Goal: Information Seeking & Learning: Learn about a topic

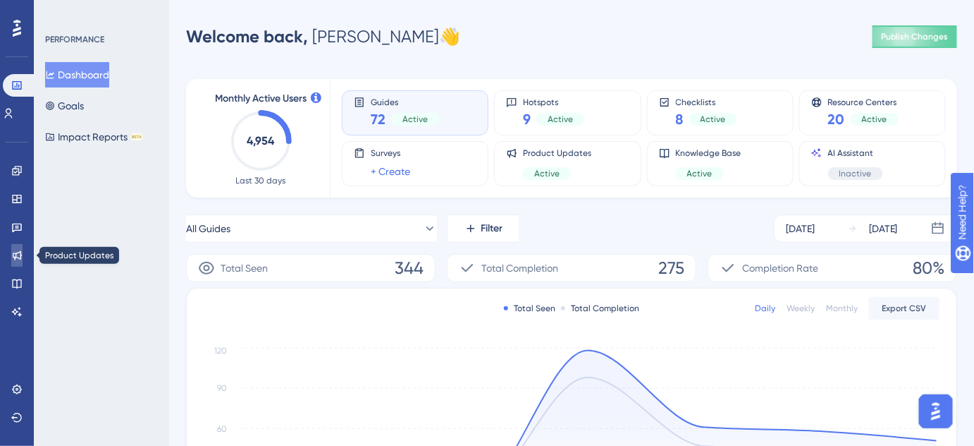
click at [15, 249] on link at bounding box center [16, 255] width 11 height 23
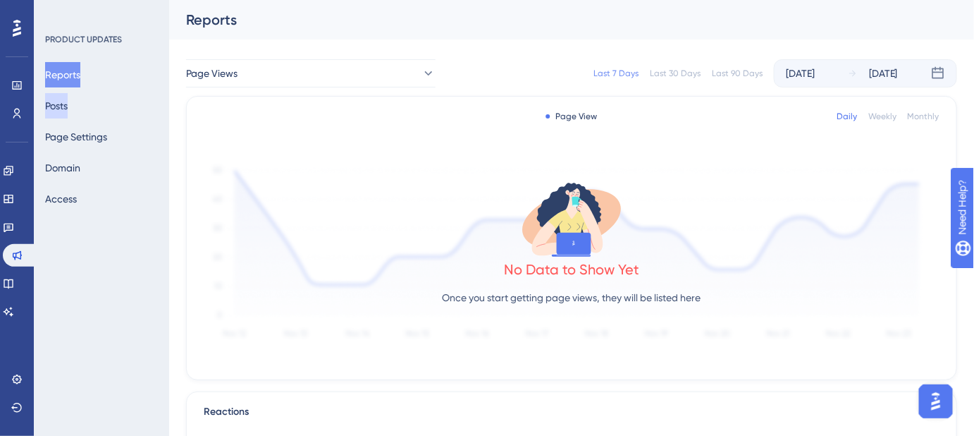
click at [68, 106] on button "Posts" at bounding box center [56, 105] width 23 height 25
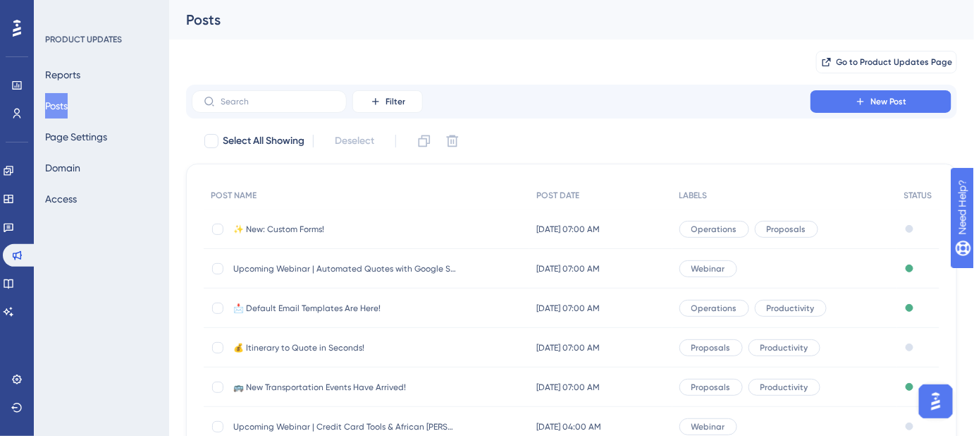
click at [316, 228] on span "✨ New: Custom Forms!" at bounding box center [346, 229] width 226 height 11
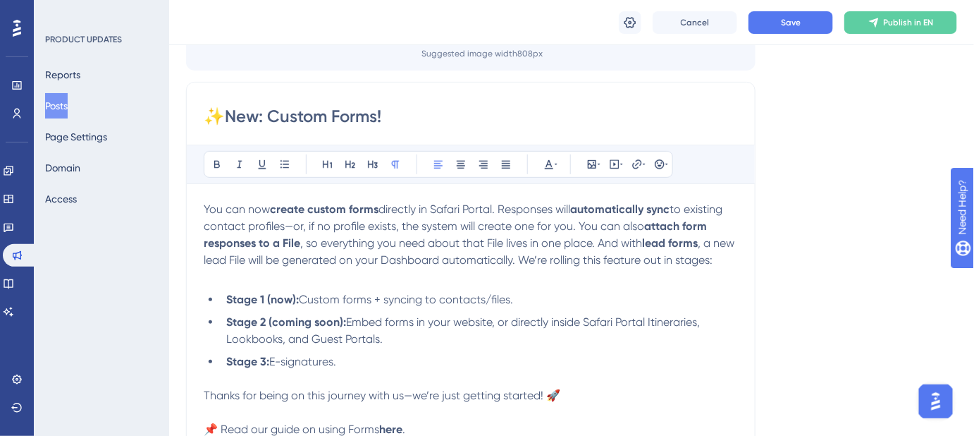
scroll to position [281, 0]
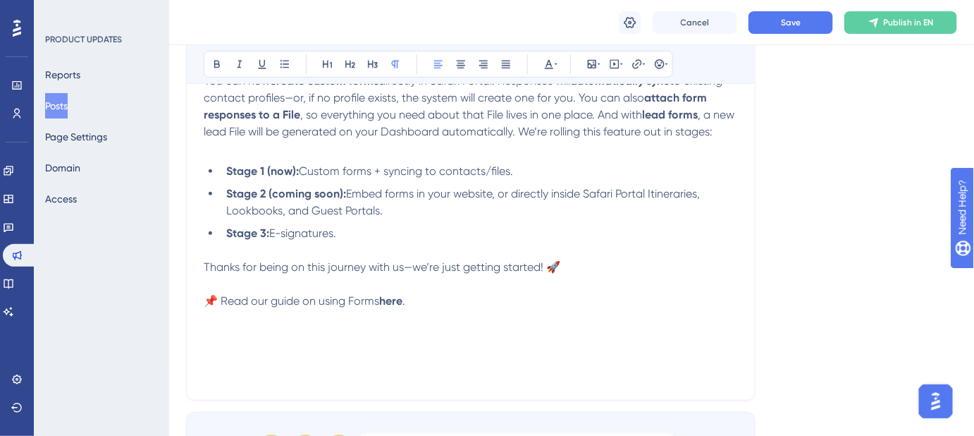
click at [393, 307] on strong "here" at bounding box center [390, 300] width 23 height 13
click at [639, 66] on icon at bounding box center [637, 64] width 11 height 11
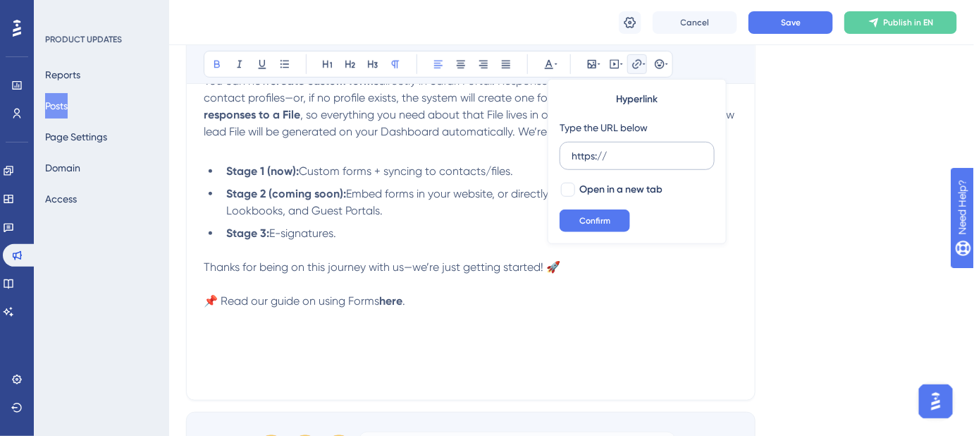
drag, startPoint x: 598, startPoint y: 159, endPoint x: 561, endPoint y: 159, distance: 36.7
click at [563, 161] on label "https://" at bounding box center [637, 156] width 155 height 28
click at [572, 161] on input "https://" at bounding box center [637, 156] width 131 height 16
type input "https://panel.userguiding.com/knowledge-base/articles/detail/15082"
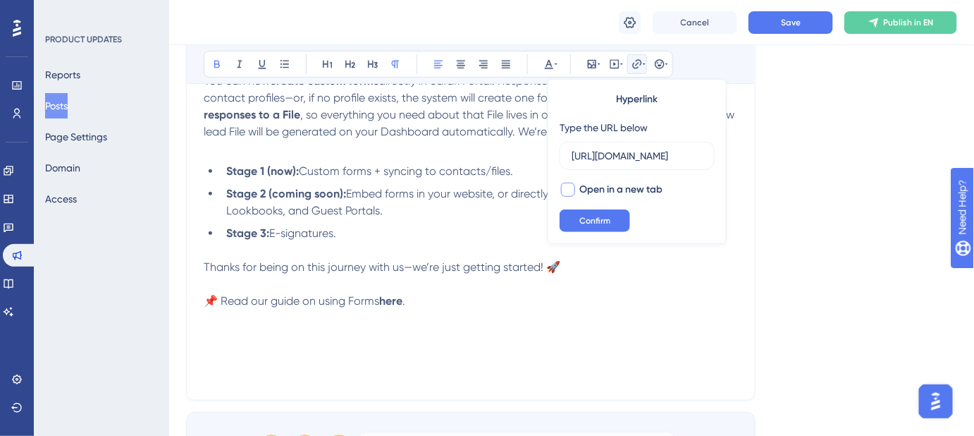
click at [565, 190] on div at bounding box center [568, 190] width 14 height 14
checkbox input "true"
click at [592, 227] on button "Confirm" at bounding box center [595, 220] width 71 height 23
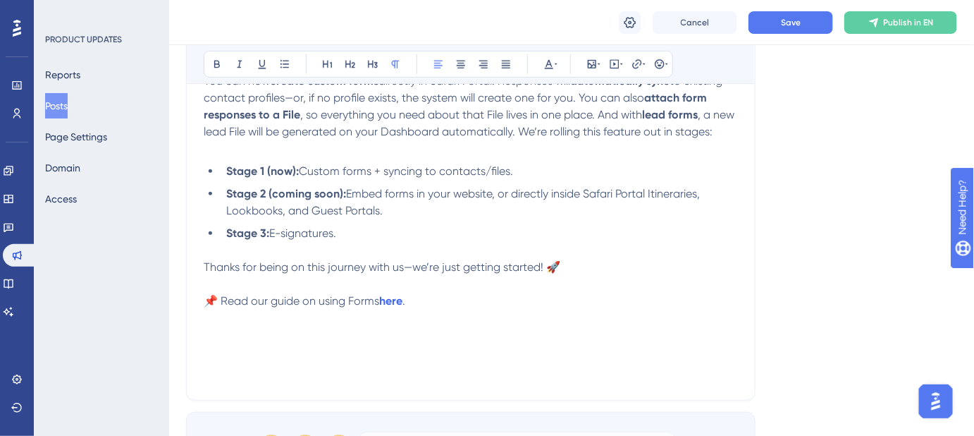
click at [475, 293] on p at bounding box center [471, 284] width 534 height 17
click at [780, 25] on button "Save" at bounding box center [791, 22] width 85 height 23
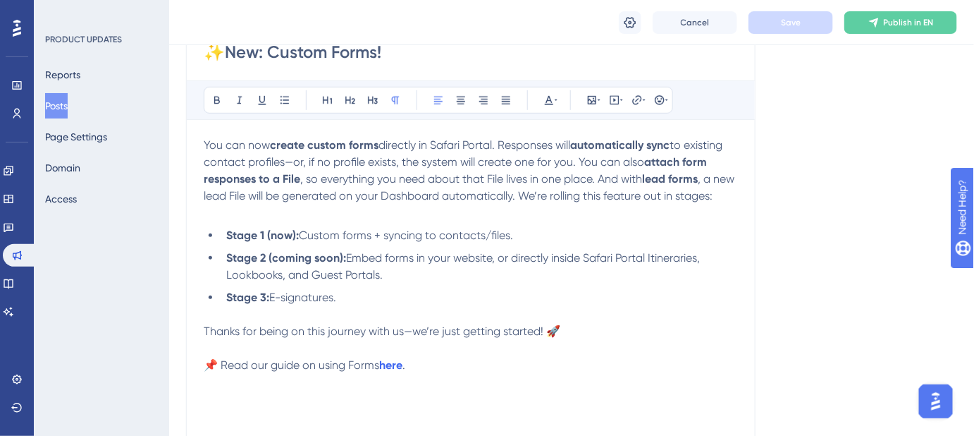
scroll to position [281, 0]
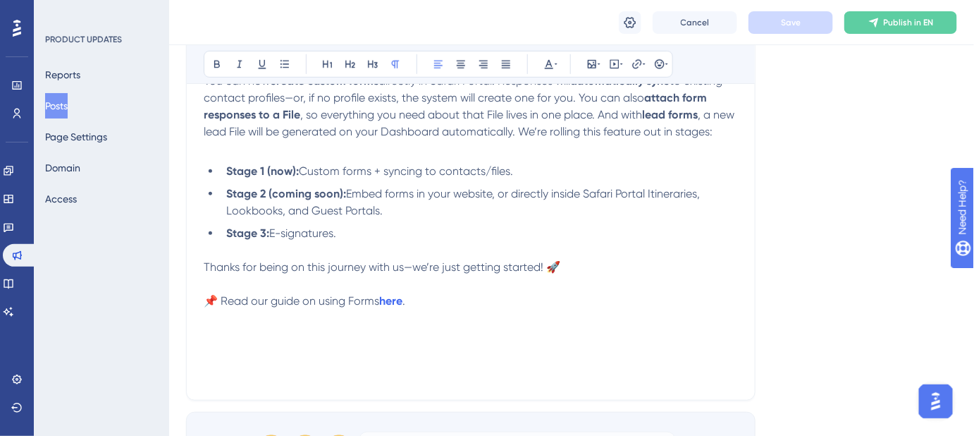
click at [351, 307] on span "📌 Read our guide on using Forms" at bounding box center [292, 300] width 176 height 13
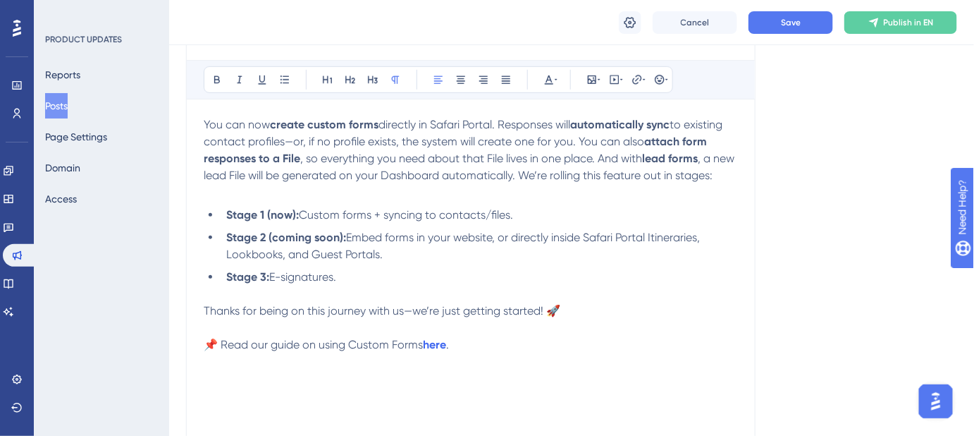
scroll to position [216, 0]
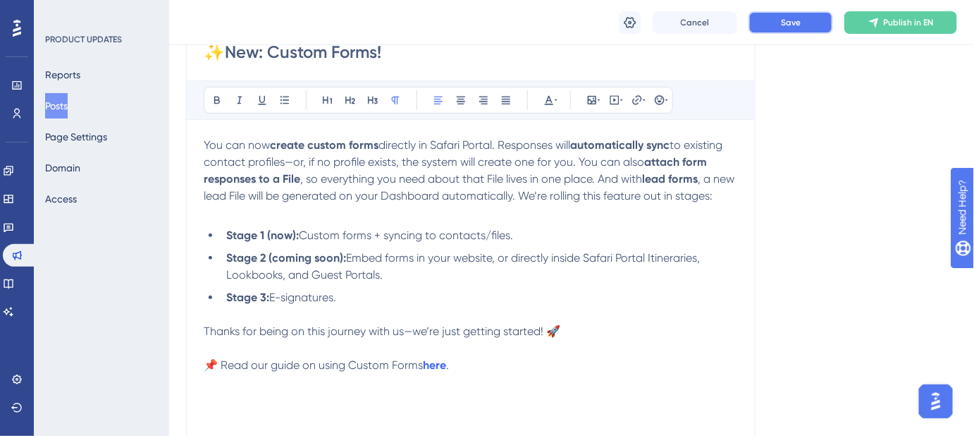
click at [788, 23] on span "Save" at bounding box center [791, 22] width 20 height 11
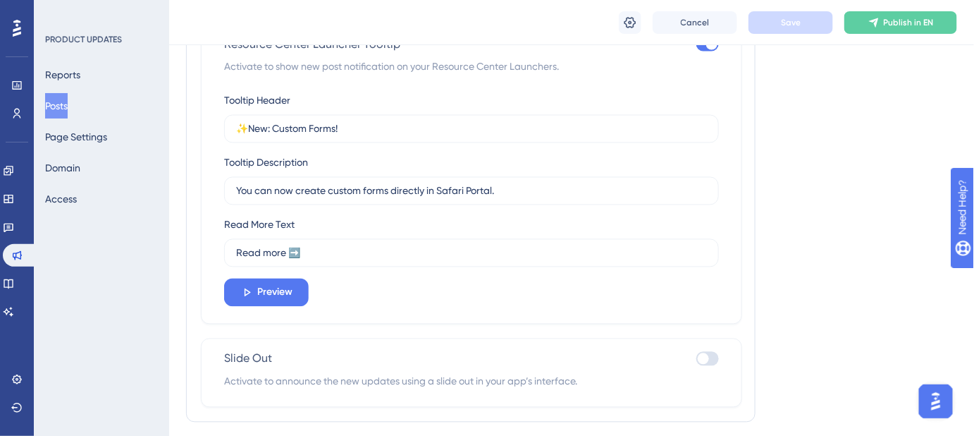
scroll to position [833, 0]
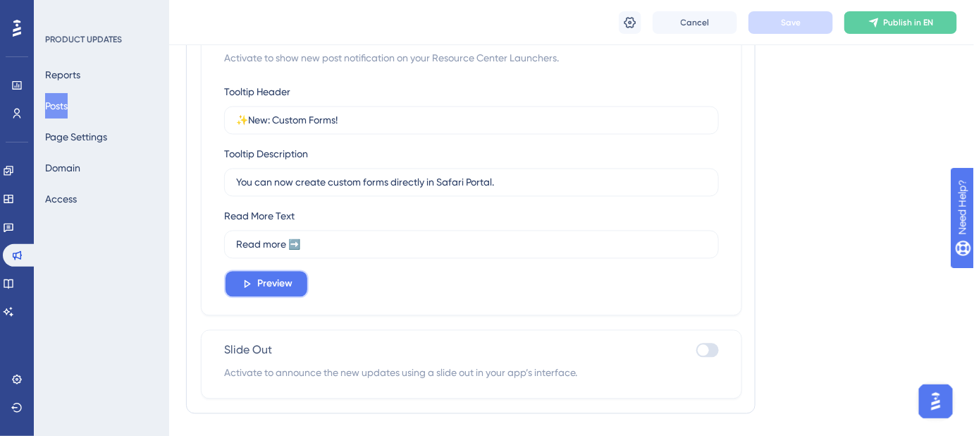
click at [305, 281] on button "Preview" at bounding box center [266, 284] width 85 height 28
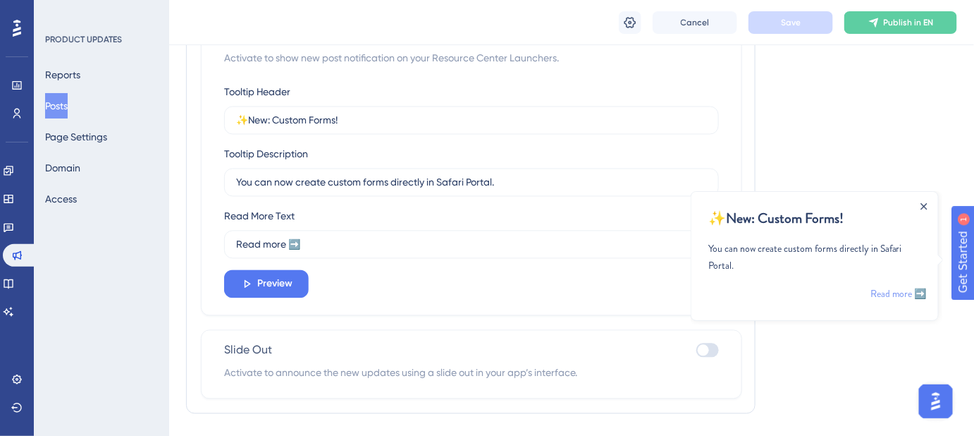
click at [904, 290] on link "Read more ➡️" at bounding box center [898, 292] width 56 height 17
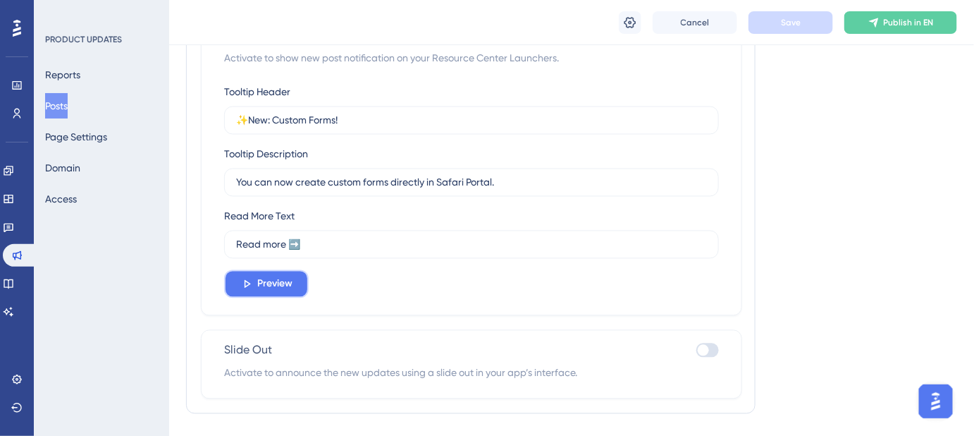
click at [285, 291] on button "Preview" at bounding box center [266, 284] width 85 height 28
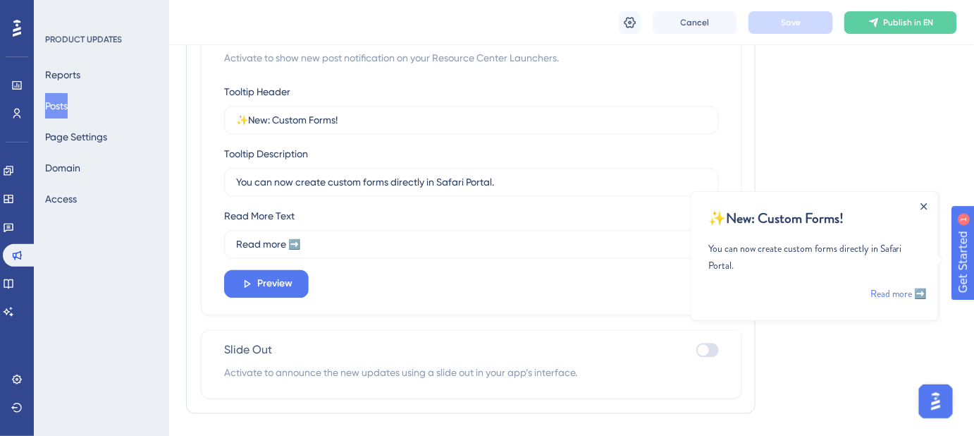
click at [923, 200] on div "Close Announcement" at bounding box center [923, 205] width 7 height 16
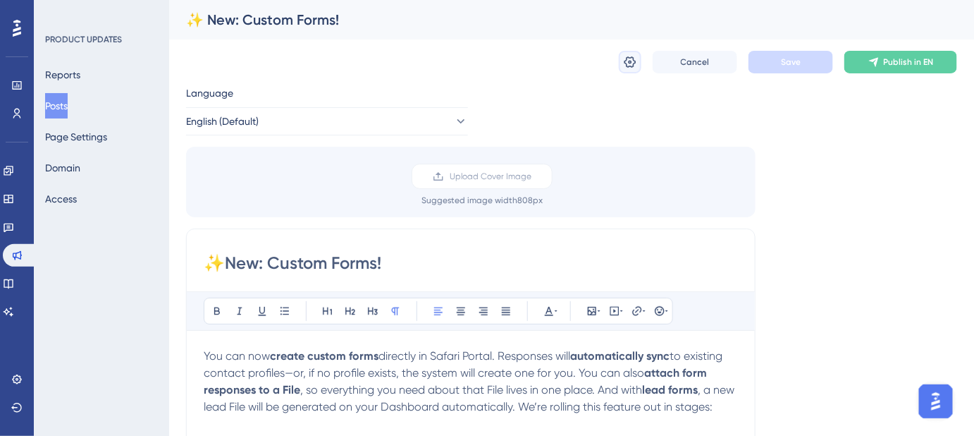
click at [632, 66] on icon at bounding box center [631, 61] width 12 height 11
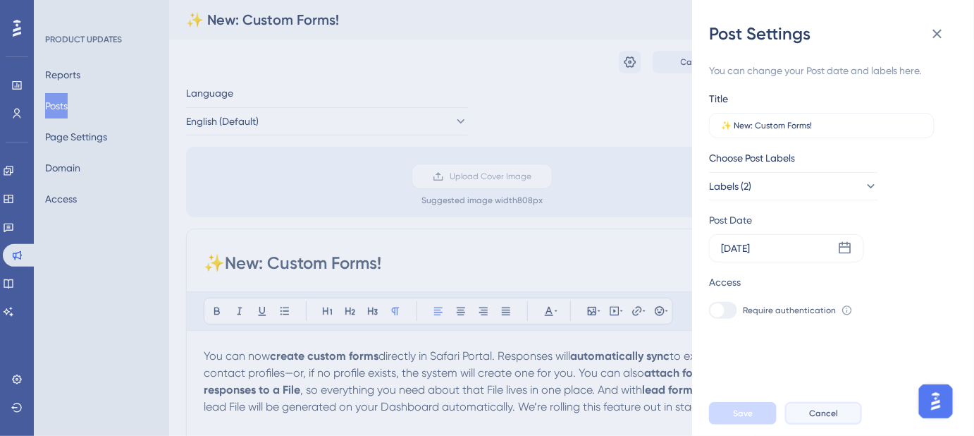
click at [821, 419] on span "Cancel" at bounding box center [823, 413] width 29 height 11
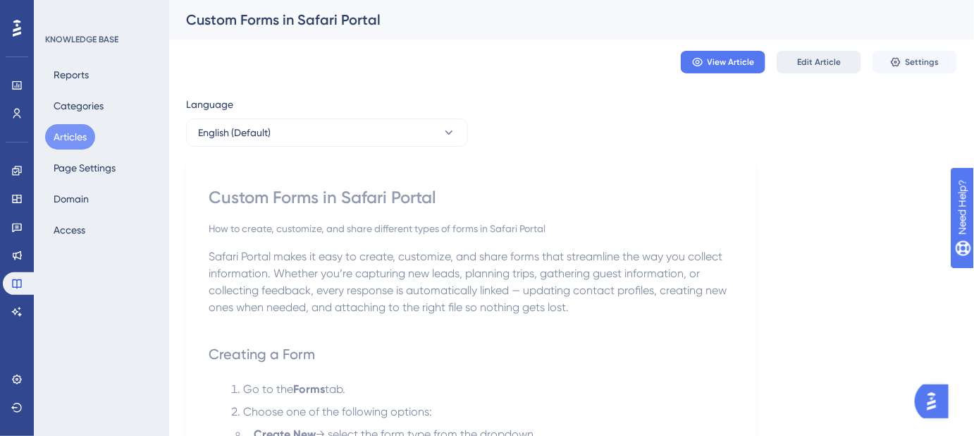
click at [810, 56] on button "Edit Article" at bounding box center [819, 62] width 85 height 23
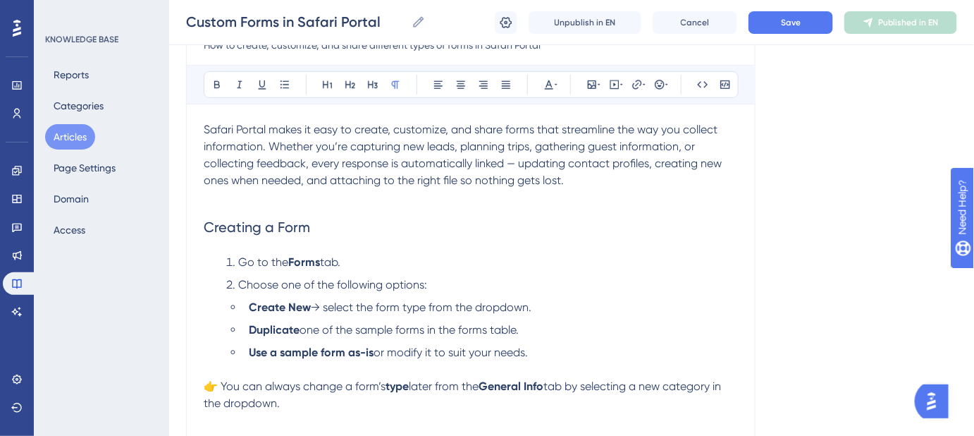
scroll to position [192, 0]
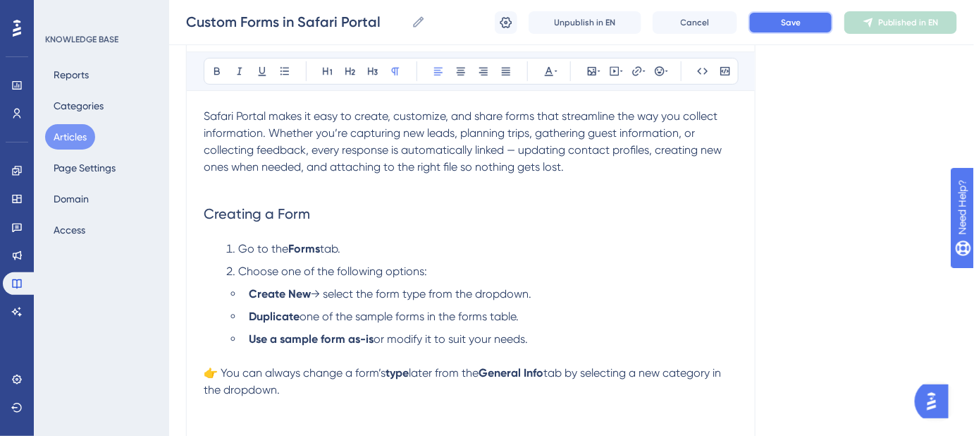
click at [812, 27] on button "Save" at bounding box center [791, 22] width 85 height 23
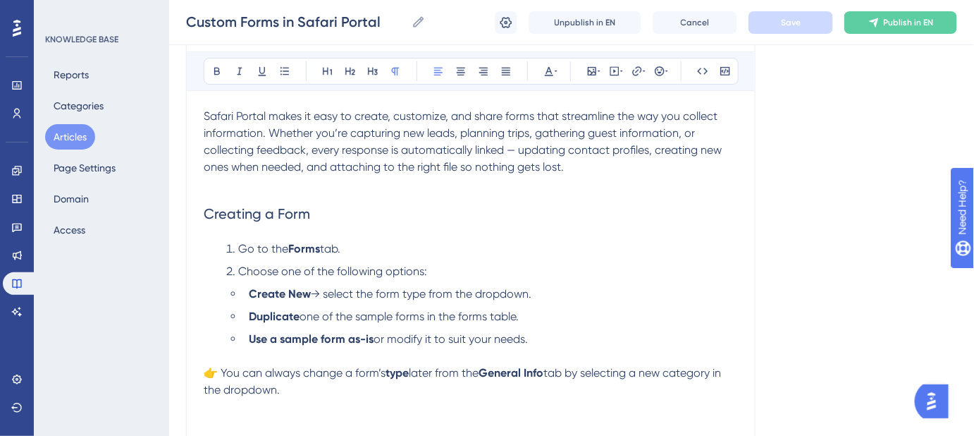
scroll to position [256, 0]
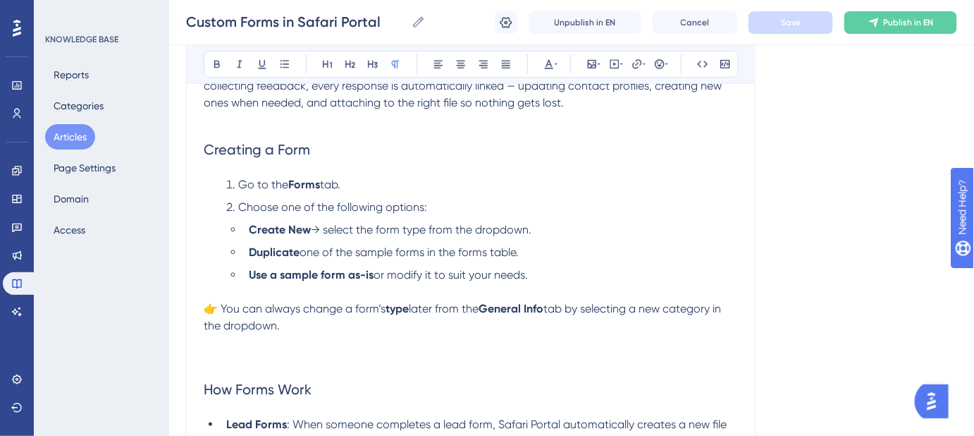
click at [224, 352] on p "👉 You can always change a form’s type later from the General Info tab by select…" at bounding box center [471, 334] width 534 height 68
click at [598, 65] on icon at bounding box center [599, 64] width 3 height 11
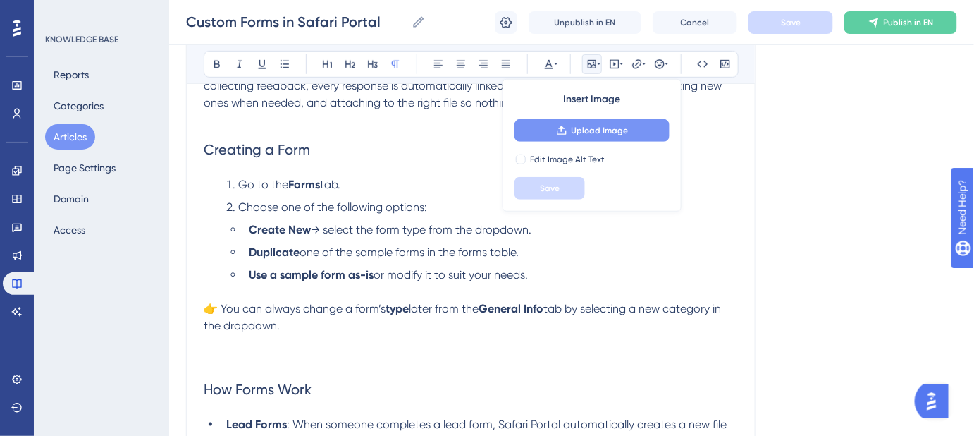
click at [586, 128] on span "Upload Image" at bounding box center [600, 130] width 57 height 11
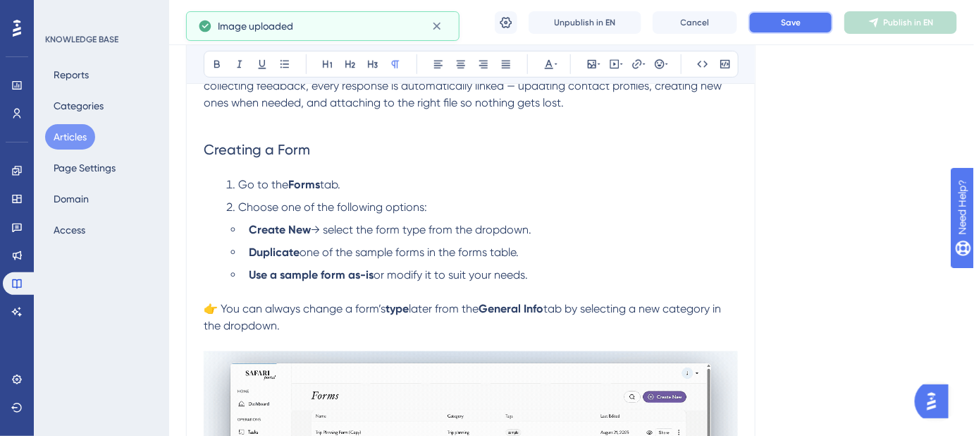
click at [785, 21] on span "Save" at bounding box center [791, 22] width 20 height 11
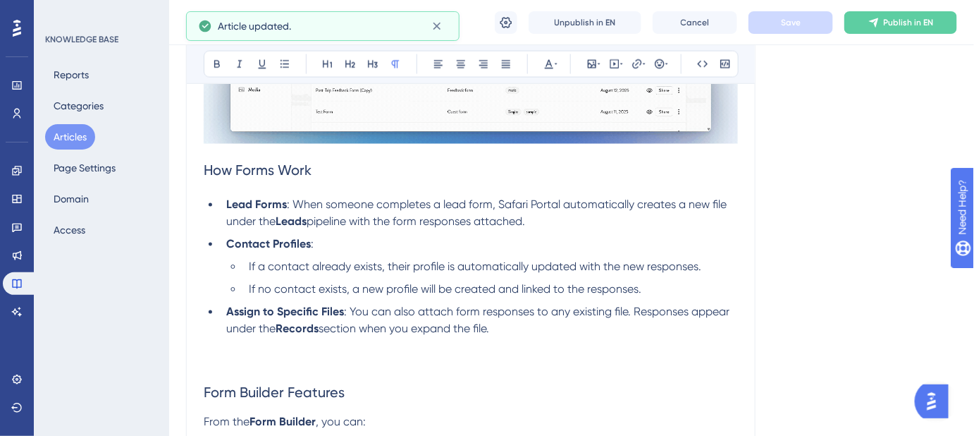
scroll to position [769, 0]
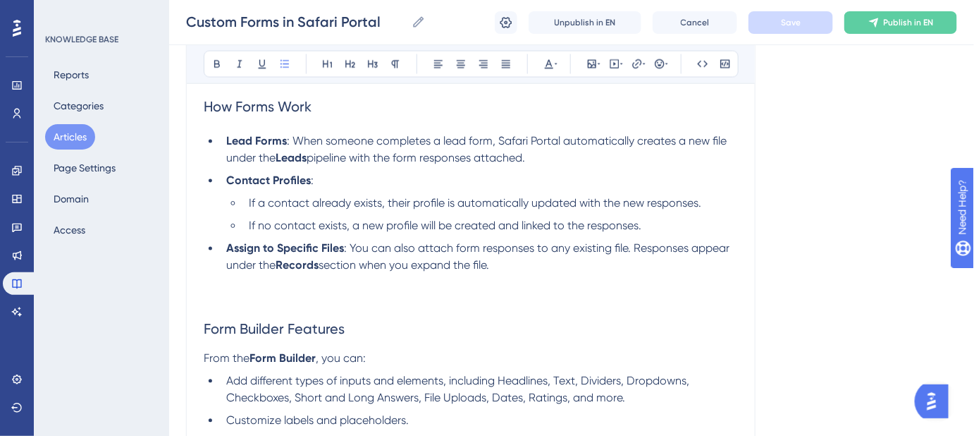
click at [543, 269] on li "Assign to Specific Files : You can also attach form responses to any existing f…" at bounding box center [480, 274] width 518 height 68
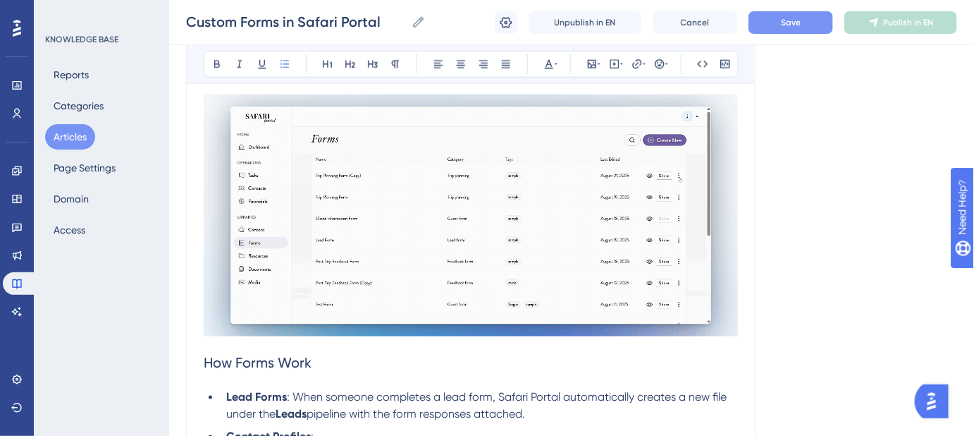
scroll to position [320, 0]
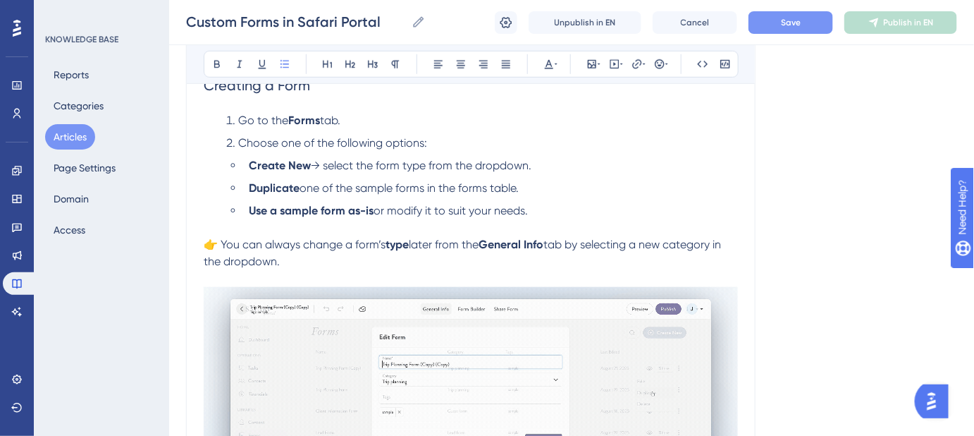
click at [775, 22] on button "Save" at bounding box center [791, 22] width 85 height 23
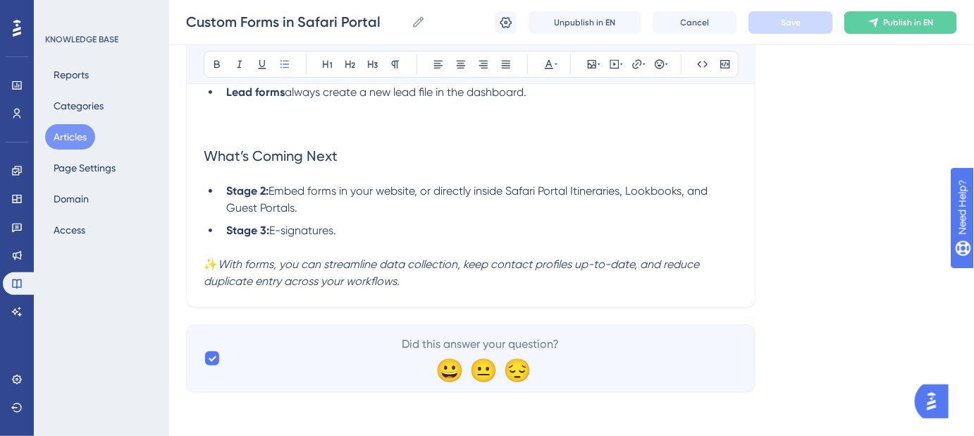
scroll to position [1645, 0]
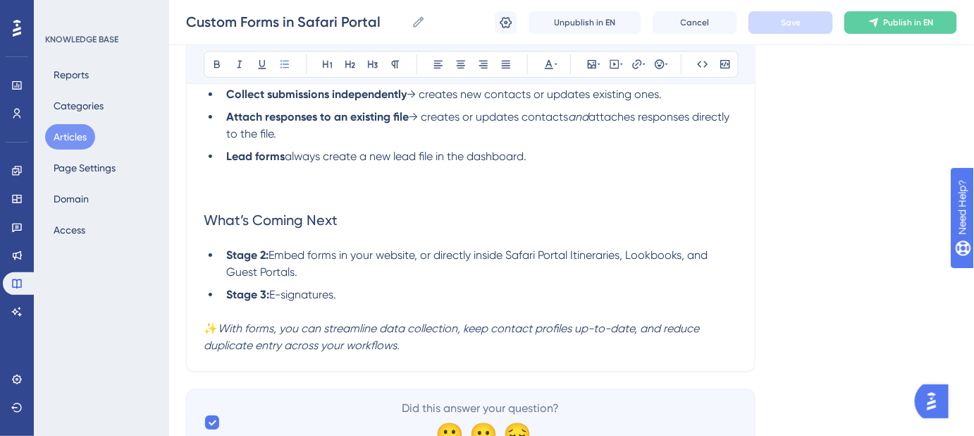
click at [214, 187] on ul "Collect submissions independently → creates new contacts or updates existing on…" at bounding box center [471, 142] width 534 height 113
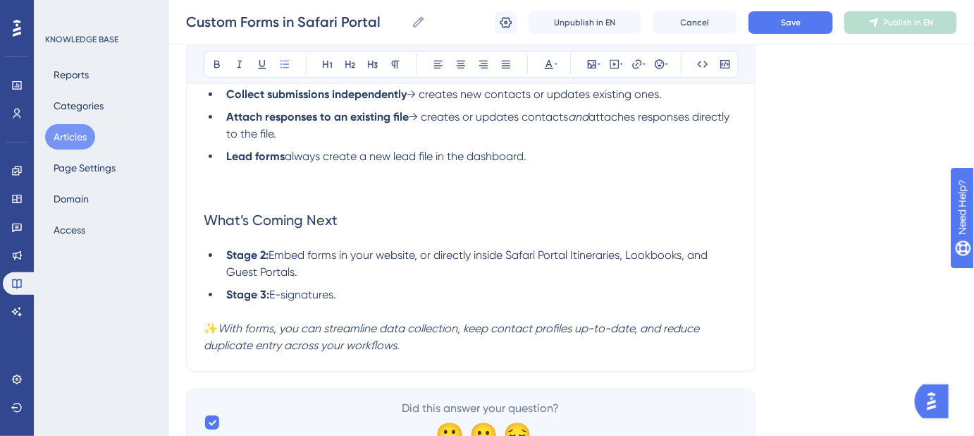
click at [541, 157] on li "Lead forms always create a new lead file in the dashboard." at bounding box center [480, 173] width 518 height 51
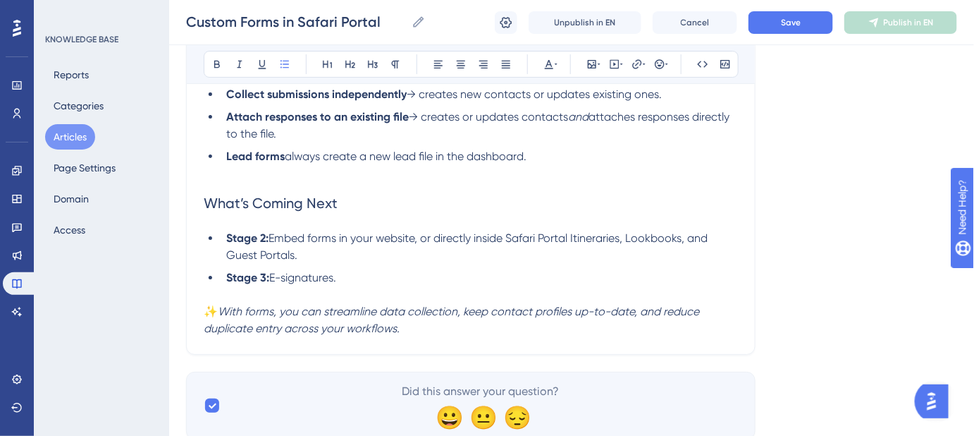
scroll to position [1388, 0]
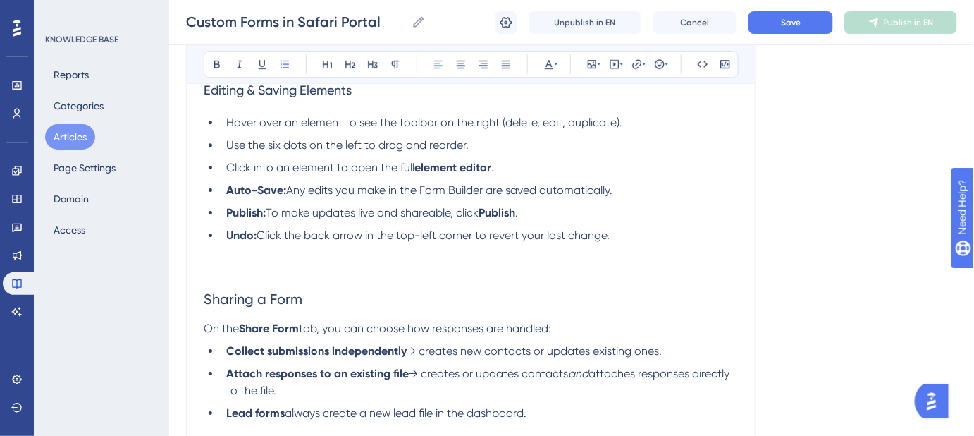
click at [626, 236] on li "Undo: Click the back arrow in the top-left corner to revert your last change." at bounding box center [480, 235] width 518 height 17
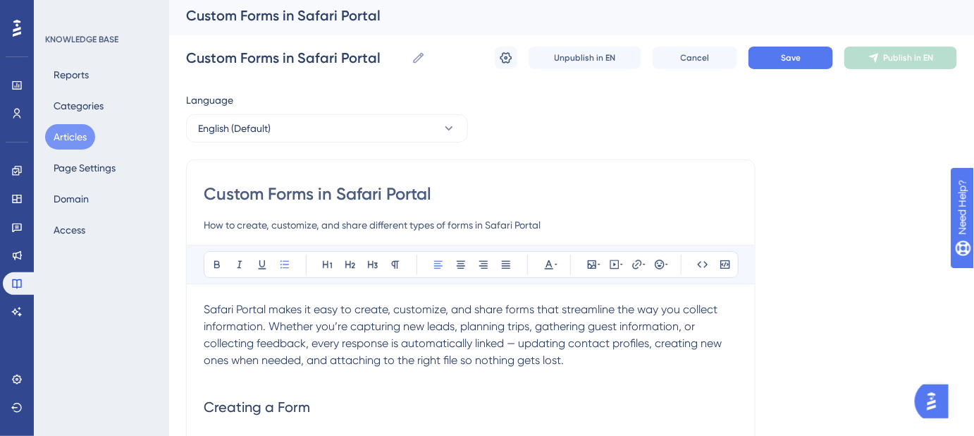
scroll to position [0, 0]
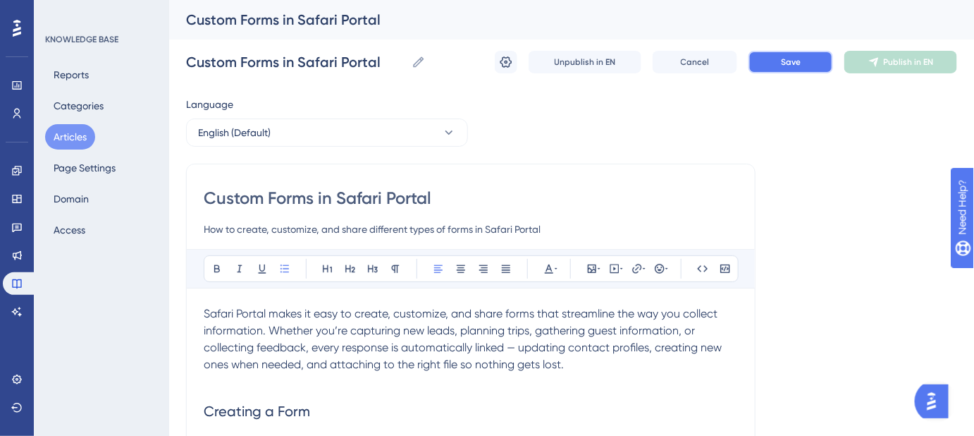
click at [800, 59] on span "Save" at bounding box center [791, 61] width 20 height 11
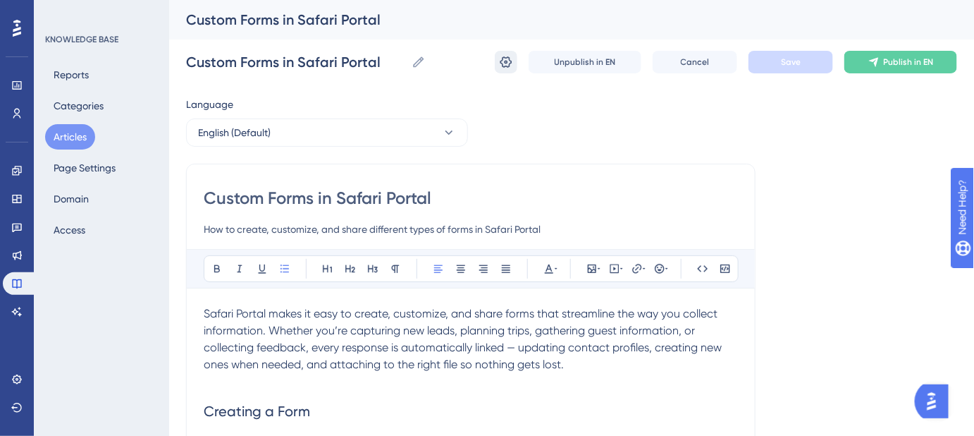
click at [499, 52] on button at bounding box center [506, 62] width 23 height 23
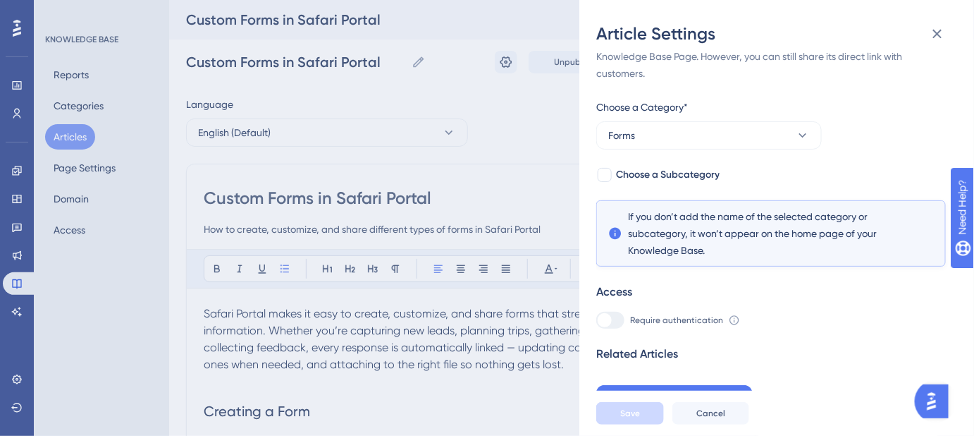
scroll to position [40, 0]
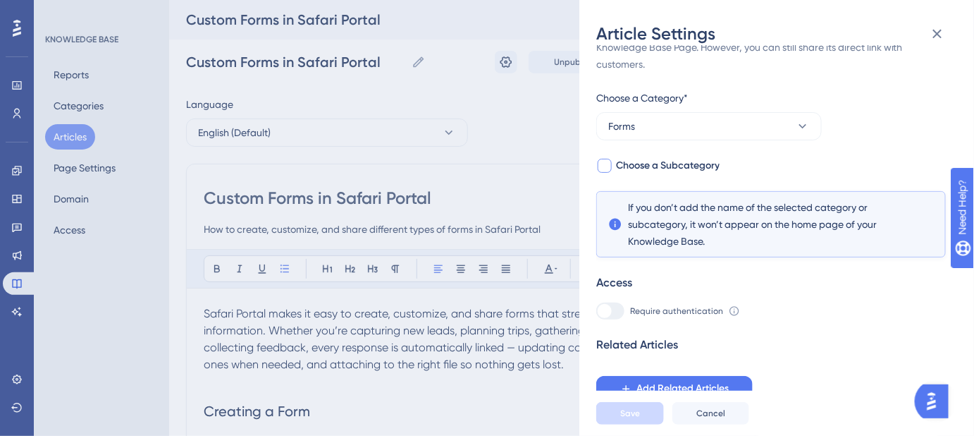
click at [635, 157] on span "Choose a Subcategory" at bounding box center [668, 165] width 104 height 17
checkbox input "true"
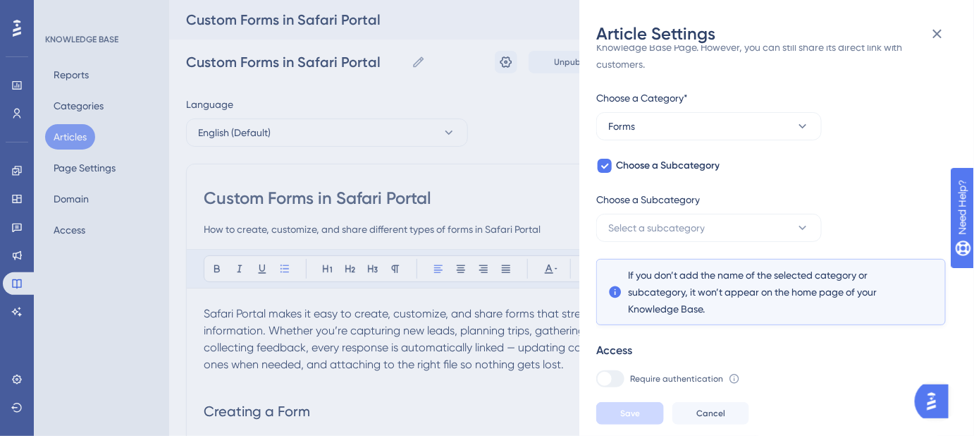
click at [644, 208] on div "Choose a Subcategory" at bounding box center [710, 202] width 226 height 23
click at [648, 226] on span "Select a subcategory" at bounding box center [657, 227] width 97 height 17
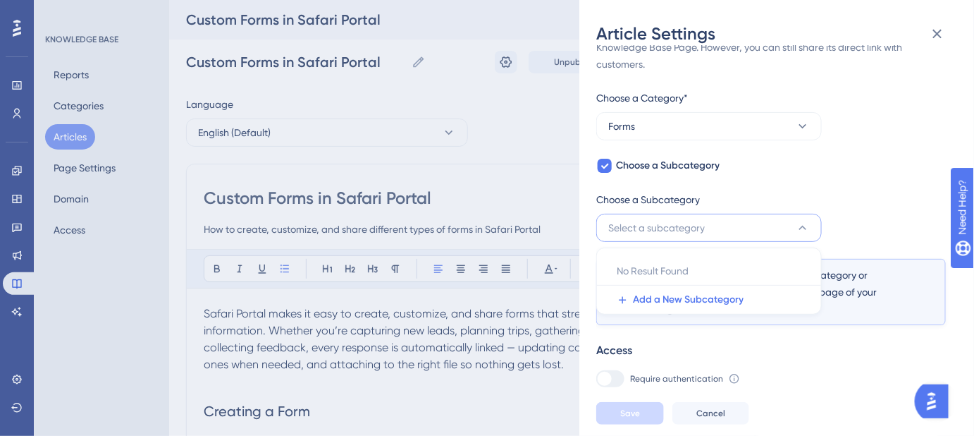
scroll to position [108, 0]
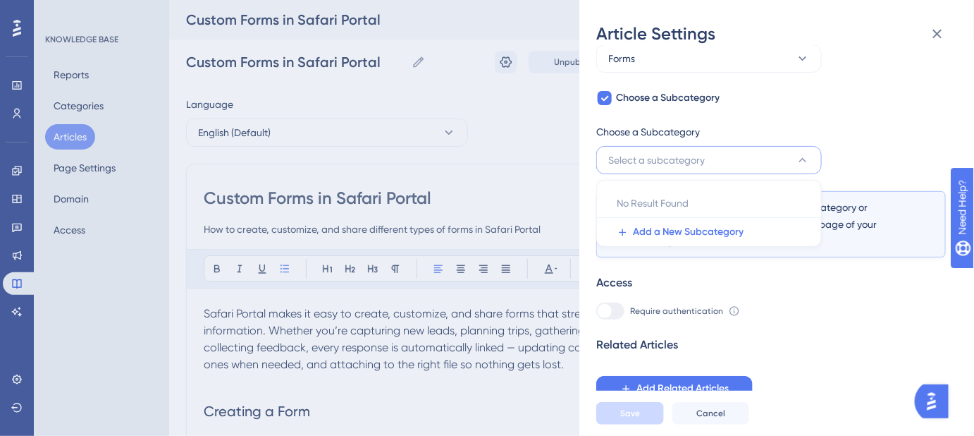
click at [835, 114] on div "If an article is not added inside a Category, it won't appear on your Knowledge…" at bounding box center [772, 177] width 350 height 447
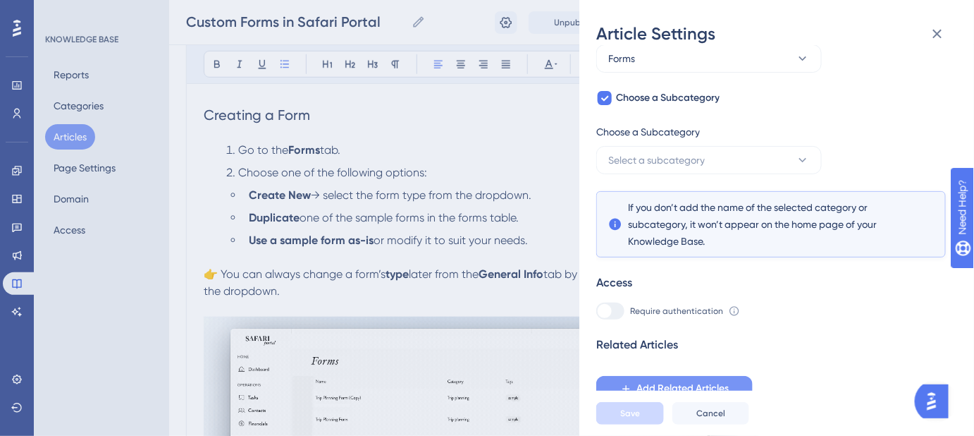
scroll to position [320, 0]
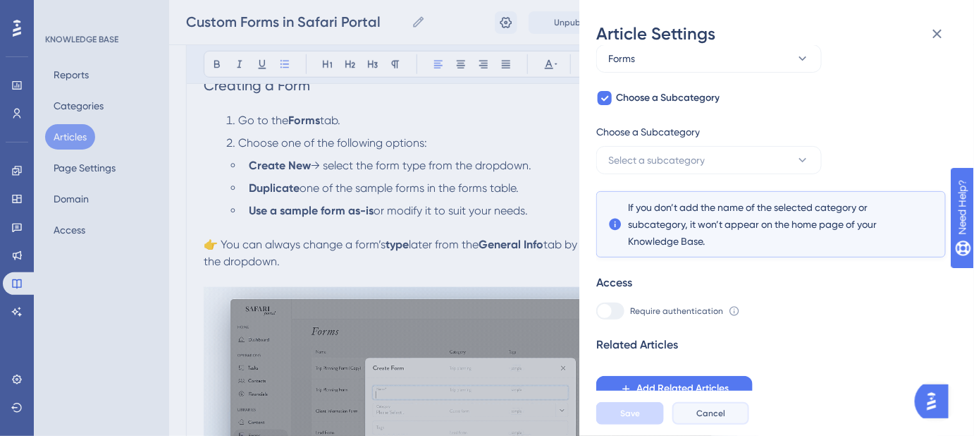
click at [705, 419] on span "Cancel" at bounding box center [711, 413] width 29 height 11
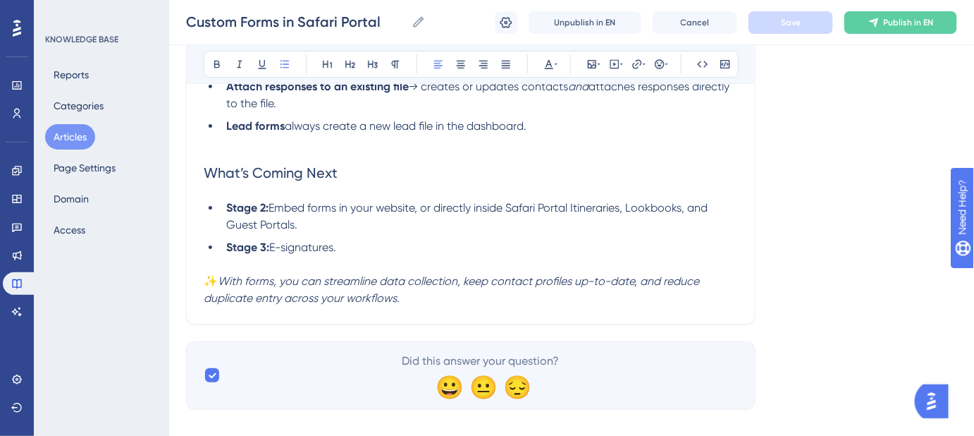
scroll to position [1666, 0]
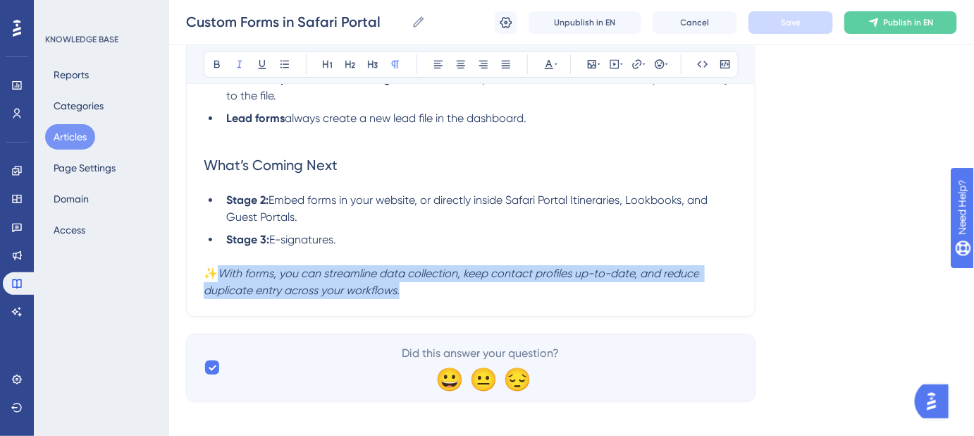
drag, startPoint x: 374, startPoint y: 284, endPoint x: 226, endPoint y: 276, distance: 147.6
click at [226, 276] on p "✨ With forms, you can streamline data collection, keep contact profiles up-to-d…" at bounding box center [471, 282] width 534 height 34
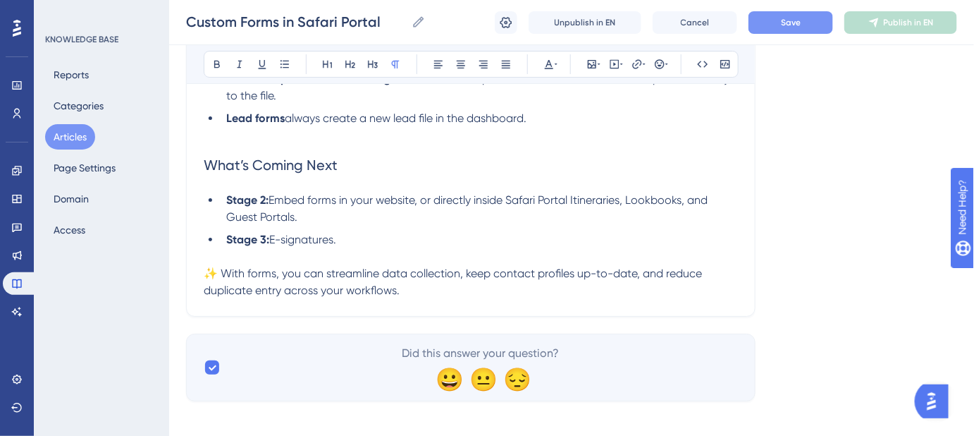
click at [783, 23] on span "Save" at bounding box center [791, 22] width 20 height 11
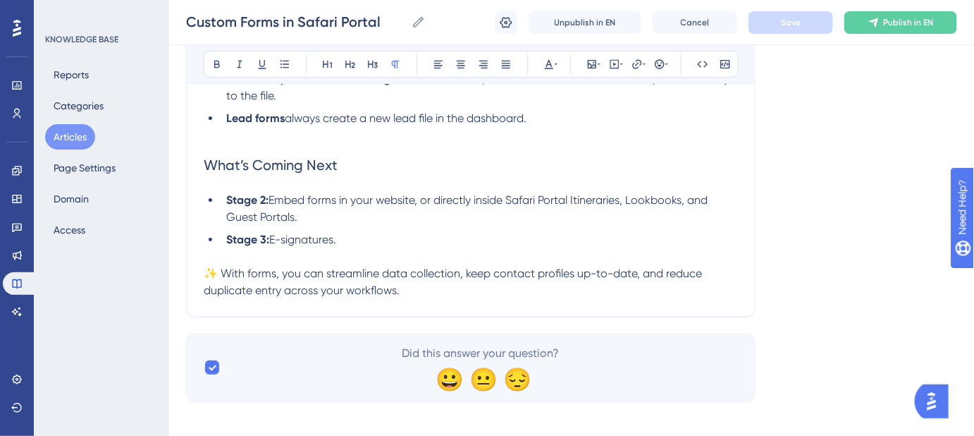
click at [401, 293] on p "✨ With forms, you can streamline data collection, keep contact profiles up-to-d…" at bounding box center [471, 282] width 534 height 34
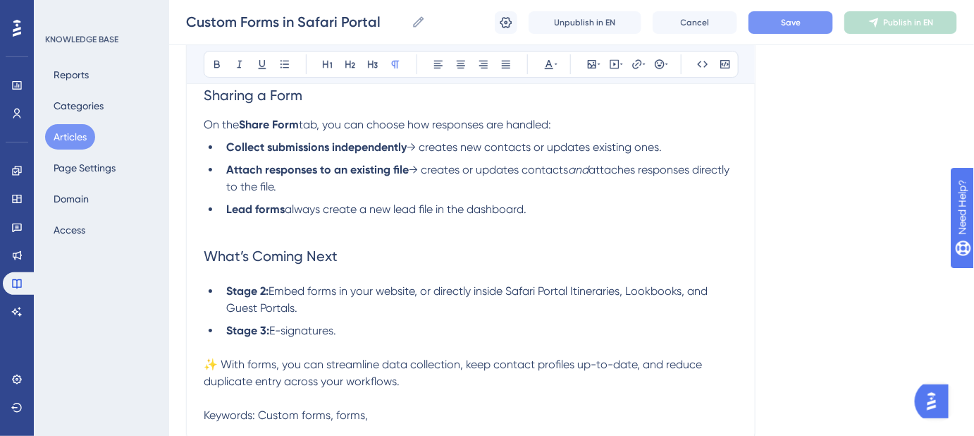
scroll to position [1709, 0]
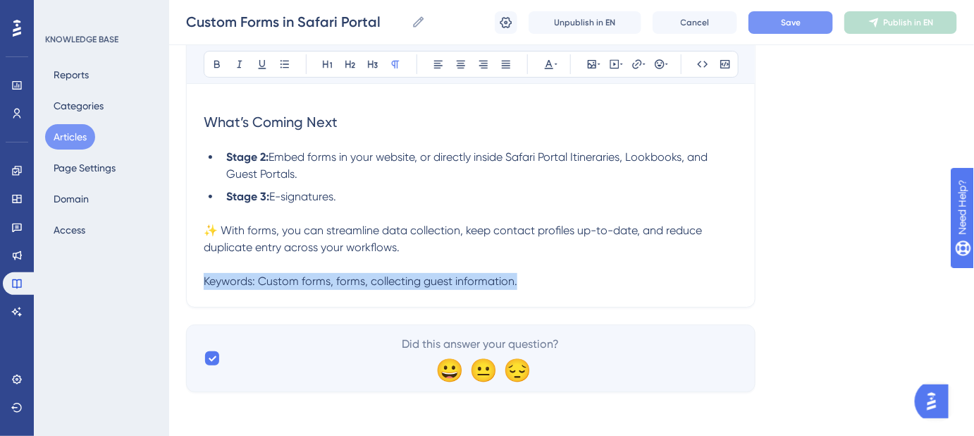
drag, startPoint x: 513, startPoint y: 278, endPoint x: 200, endPoint y: 285, distance: 313.1
click at [554, 64] on icon at bounding box center [549, 64] width 11 height 11
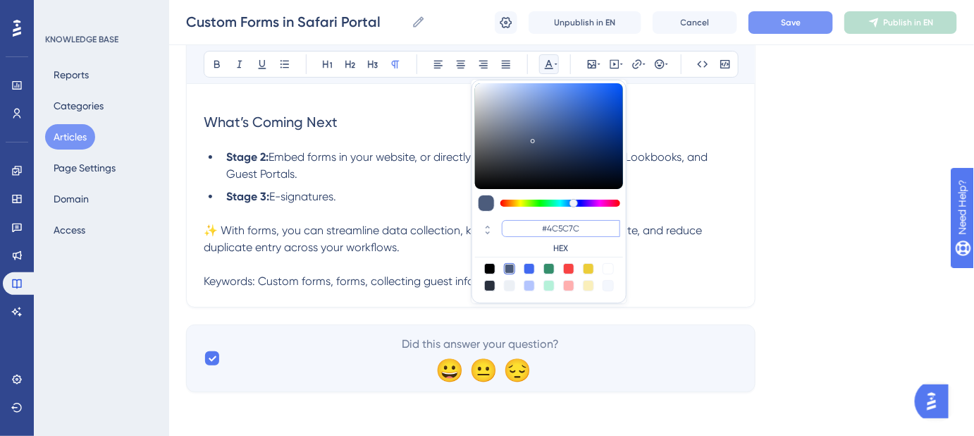
drag, startPoint x: 584, startPoint y: 227, endPoint x: 549, endPoint y: 231, distance: 35.4
click at [549, 231] on input "#4C5C7C" at bounding box center [561, 228] width 118 height 17
type input "#FFFFFF"
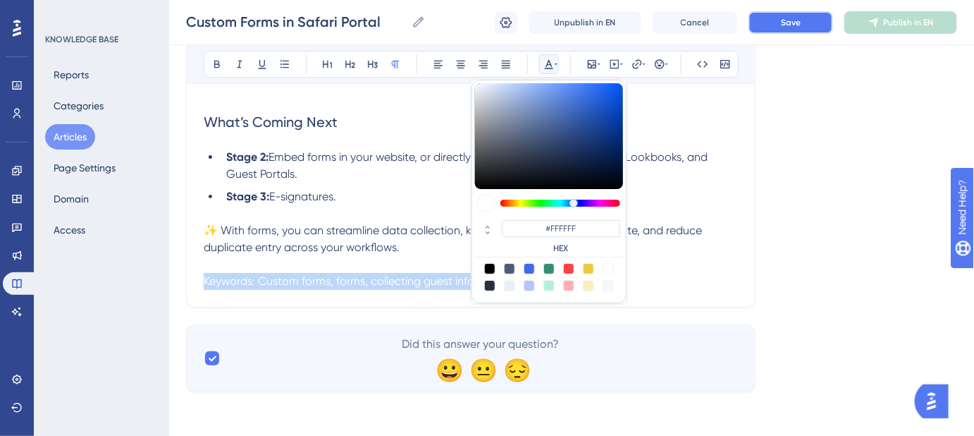
click at [764, 22] on button "Save" at bounding box center [791, 22] width 85 height 23
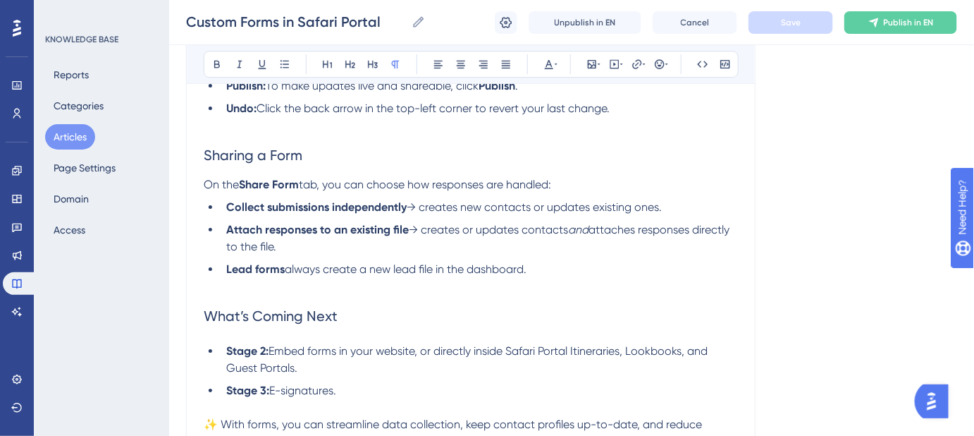
scroll to position [1517, 0]
click at [216, 286] on ul "Collect submissions independently → creates new contacts or updates existing on…" at bounding box center [471, 245] width 534 height 96
click at [208, 308] on span "What’s Coming Next" at bounding box center [271, 314] width 134 height 17
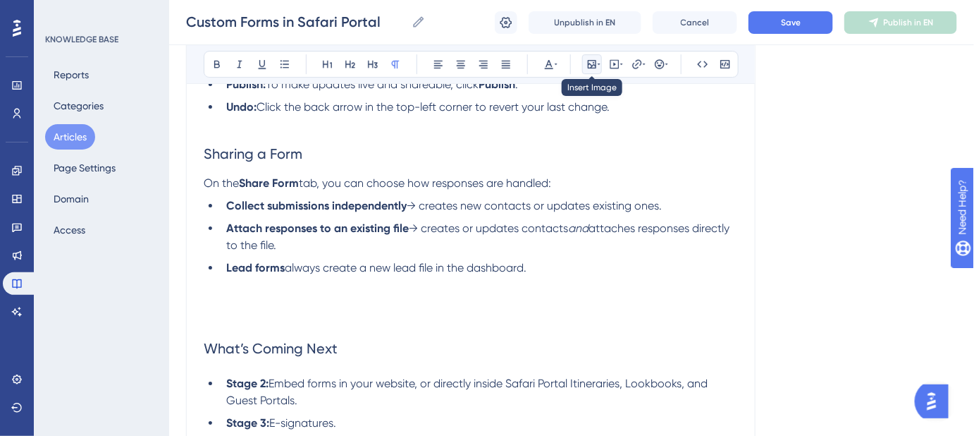
click at [598, 67] on icon at bounding box center [599, 64] width 3 height 11
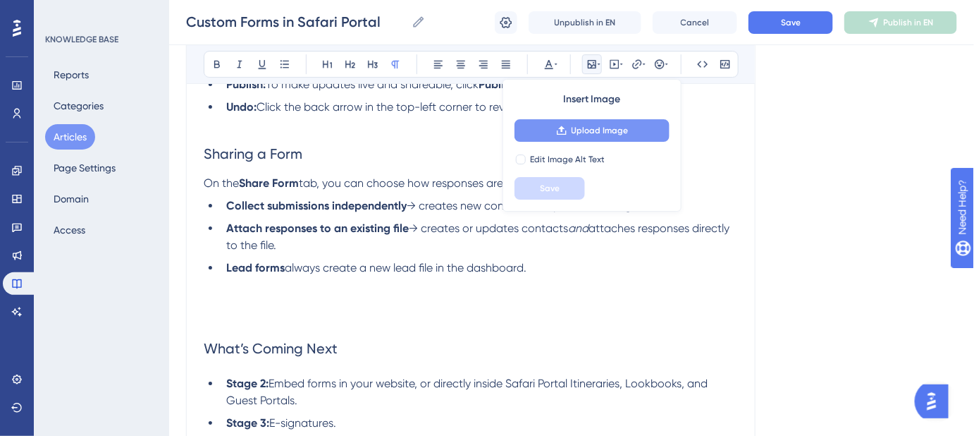
click at [601, 136] on button "Upload Image" at bounding box center [592, 130] width 155 height 23
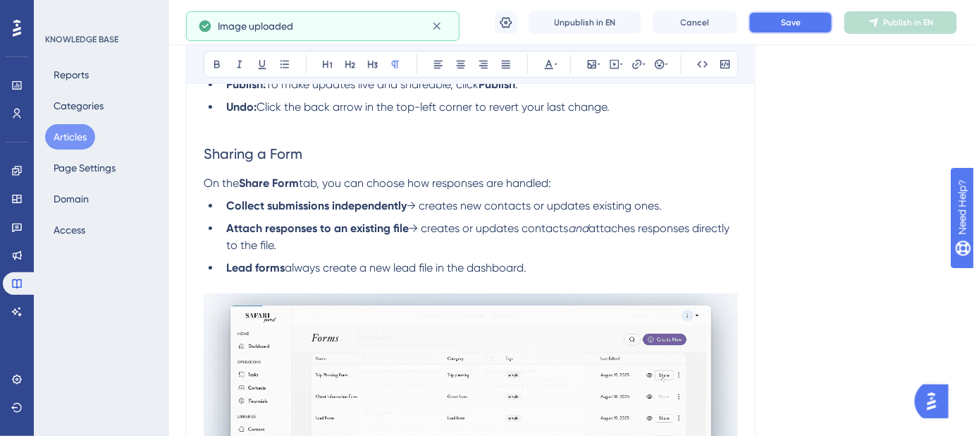
click at [791, 17] on span "Save" at bounding box center [791, 22] width 20 height 11
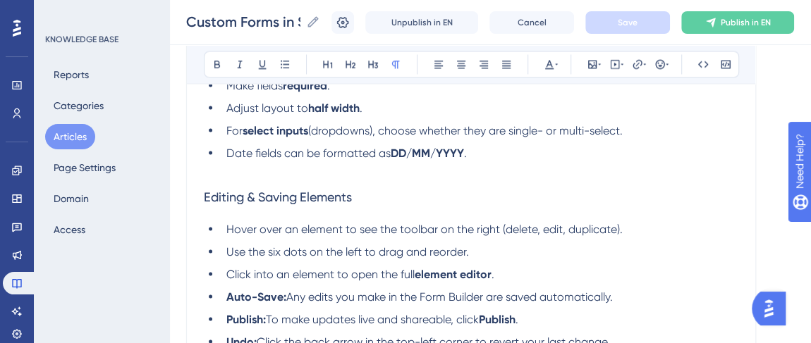
scroll to position [1346, 0]
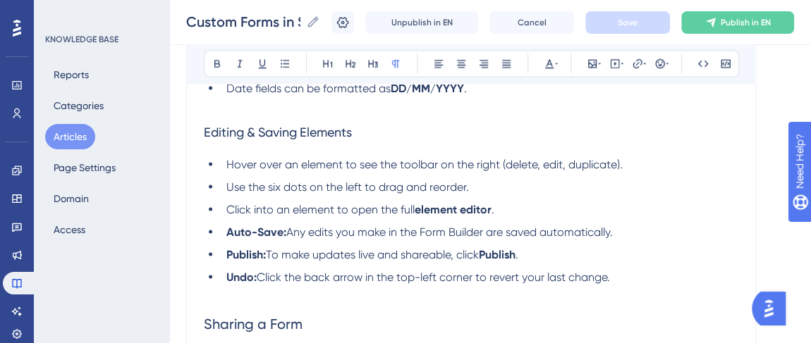
click at [472, 294] on p at bounding box center [471, 294] width 534 height 17
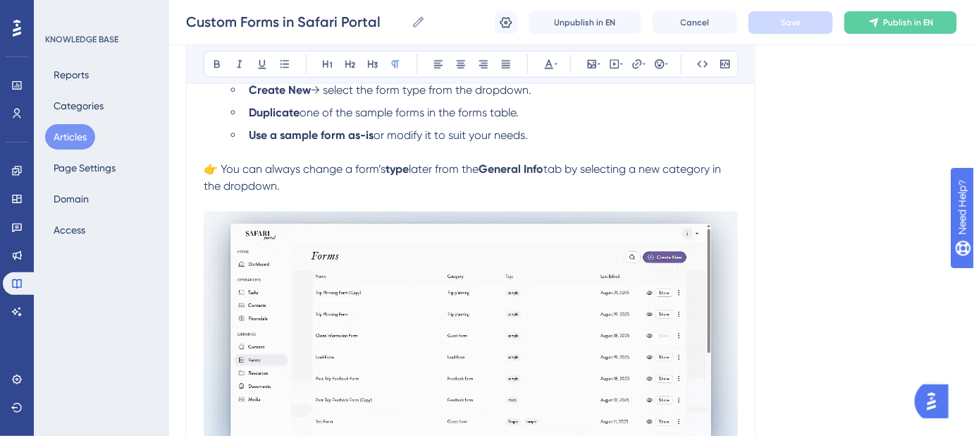
scroll to position [320, 0]
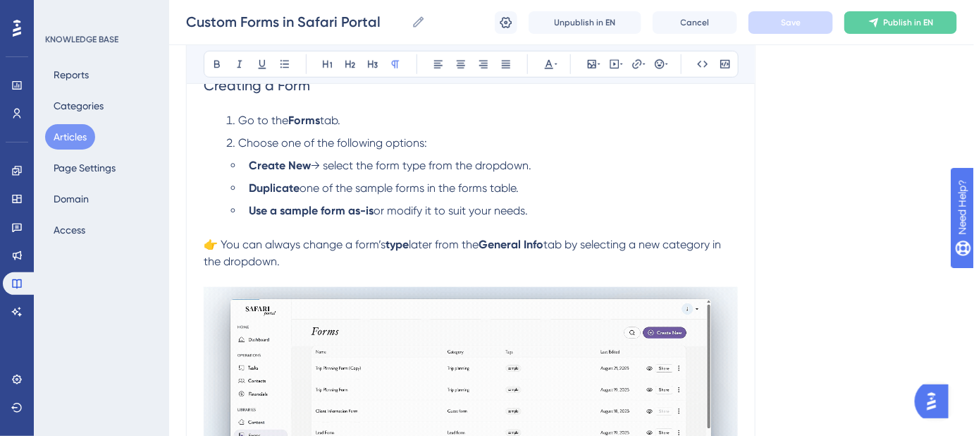
click at [325, 164] on span "→ select the form type from the dropdown." at bounding box center [421, 165] width 221 height 13
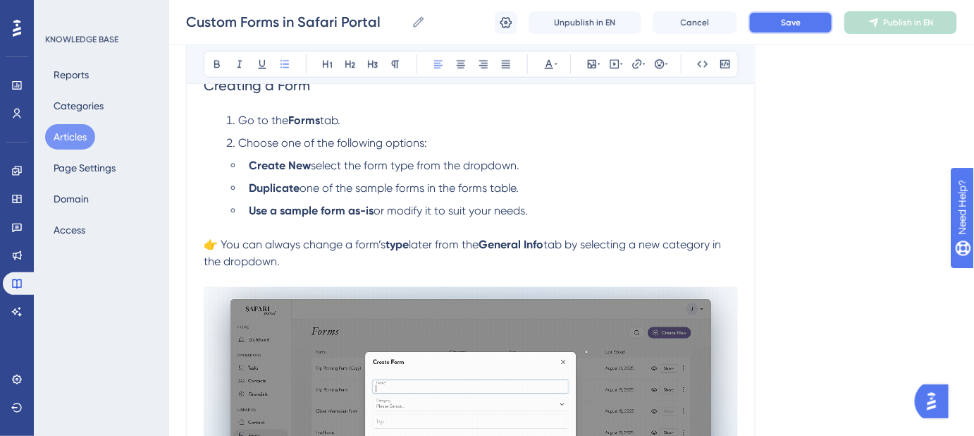
click at [774, 20] on button "Save" at bounding box center [791, 22] width 85 height 23
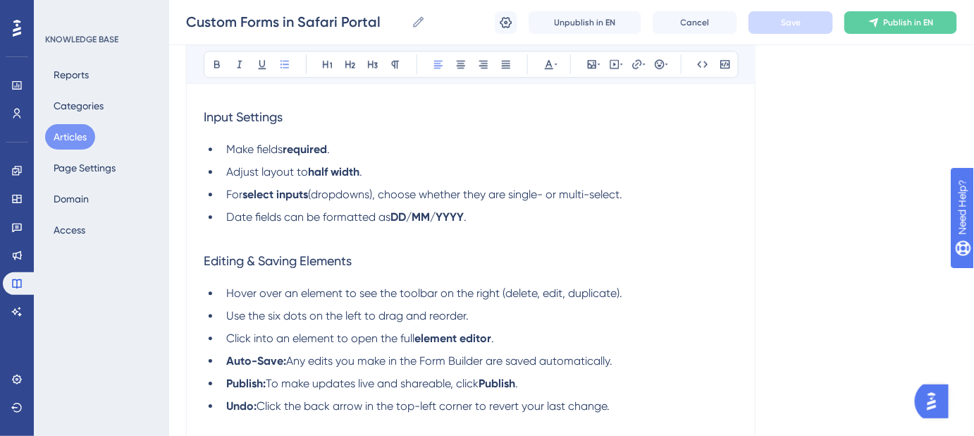
scroll to position [1474, 0]
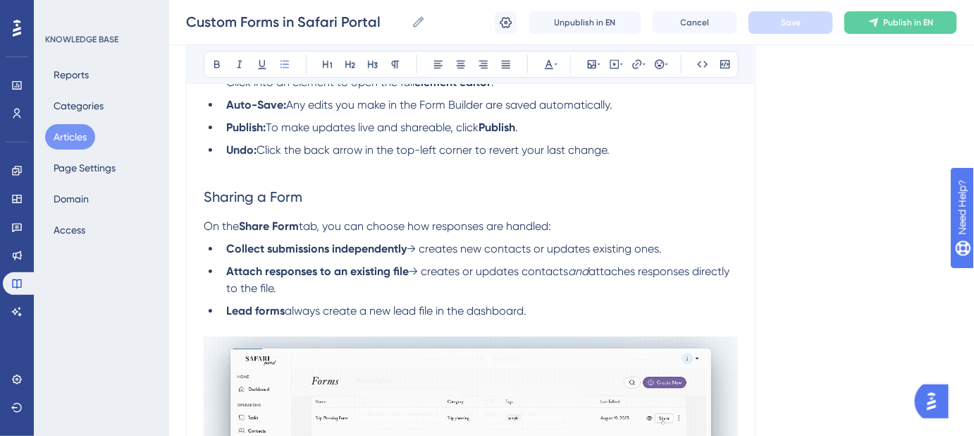
click at [424, 247] on span "→ creates new contacts or updates existing ones." at bounding box center [534, 248] width 255 height 13
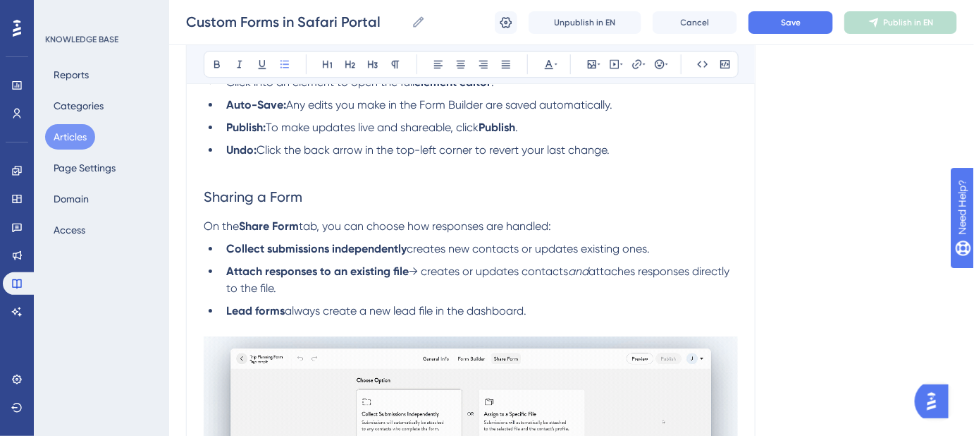
click at [424, 271] on span "→ creates or updates contacts" at bounding box center [488, 270] width 159 height 13
click at [781, 33] on button "Save" at bounding box center [791, 22] width 85 height 23
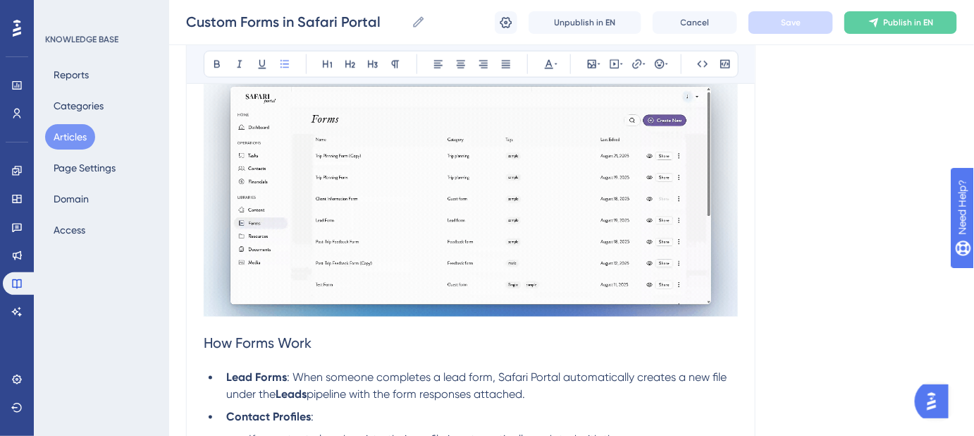
scroll to position [691, 0]
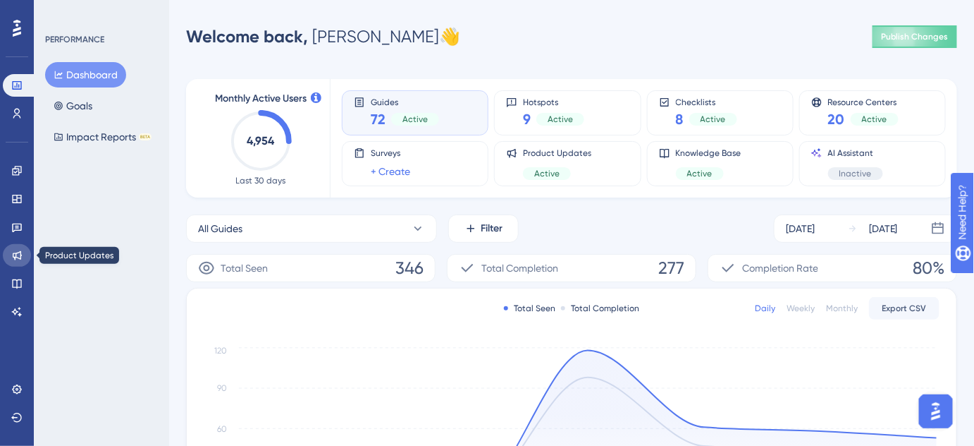
click at [15, 259] on icon at bounding box center [17, 255] width 9 height 9
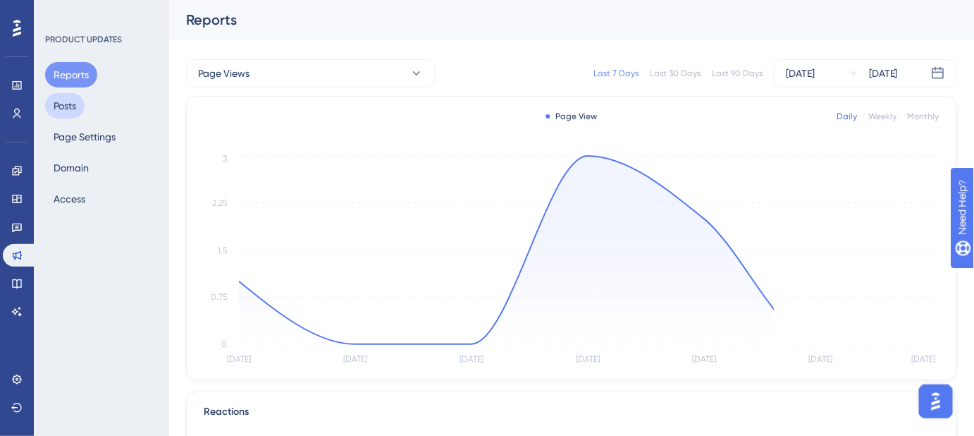
click at [77, 106] on button "Posts" at bounding box center [64, 105] width 39 height 25
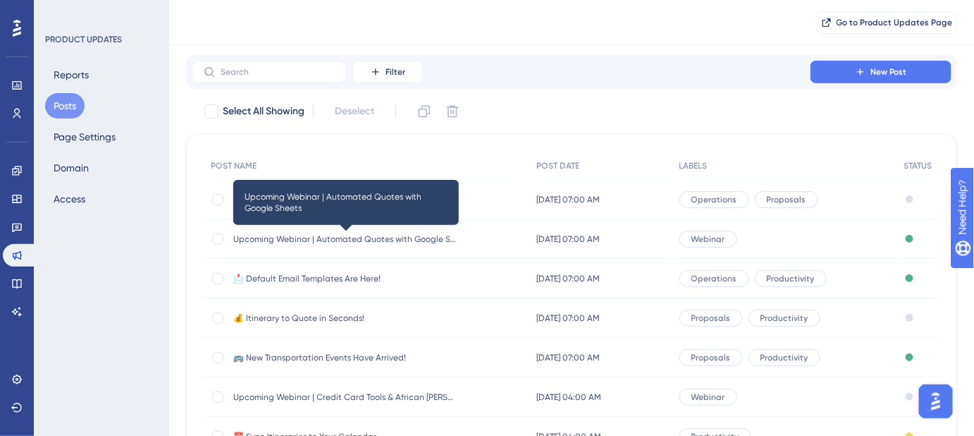
scroll to position [63, 0]
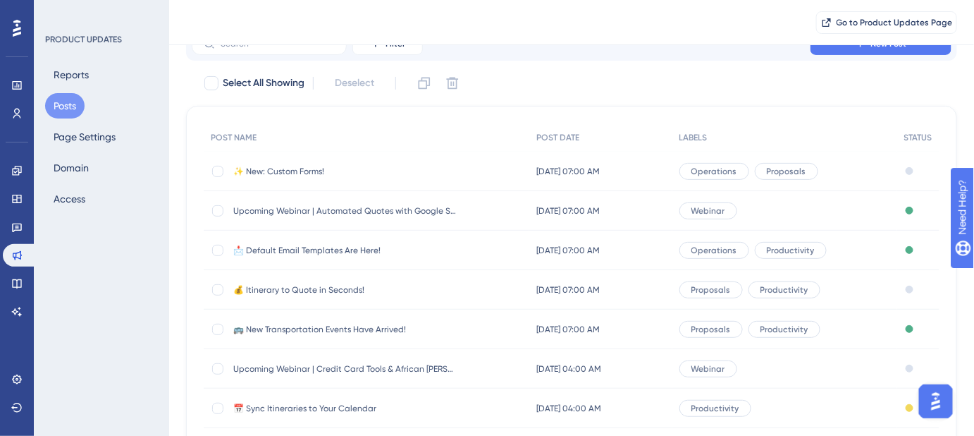
click at [331, 291] on span "💰 Itinerary to Quote in Seconds!" at bounding box center [346, 289] width 226 height 11
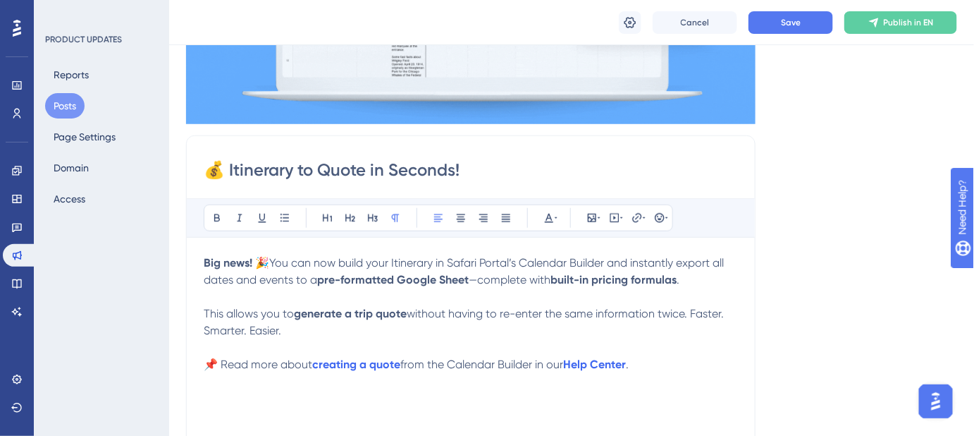
scroll to position [485, 0]
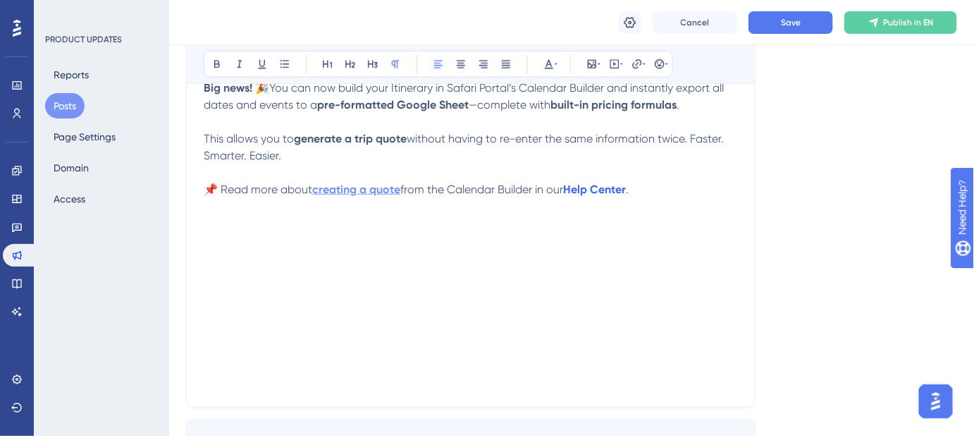
click at [341, 195] on strong "creating a quote" at bounding box center [356, 189] width 88 height 13
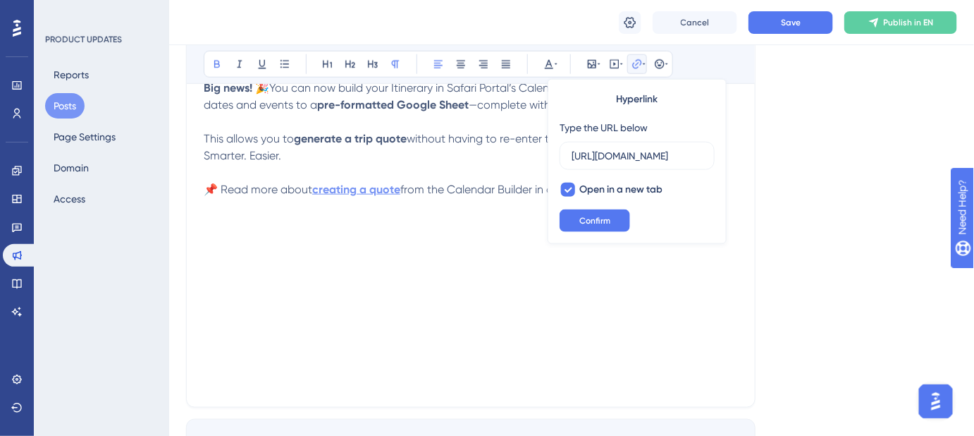
scroll to position [0, 276]
click at [594, 153] on input "https://help.safariportal.app/en/articles/14807-can-i-create-a-quote-from-an-it…" at bounding box center [637, 156] width 131 height 16
click at [774, 187] on div "Language English (Default) Insert an Image Delete 💰 Itinerary to Quote in Secon…" at bounding box center [571, 45] width 771 height 881
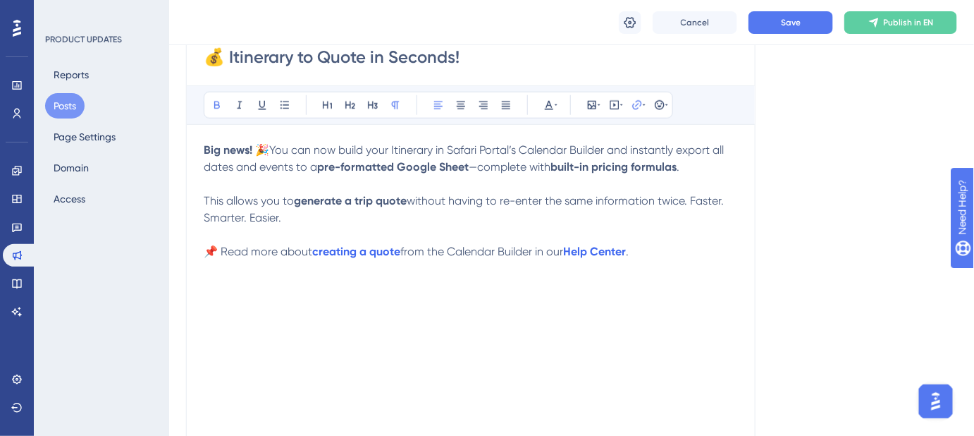
scroll to position [357, 0]
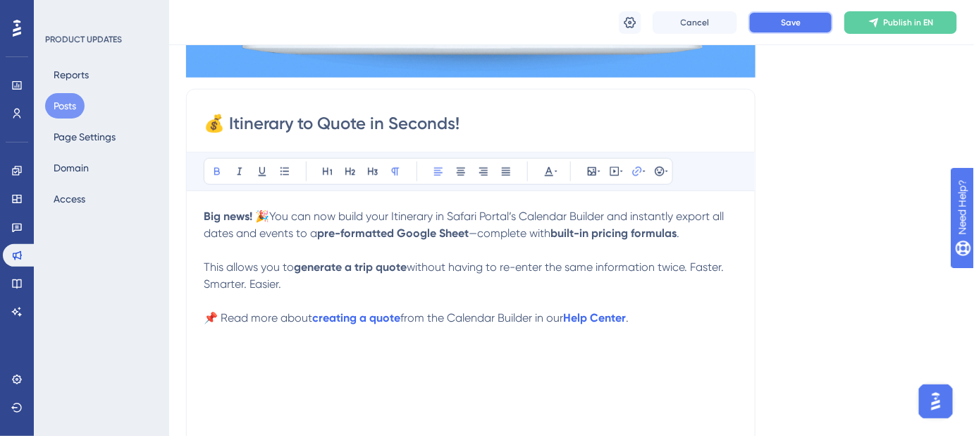
click at [795, 18] on span "Save" at bounding box center [791, 22] width 20 height 11
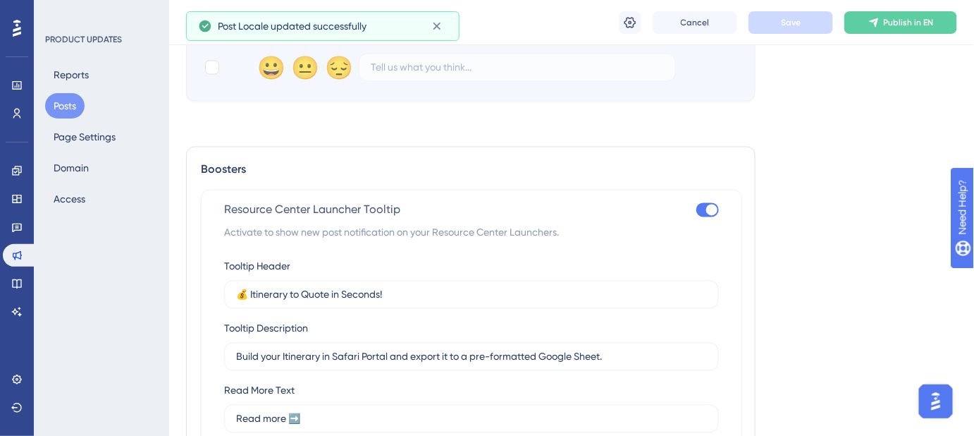
scroll to position [934, 0]
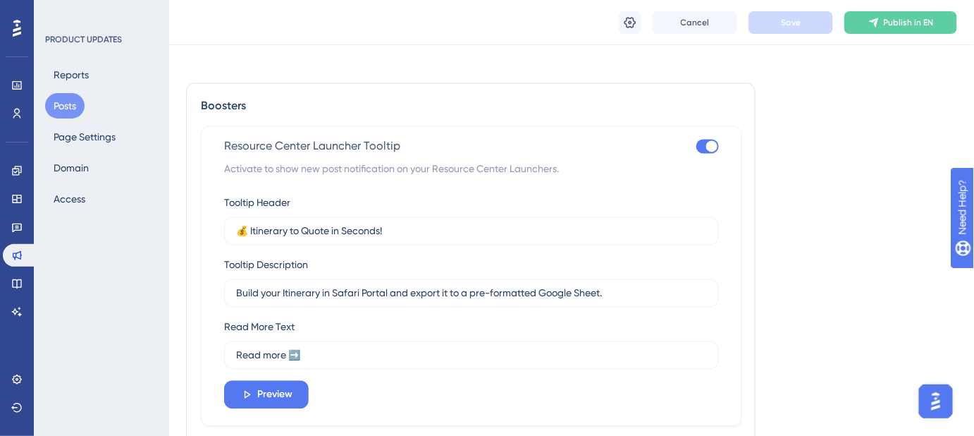
click at [699, 145] on div at bounding box center [708, 146] width 23 height 14
click at [697, 146] on input "checkbox" at bounding box center [696, 146] width 1 height 1
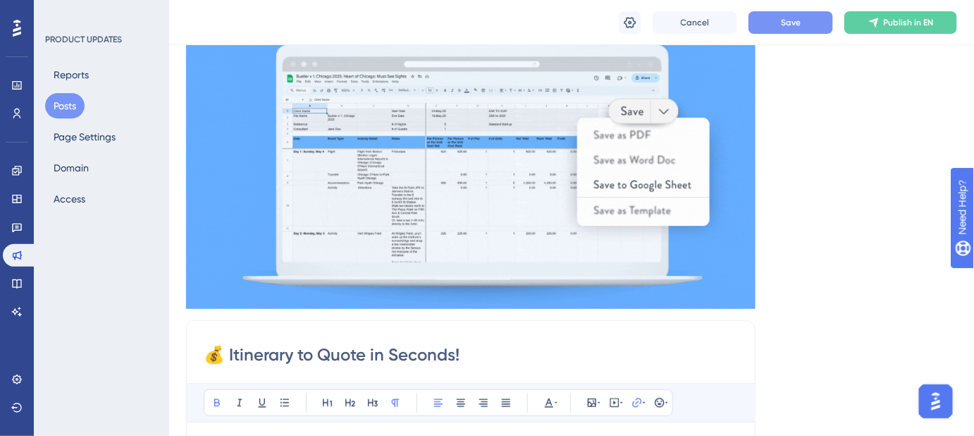
scroll to position [0, 0]
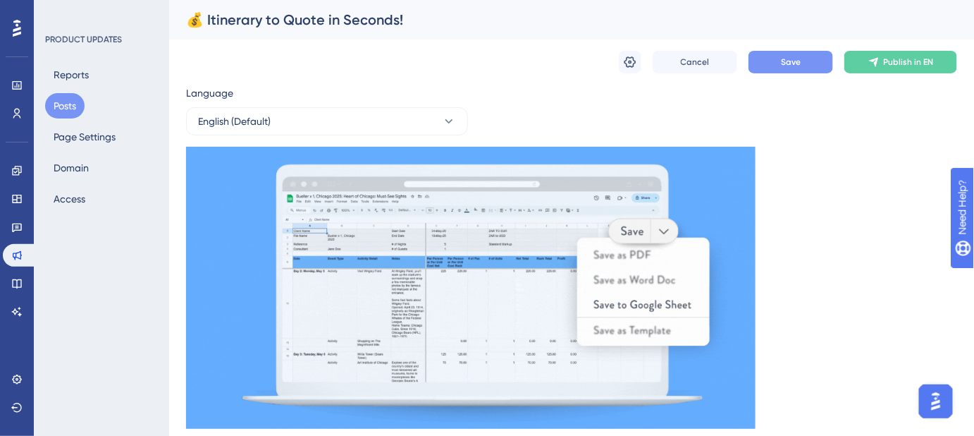
click at [795, 61] on span "Save" at bounding box center [791, 61] width 20 height 11
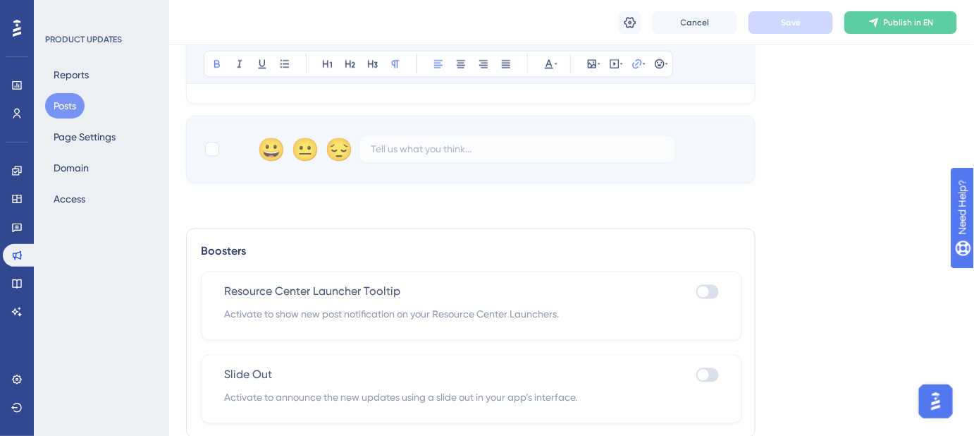
scroll to position [845, 0]
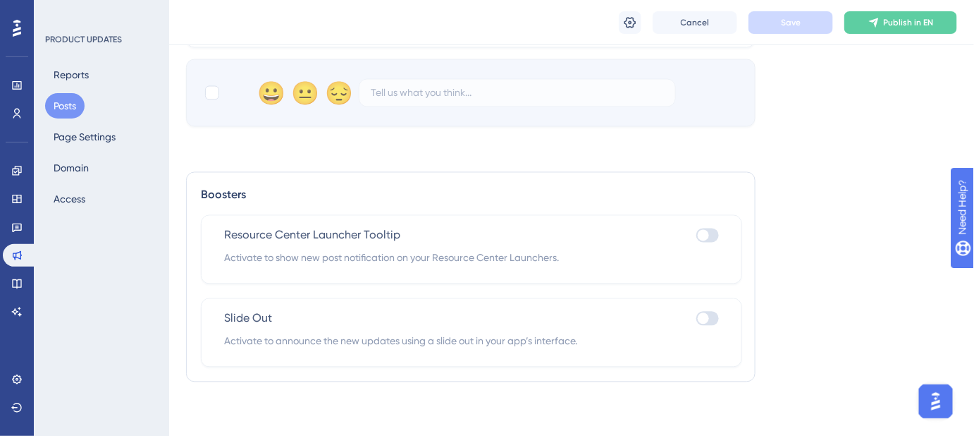
click at [716, 234] on div at bounding box center [708, 235] width 23 height 14
click at [697, 236] on input "checkbox" at bounding box center [696, 236] width 1 height 1
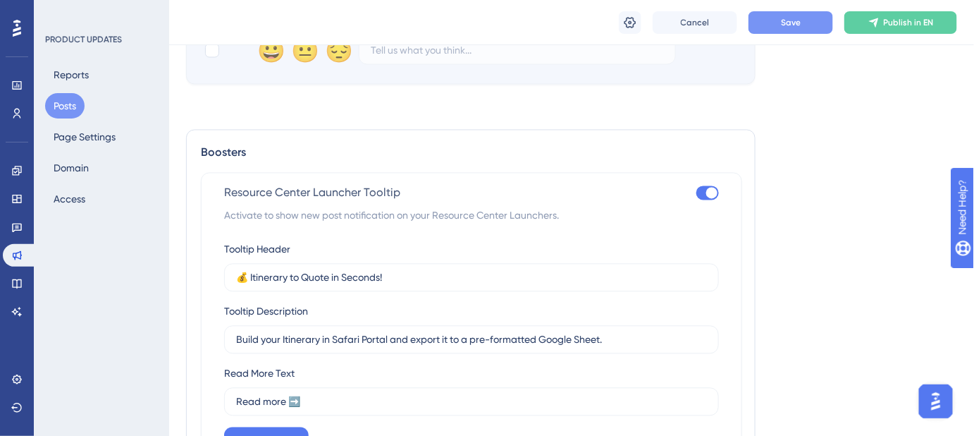
scroll to position [909, 0]
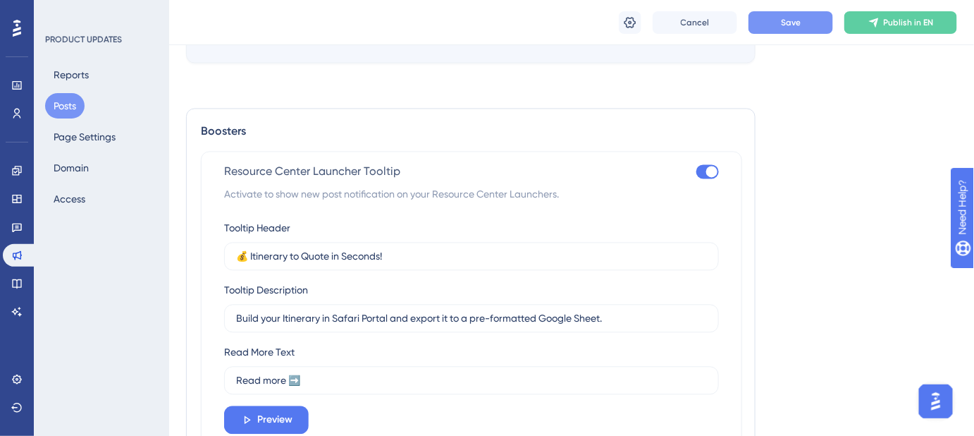
click at [701, 169] on div at bounding box center [708, 171] width 23 height 14
click at [697, 171] on input "checkbox" at bounding box center [696, 171] width 1 height 1
checkbox input "false"
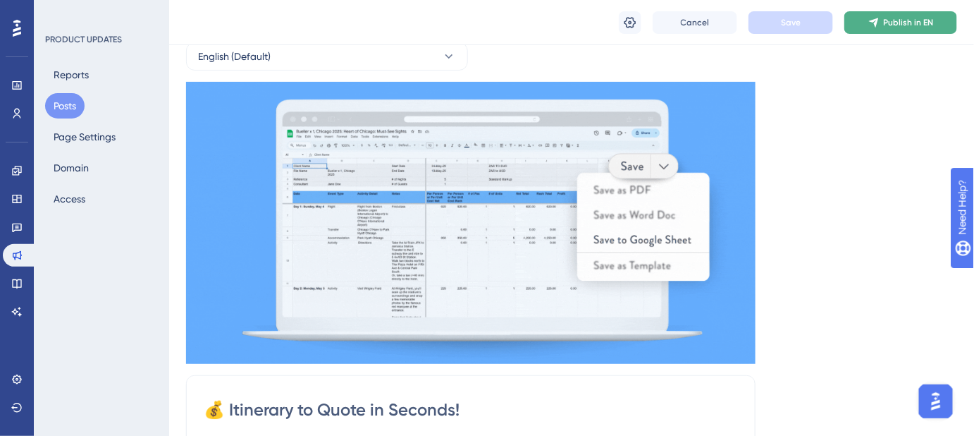
scroll to position [0, 0]
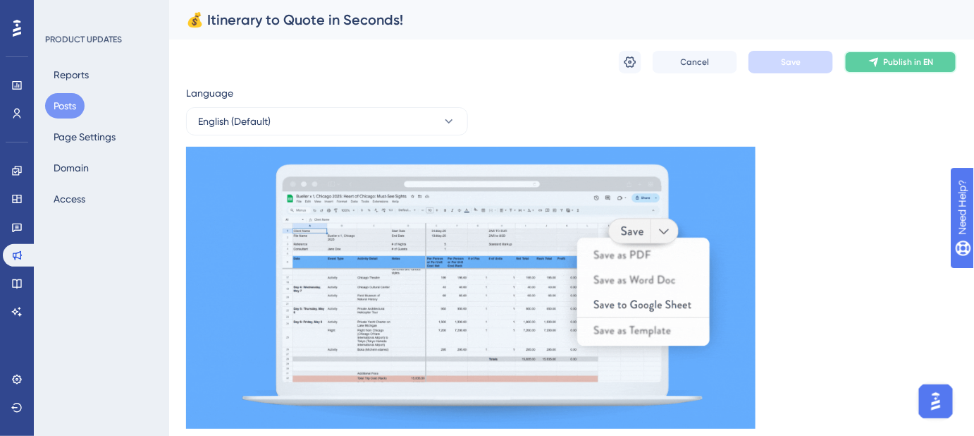
click at [884, 63] on span "Publish in EN" at bounding box center [909, 61] width 50 height 11
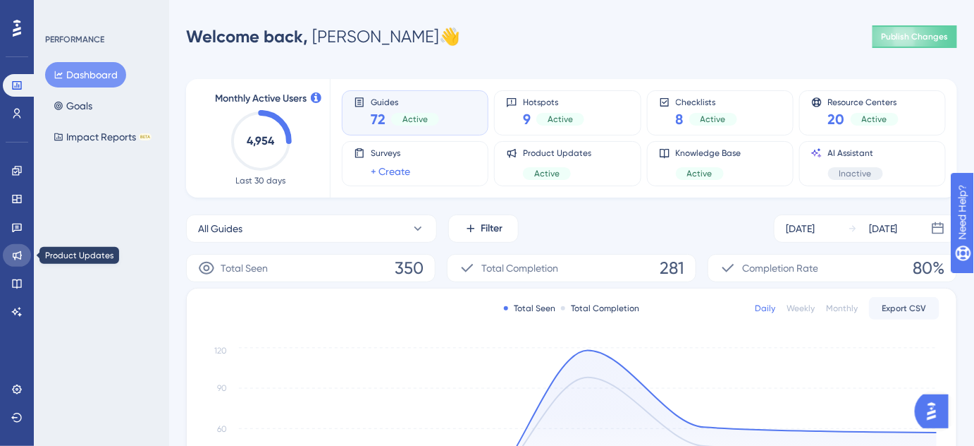
click at [15, 250] on icon at bounding box center [16, 255] width 11 height 11
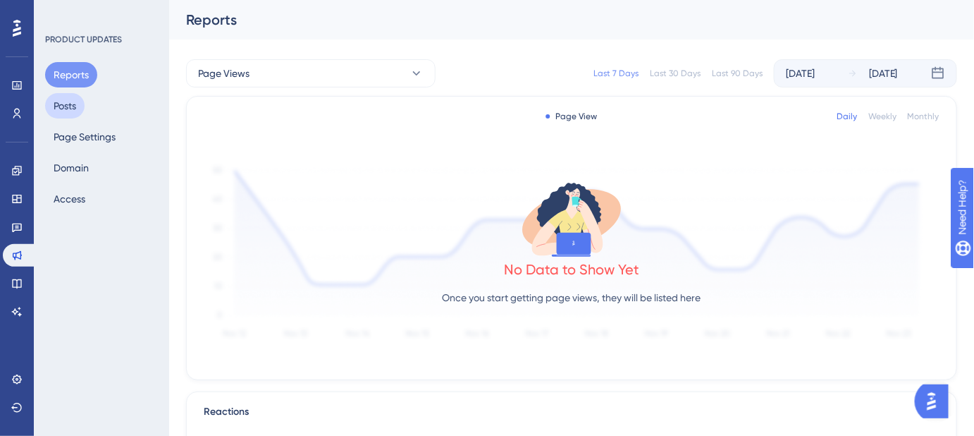
click at [73, 110] on button "Posts" at bounding box center [64, 105] width 39 height 25
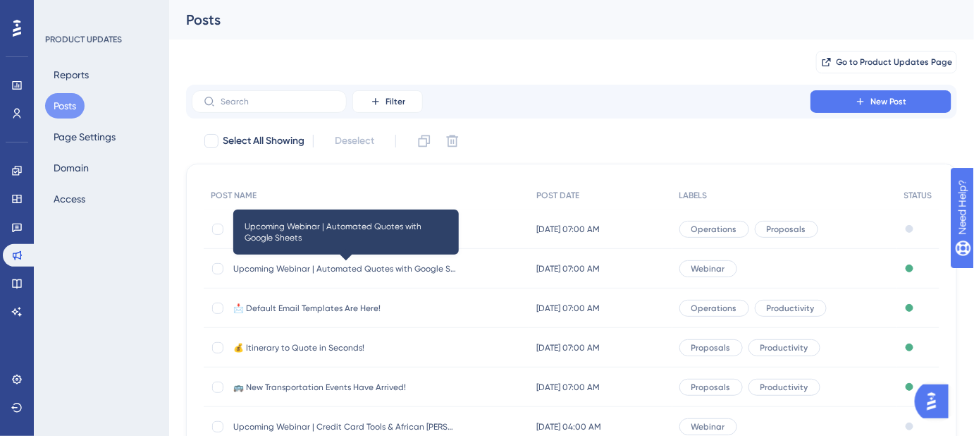
click at [371, 270] on span "Upcoming Webinar | Automated Quotes with Google Sheets" at bounding box center [346, 268] width 226 height 11
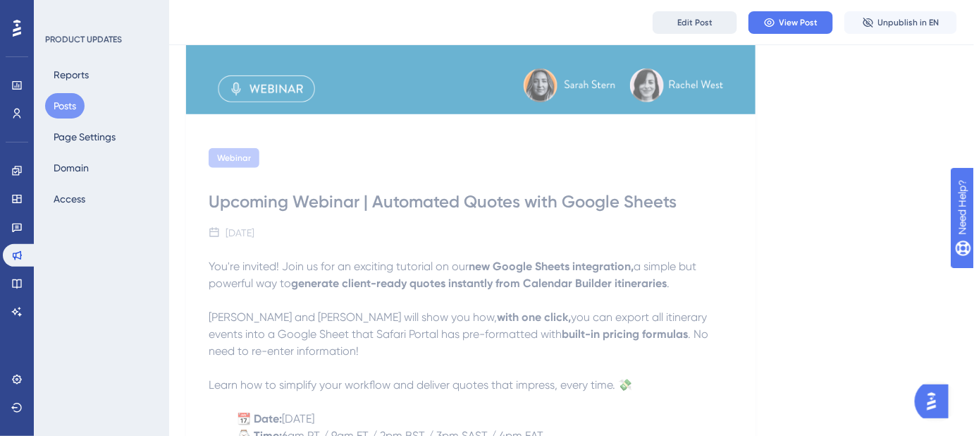
click at [702, 24] on span "Edit Post" at bounding box center [695, 22] width 35 height 11
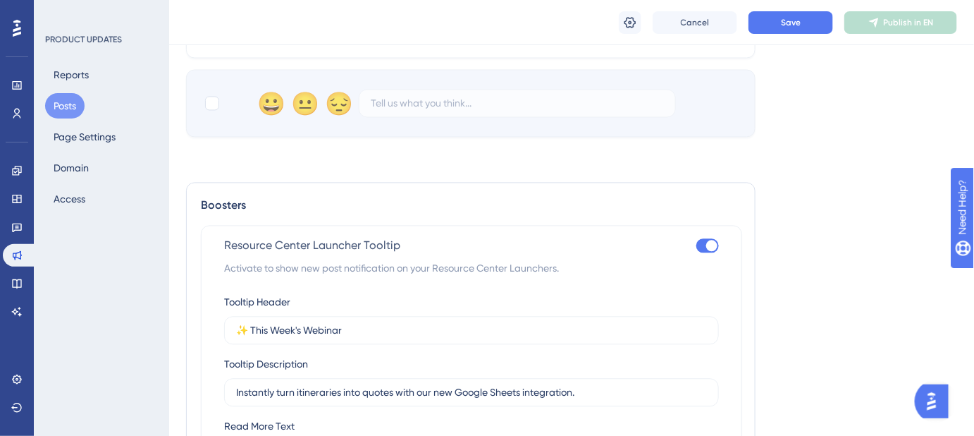
scroll to position [927, 0]
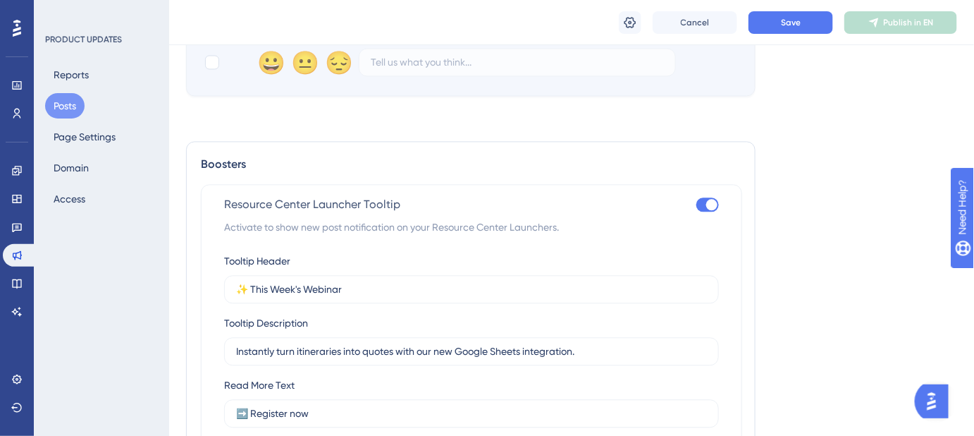
click at [698, 206] on div at bounding box center [708, 204] width 23 height 14
click at [697, 205] on input "checkbox" at bounding box center [696, 204] width 1 height 1
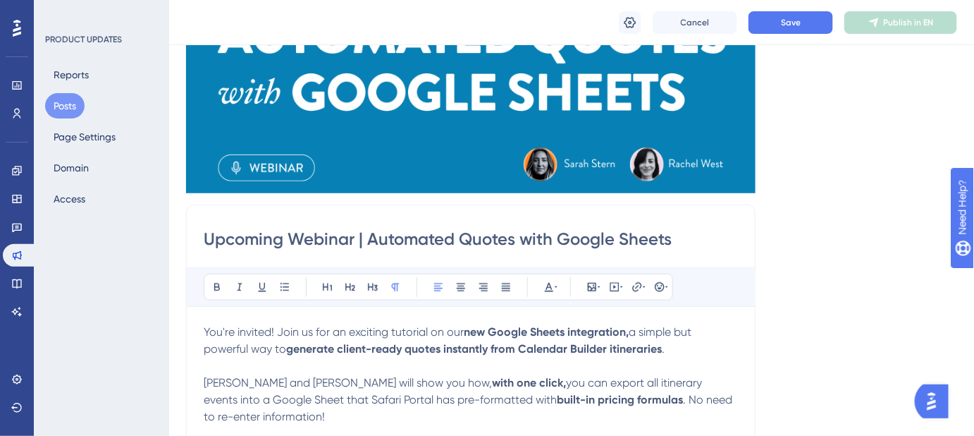
scroll to position [320, 0]
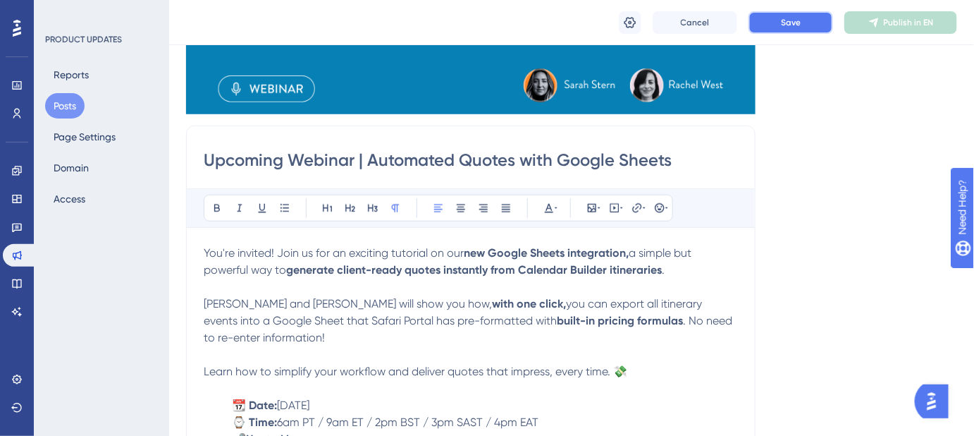
click at [788, 22] on span "Save" at bounding box center [791, 22] width 20 height 11
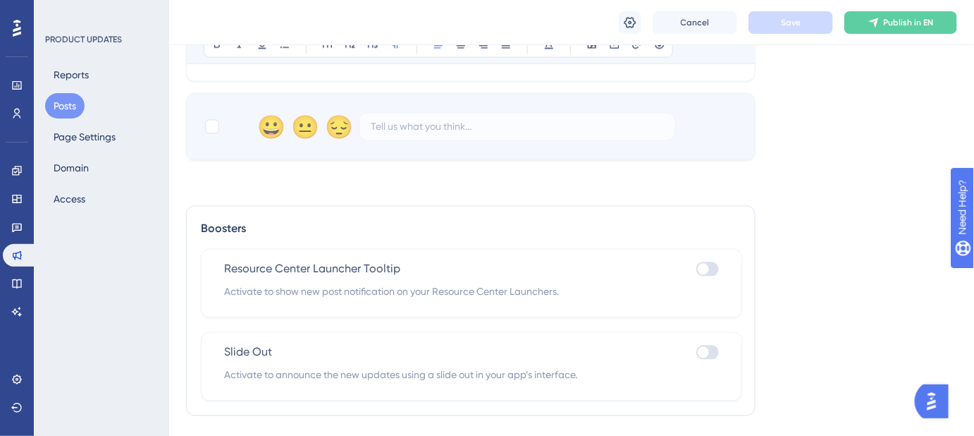
scroll to position [895, 0]
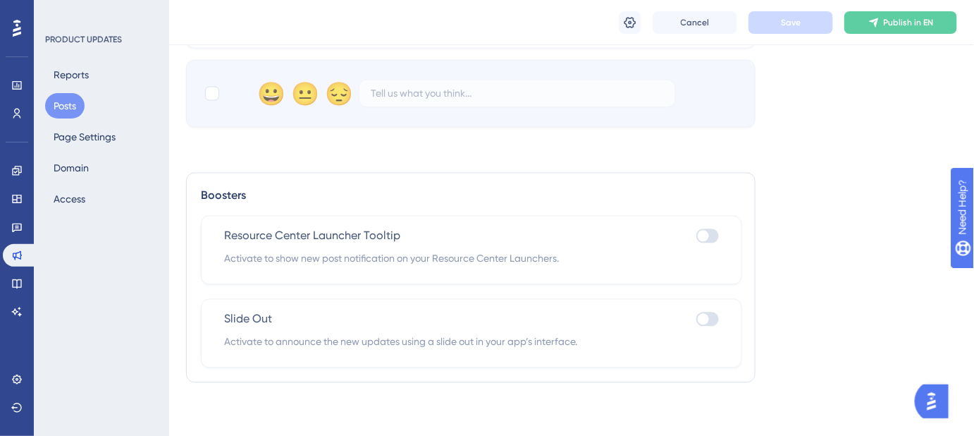
click at [716, 236] on div at bounding box center [708, 235] width 23 height 14
click at [697, 236] on input "checkbox" at bounding box center [696, 236] width 1 height 1
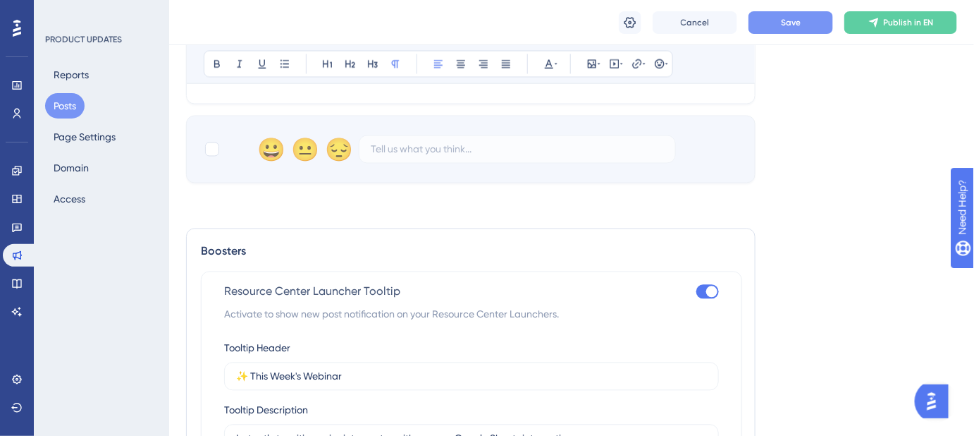
scroll to position [831, 0]
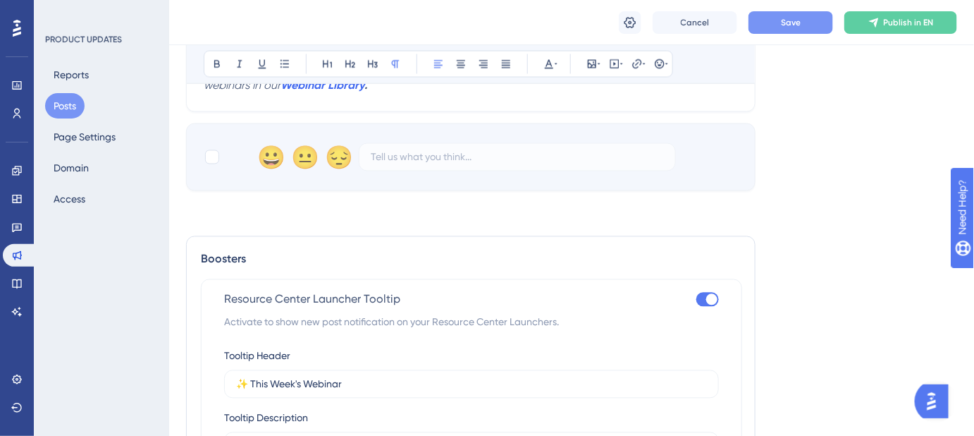
click at [703, 296] on div at bounding box center [708, 300] width 23 height 14
click at [697, 300] on input "checkbox" at bounding box center [696, 300] width 1 height 1
checkbox input "false"
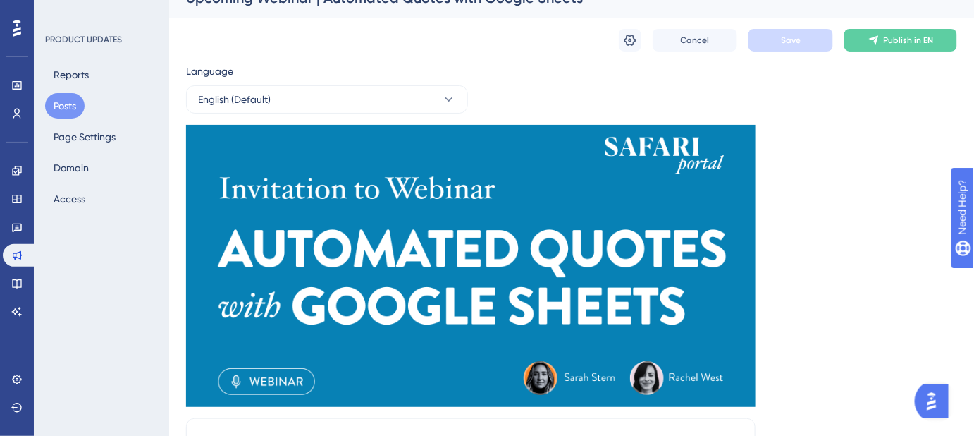
scroll to position [0, 0]
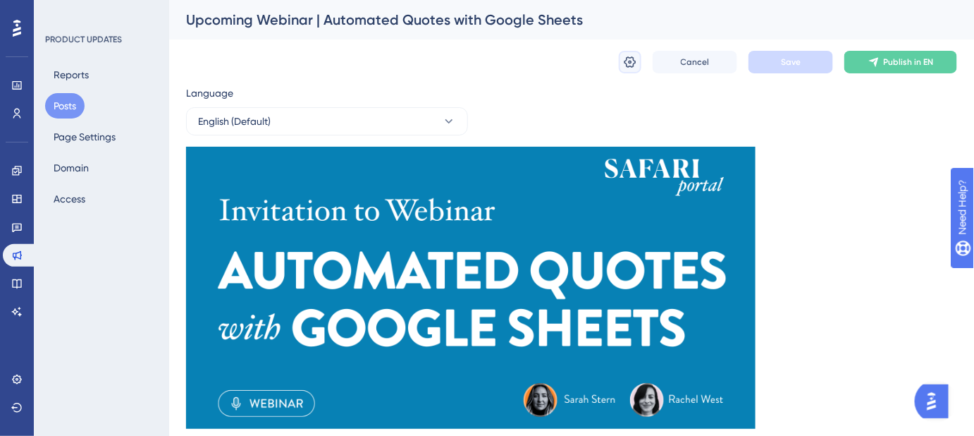
click at [633, 63] on icon at bounding box center [630, 62] width 14 height 14
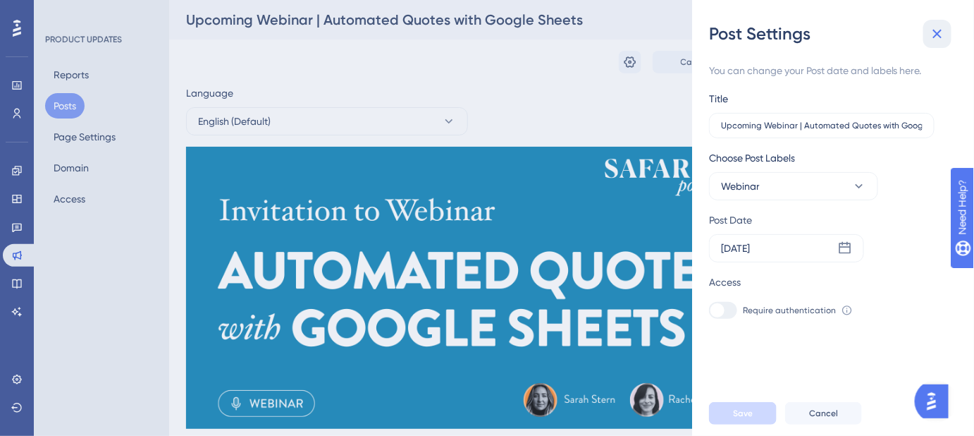
click at [937, 37] on icon at bounding box center [937, 33] width 17 height 17
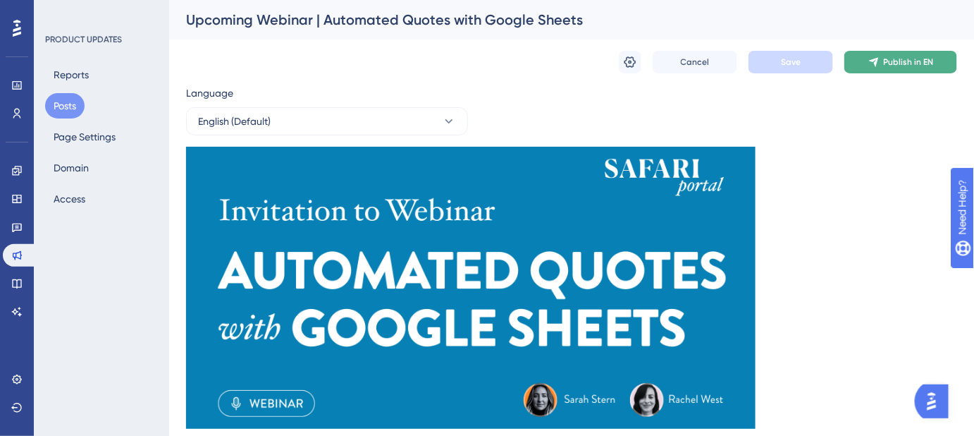
click at [871, 63] on icon at bounding box center [874, 61] width 11 height 11
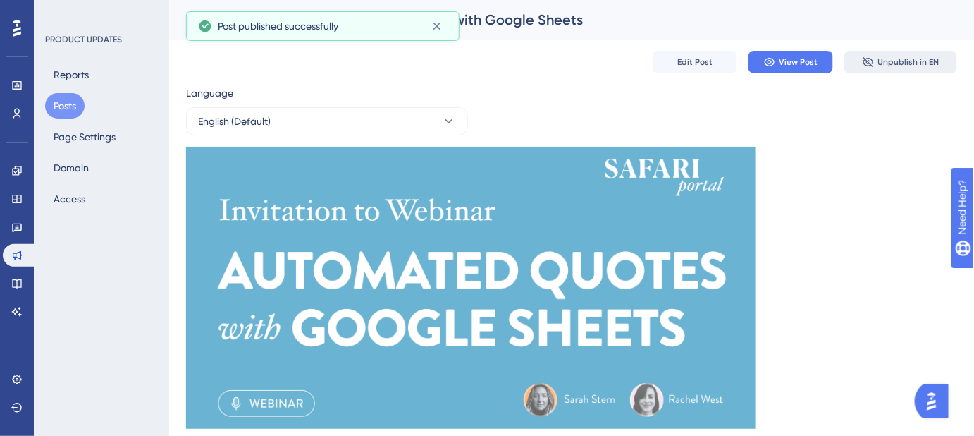
click at [898, 58] on span "Unpublish in EN" at bounding box center [909, 61] width 61 height 11
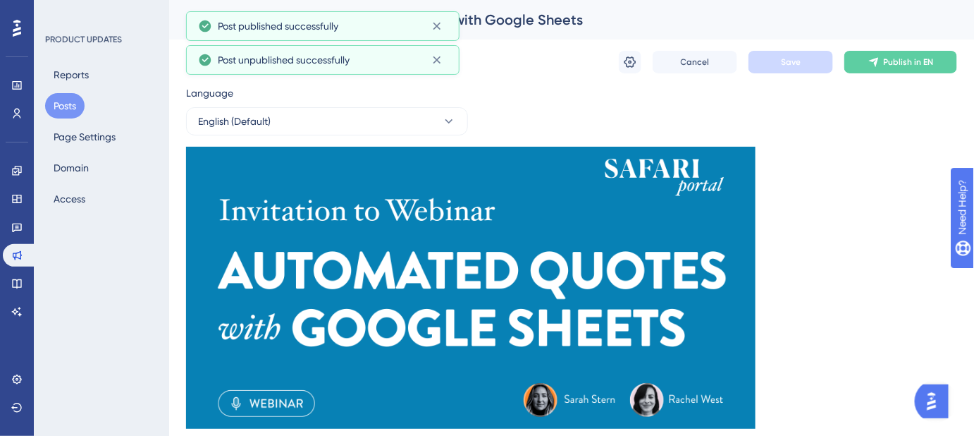
scroll to position [472, 0]
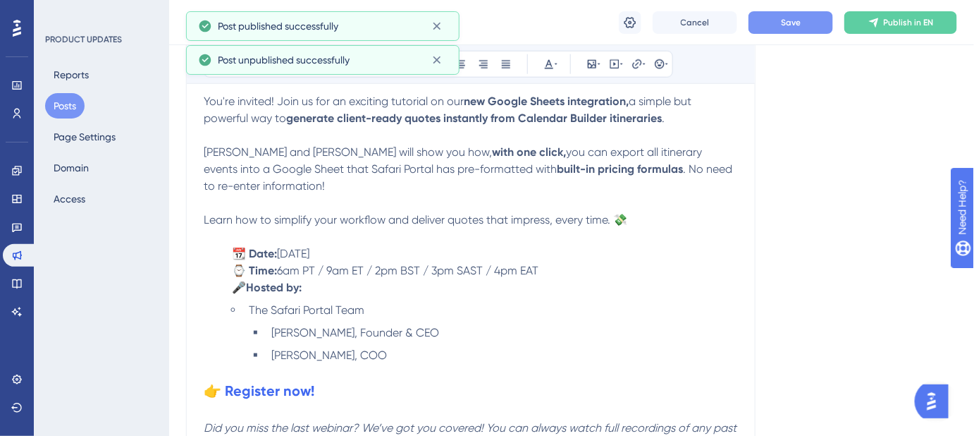
click at [787, 23] on span "Save" at bounding box center [791, 22] width 20 height 11
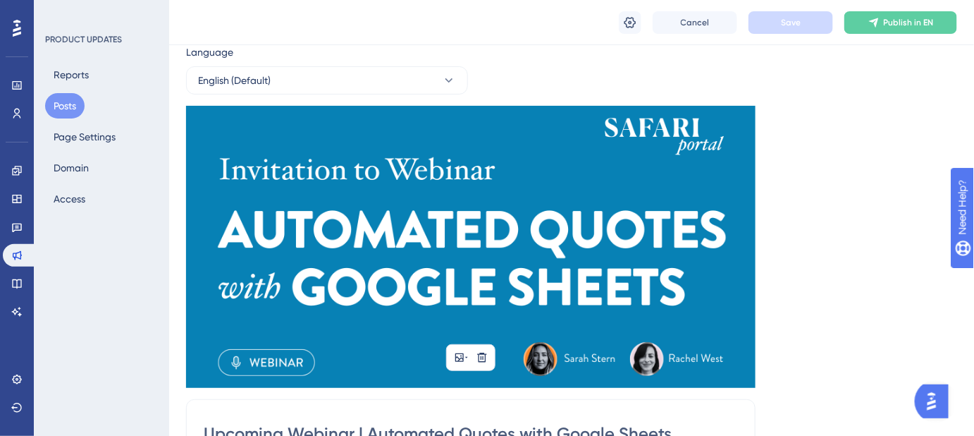
scroll to position [0, 0]
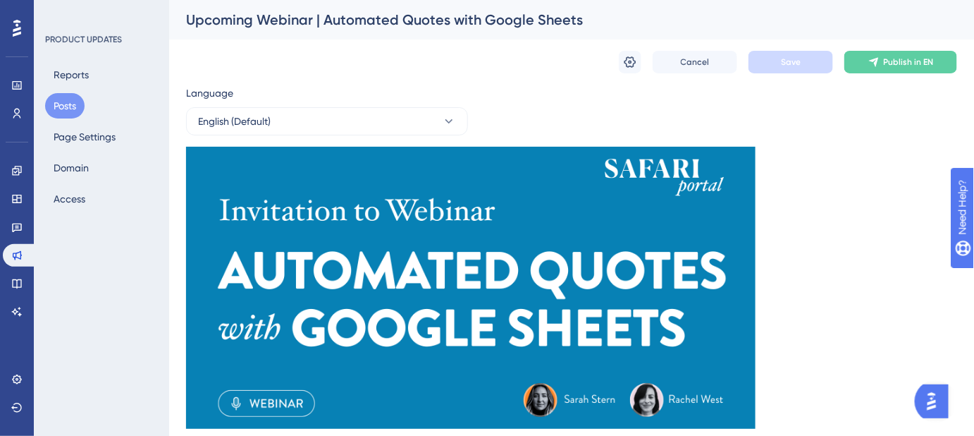
click at [65, 105] on button "Posts" at bounding box center [64, 105] width 39 height 25
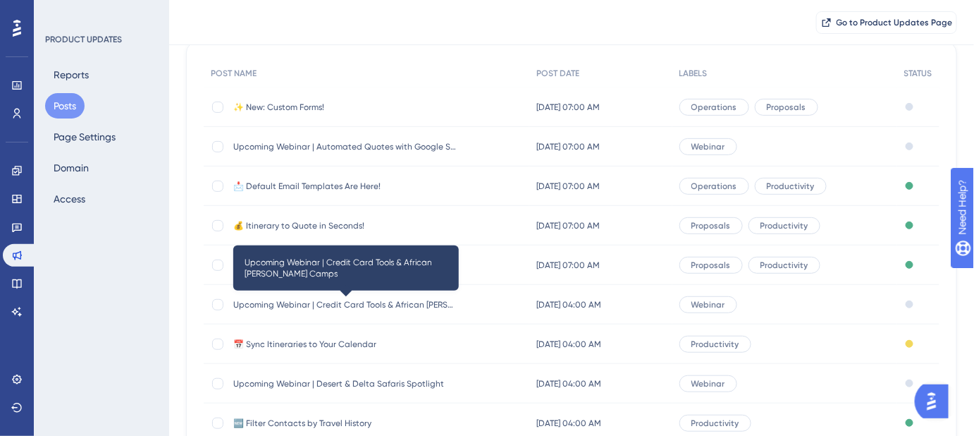
click at [329, 303] on span "Upcoming Webinar | Credit Card Tools & African Bush Camps" at bounding box center [346, 304] width 226 height 11
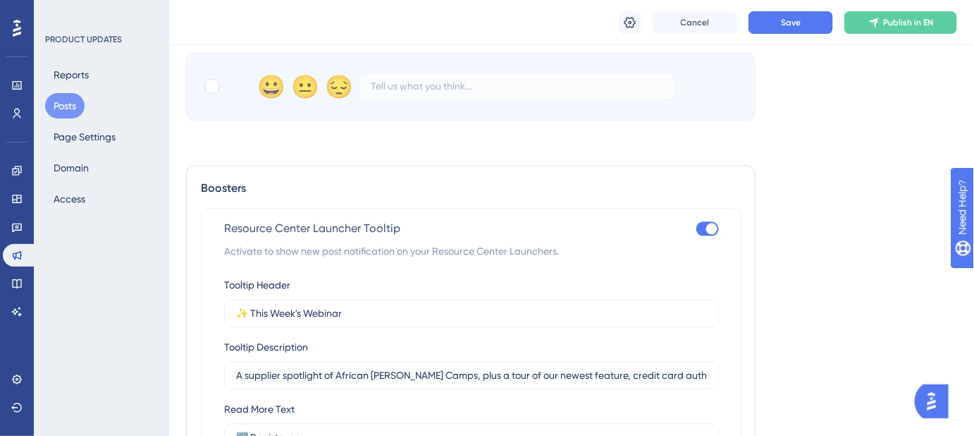
scroll to position [961, 0]
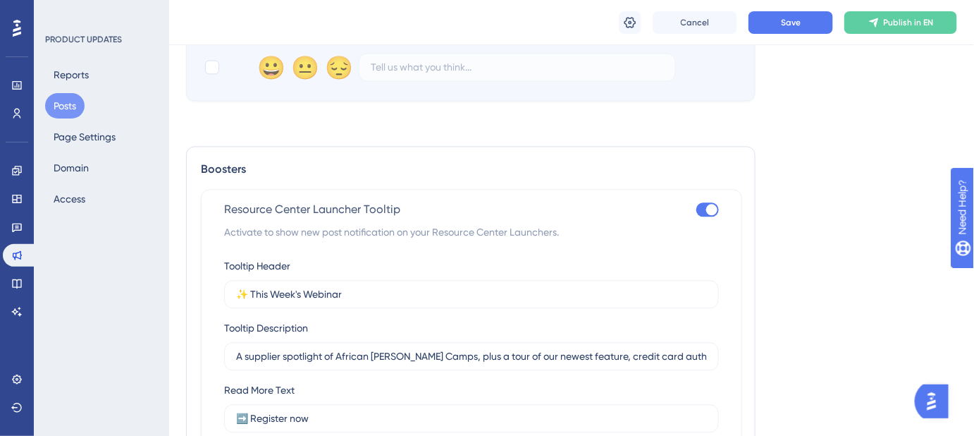
click at [702, 209] on div at bounding box center [708, 209] width 23 height 14
click at [697, 209] on input "checkbox" at bounding box center [696, 209] width 1 height 1
checkbox input "false"
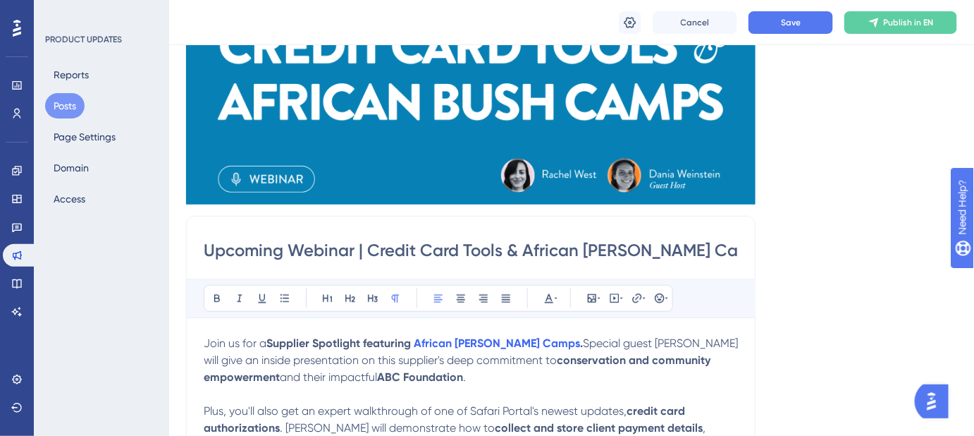
scroll to position [0, 0]
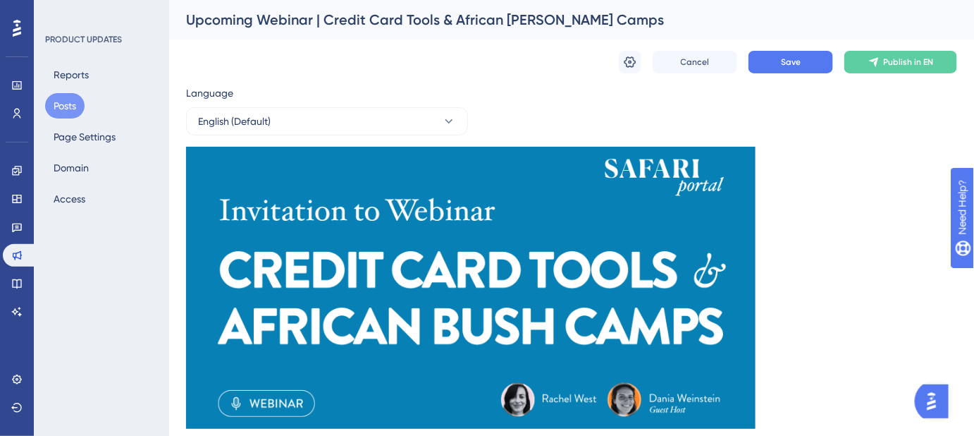
click at [68, 111] on button "Posts" at bounding box center [64, 105] width 39 height 25
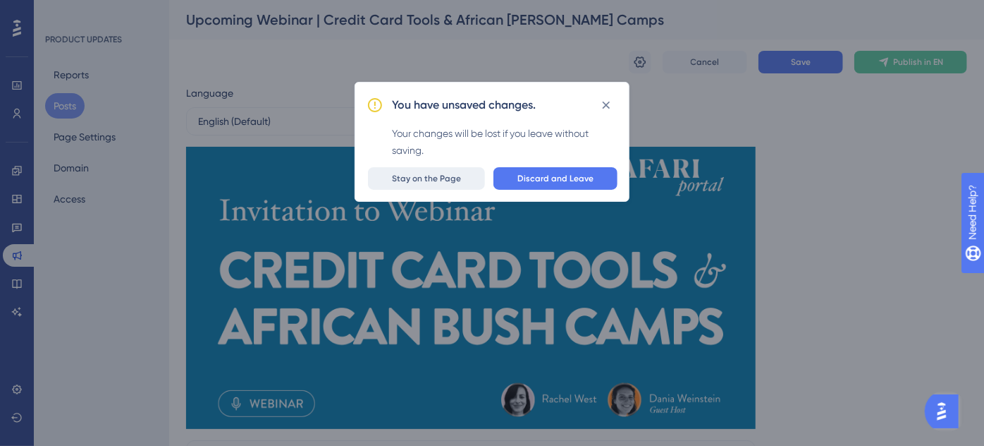
click at [446, 185] on button "Stay on the Page" at bounding box center [426, 178] width 117 height 23
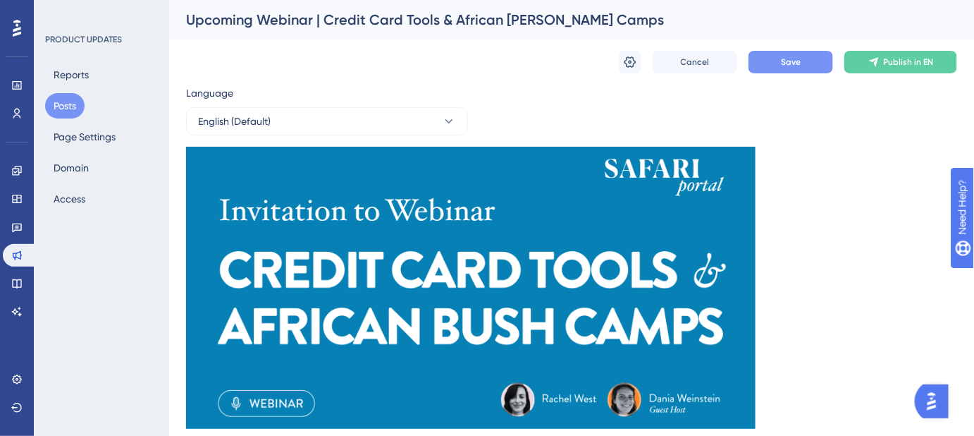
click at [760, 59] on button "Save" at bounding box center [791, 62] width 85 height 23
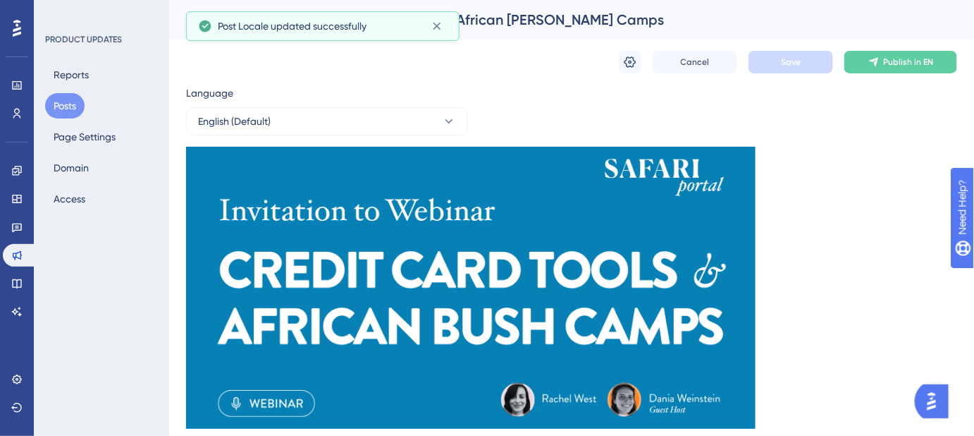
click at [69, 109] on button "Posts" at bounding box center [64, 105] width 39 height 25
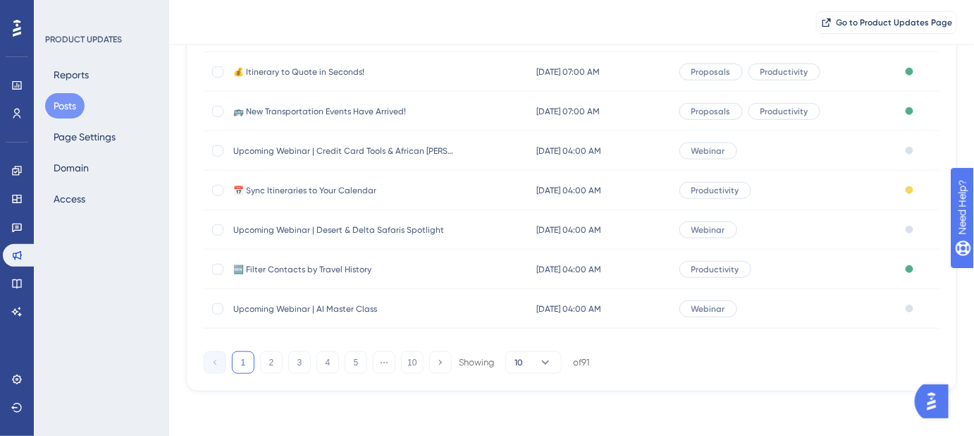
click at [344, 228] on span "Upcoming Webinar | Desert & Delta Safaris Spotlight" at bounding box center [346, 229] width 226 height 11
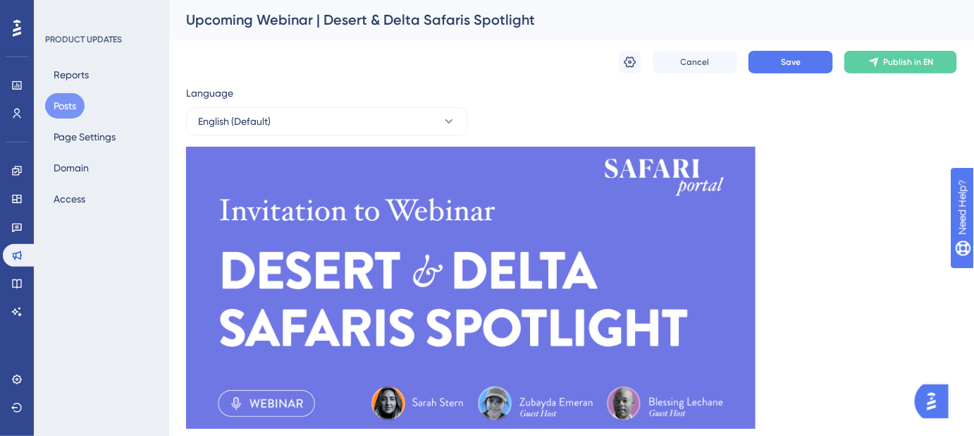
click at [62, 106] on button "Posts" at bounding box center [64, 105] width 39 height 25
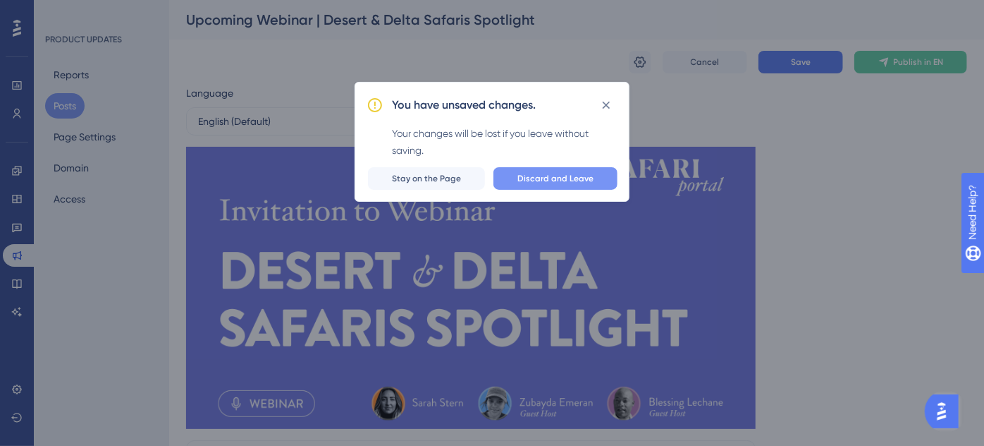
click at [513, 175] on button "Discard and Leave" at bounding box center [556, 178] width 124 height 23
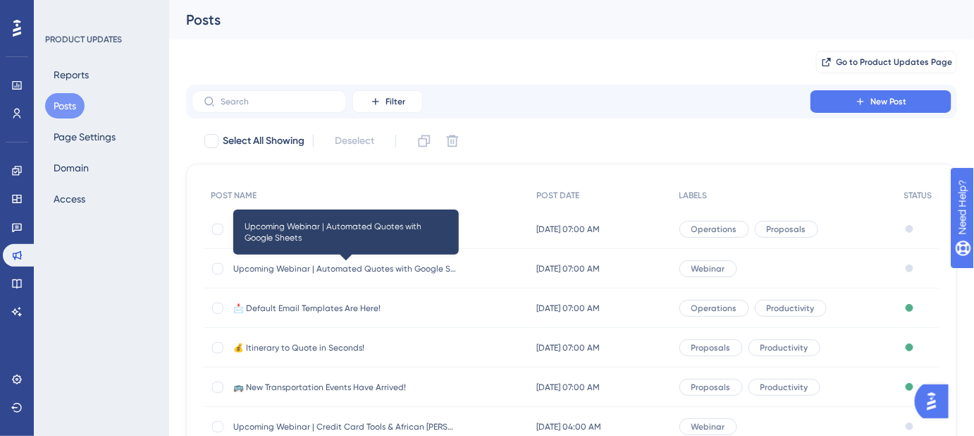
click at [331, 267] on span "Upcoming Webinar | Automated Quotes with Google Sheets" at bounding box center [346, 268] width 226 height 11
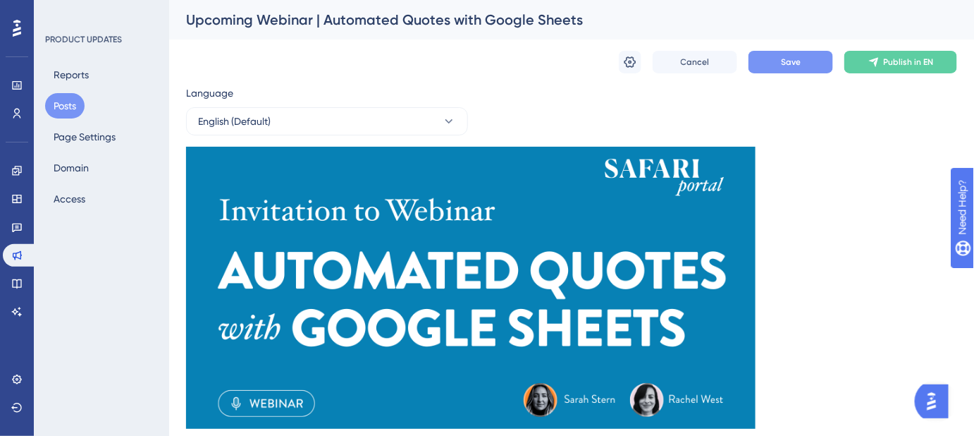
click at [776, 63] on button "Save" at bounding box center [791, 62] width 85 height 23
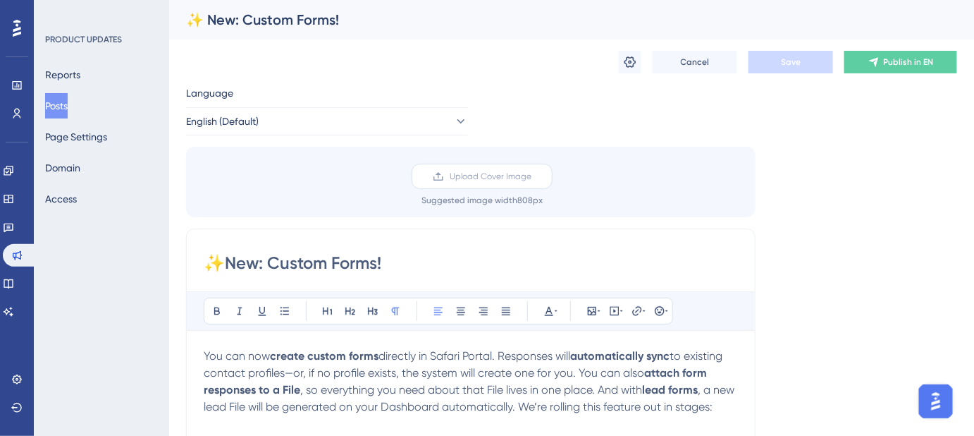
click at [484, 176] on span "Upload Cover Image" at bounding box center [491, 176] width 82 height 11
click at [532, 176] on input "Upload Cover Image" at bounding box center [532, 176] width 0 height 0
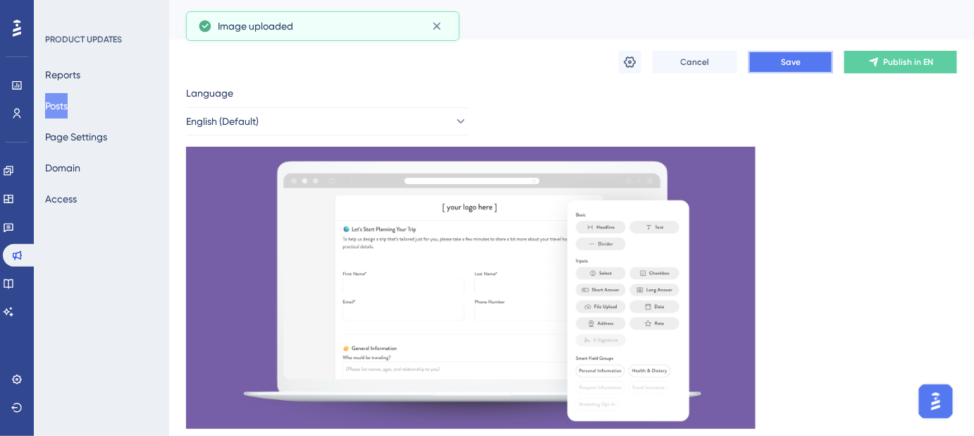
click at [789, 73] on button "Save" at bounding box center [791, 62] width 85 height 23
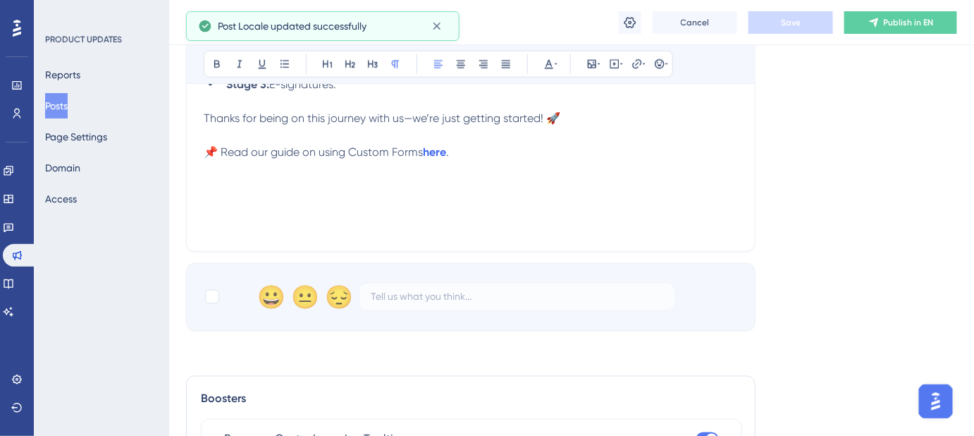
scroll to position [577, 0]
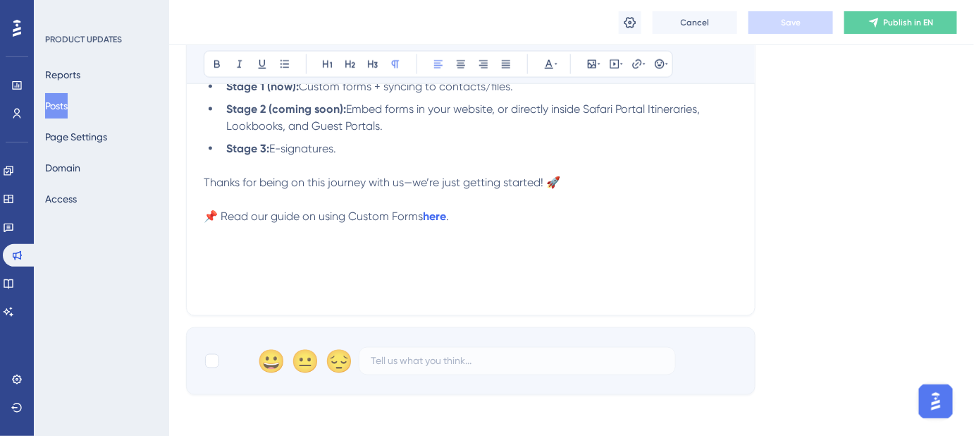
click at [427, 274] on div "You can now create custom forms directly in Safari Portal. Responses will autom…" at bounding box center [471, 143] width 534 height 310
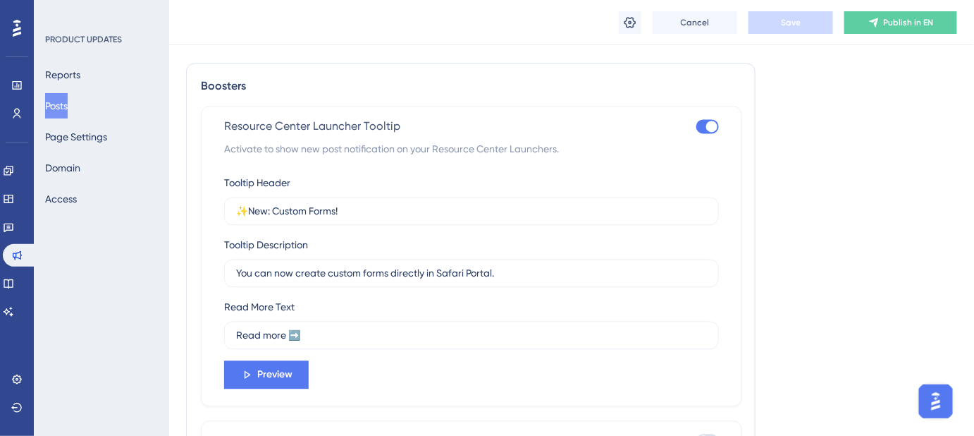
scroll to position [961, 0]
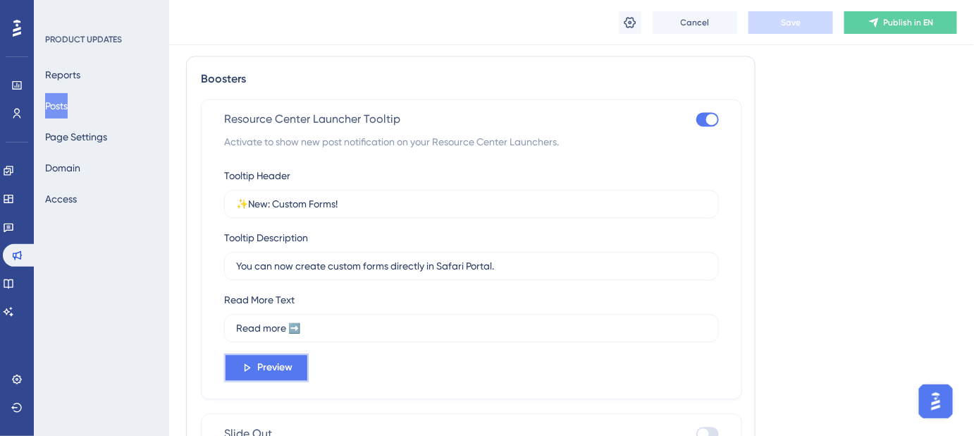
click at [288, 364] on span "Preview" at bounding box center [274, 367] width 35 height 17
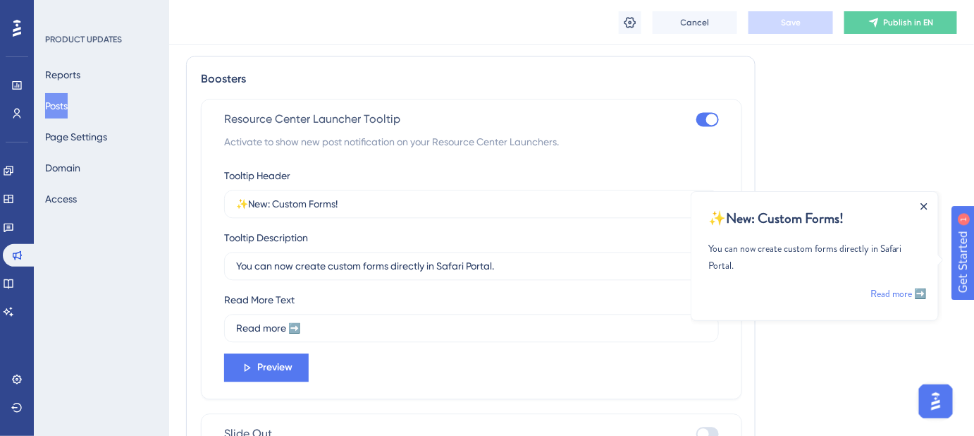
click at [922, 202] on icon "Close Announcement" at bounding box center [923, 205] width 7 height 7
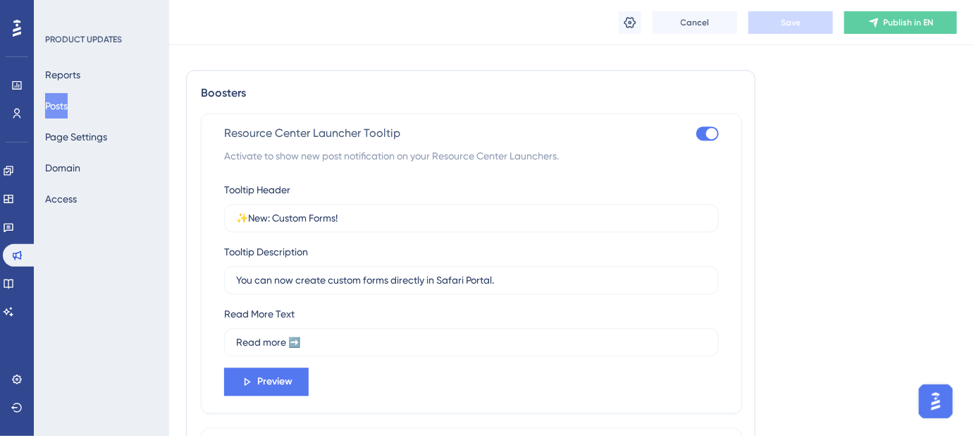
scroll to position [961, 0]
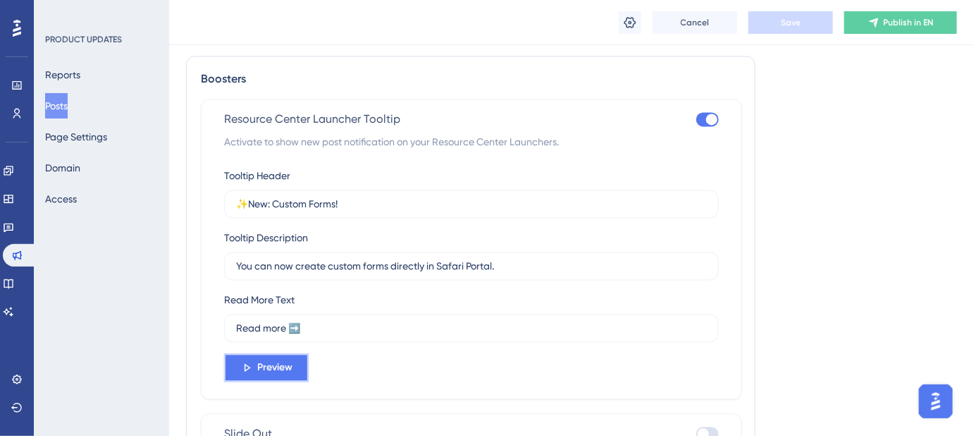
click at [288, 366] on span "Preview" at bounding box center [274, 367] width 35 height 17
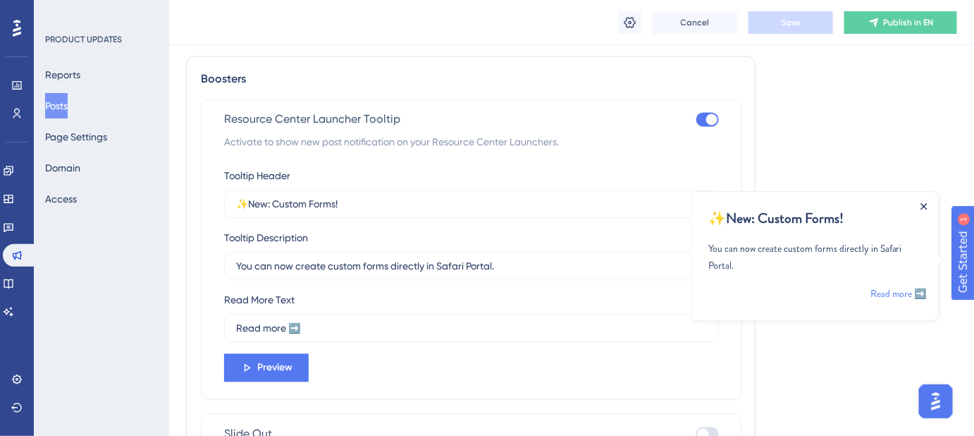
click at [920, 205] on icon "Close Announcement" at bounding box center [923, 205] width 7 height 7
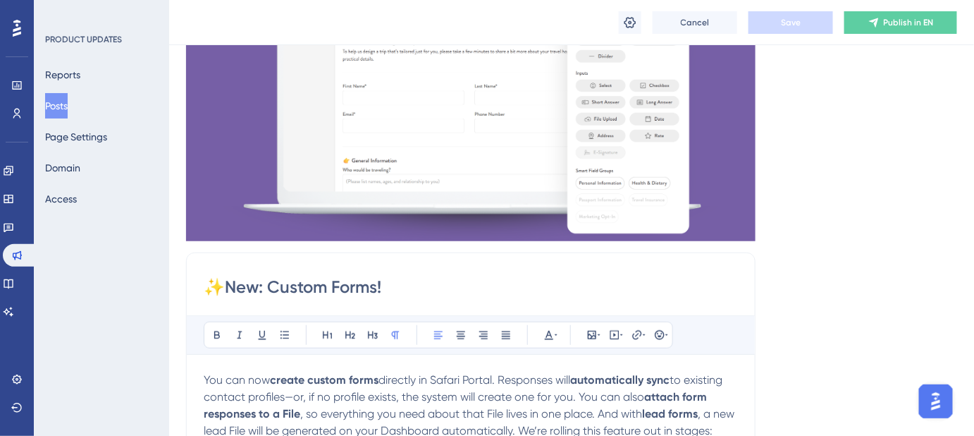
scroll to position [192, 9]
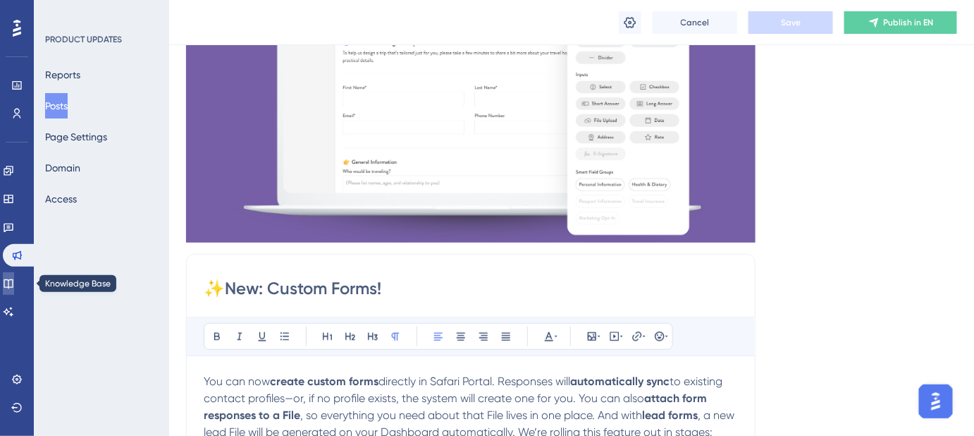
click at [14, 281] on icon at bounding box center [8, 283] width 11 height 11
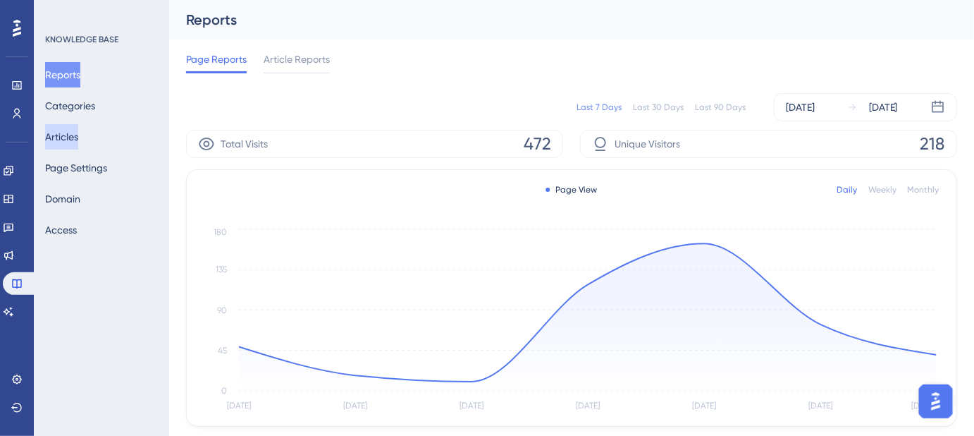
click at [78, 133] on button "Articles" at bounding box center [61, 136] width 33 height 25
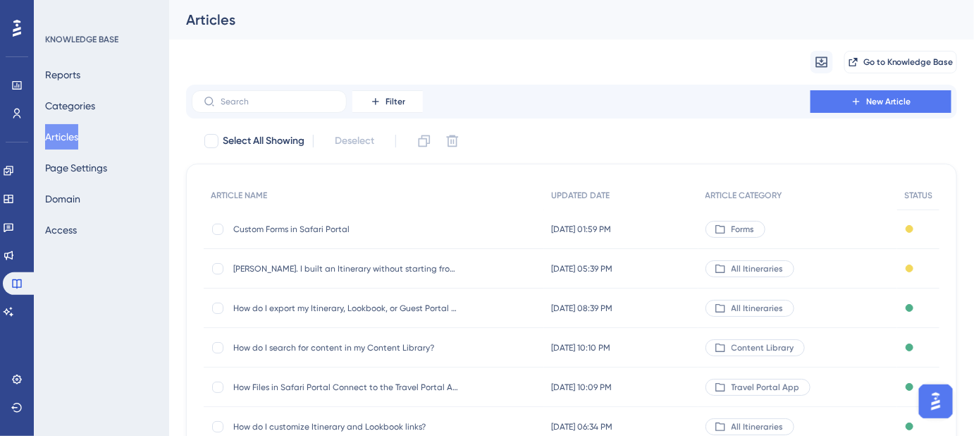
click at [317, 224] on span "Custom Forms in Safari Portal" at bounding box center [346, 229] width 226 height 11
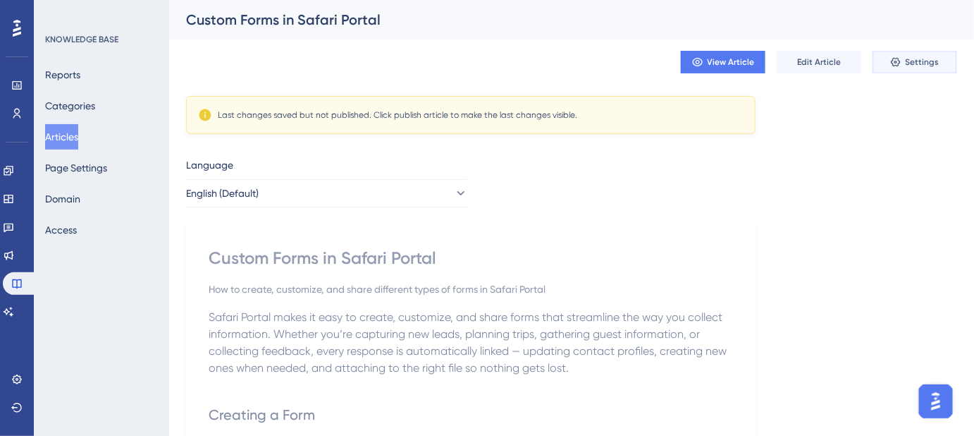
click at [937, 53] on button "Settings" at bounding box center [915, 62] width 85 height 23
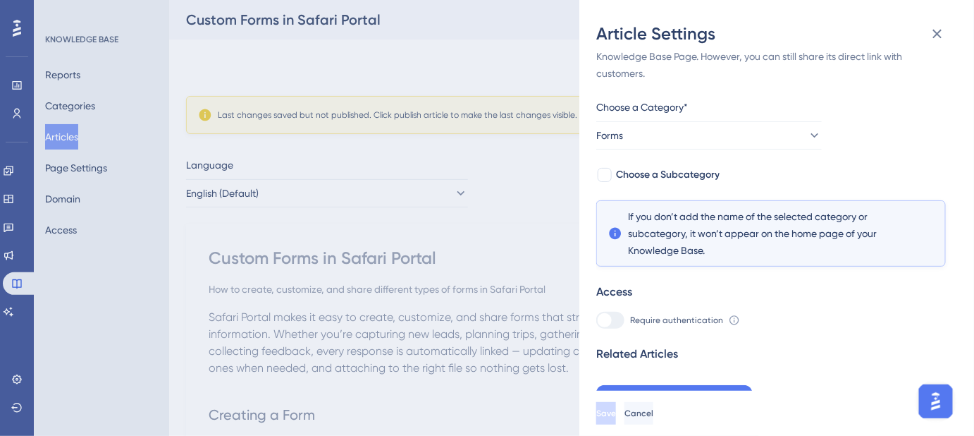
scroll to position [40, 0]
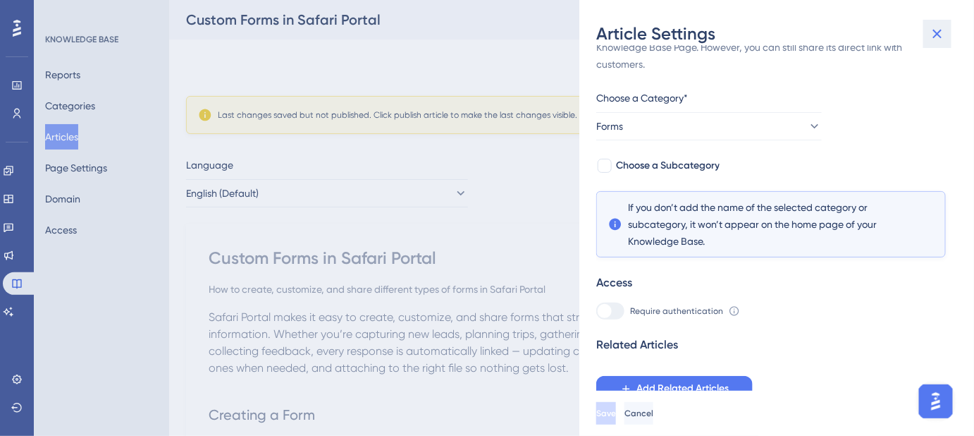
click at [943, 31] on icon at bounding box center [937, 33] width 17 height 17
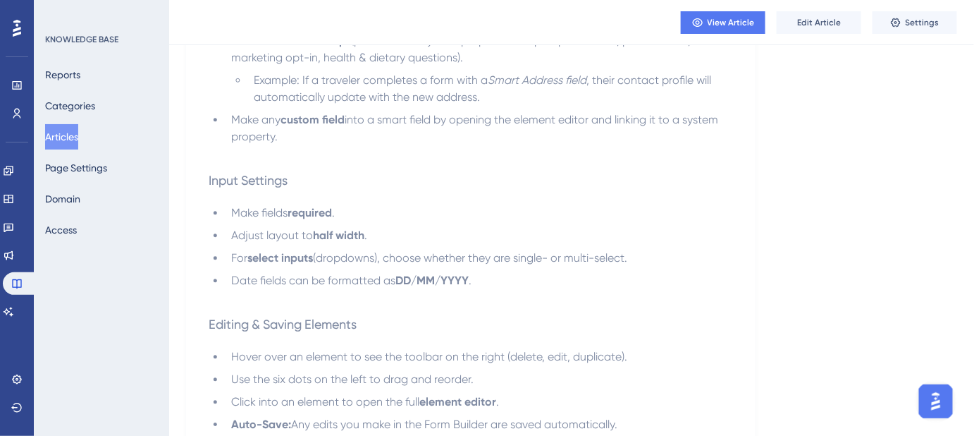
scroll to position [1346, 0]
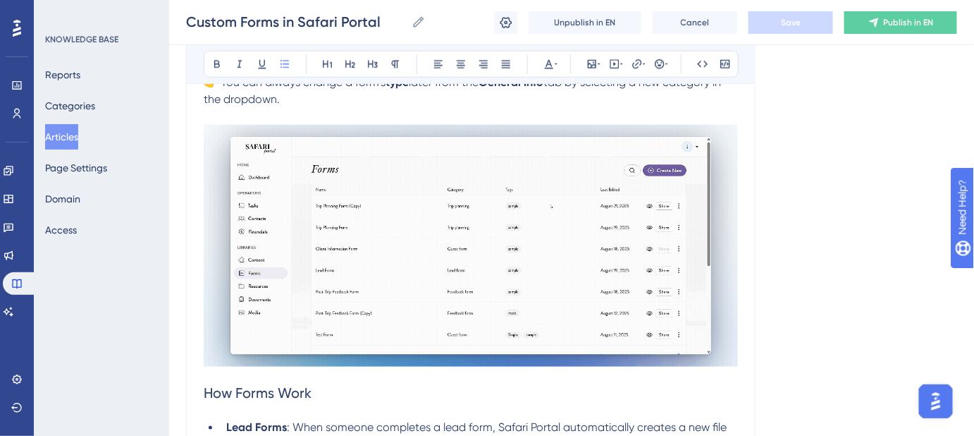
scroll to position [434, 0]
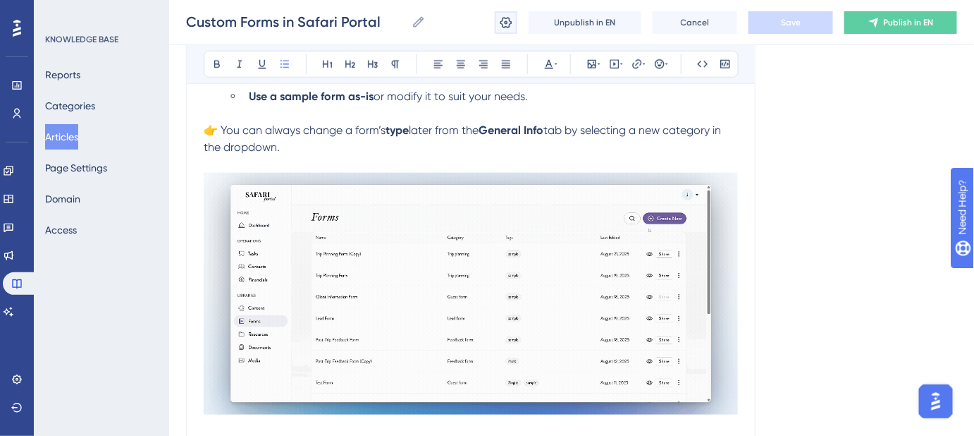
click at [511, 28] on icon at bounding box center [506, 23] width 14 height 14
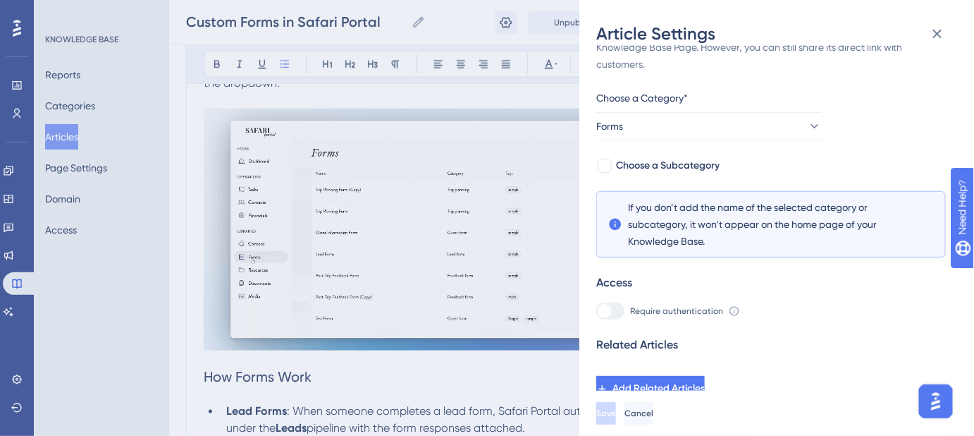
scroll to position [0, 0]
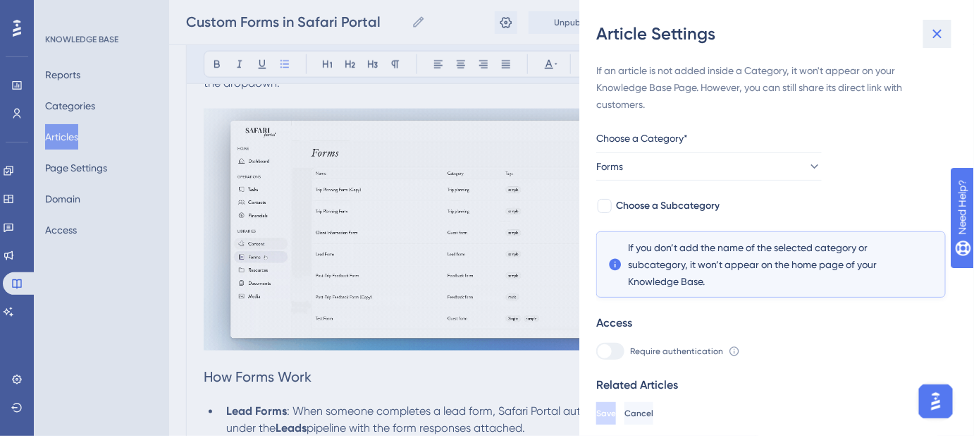
click at [937, 39] on icon at bounding box center [937, 33] width 17 height 17
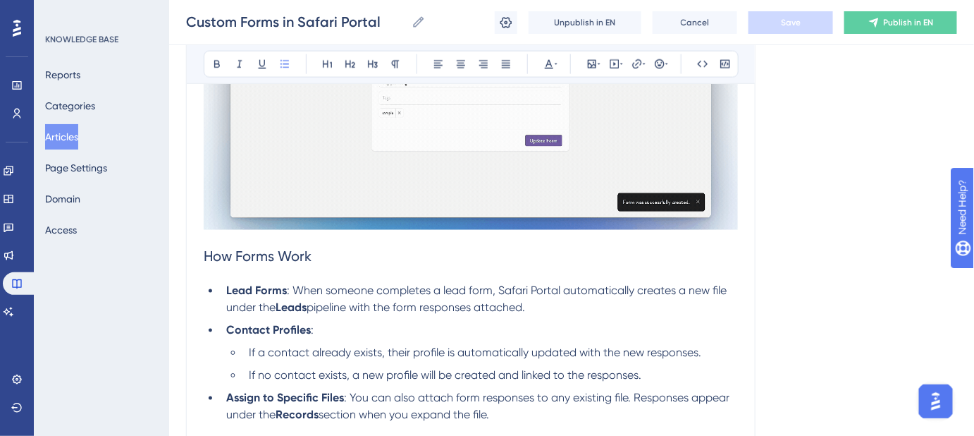
scroll to position [627, 0]
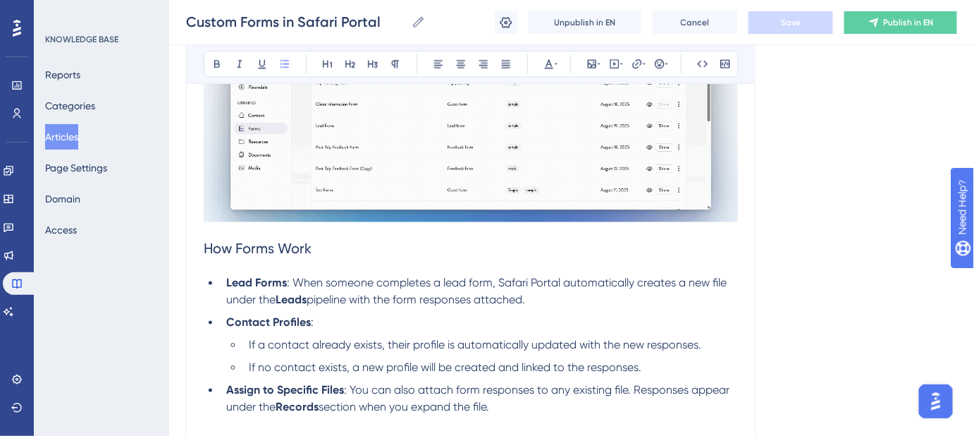
drag, startPoint x: 932, startPoint y: 397, endPoint x: 1847, endPoint y: 775, distance: 989.5
click at [932, 397] on img "Open AI Assistant Launcher" at bounding box center [935, 400] width 25 height 25
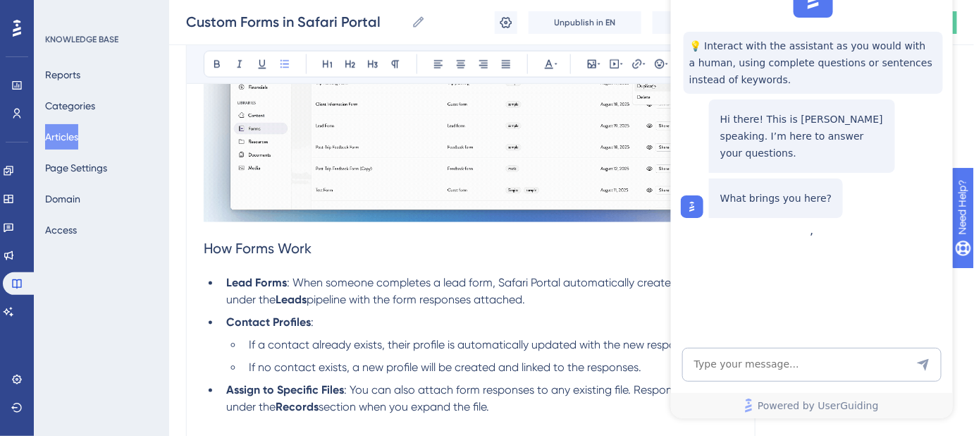
scroll to position [0, 0]
click at [810, 365] on textarea "AI Assistant Text Input" at bounding box center [811, 365] width 259 height 34
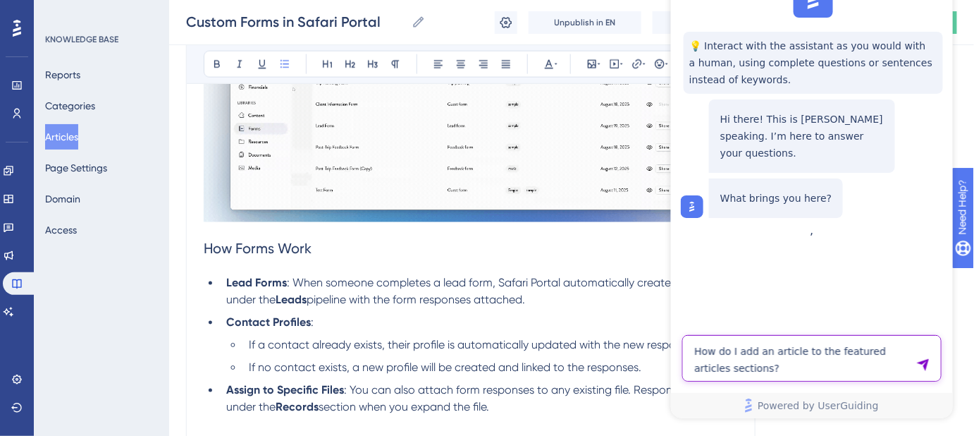
type textarea "How do I add an article to the featured articles sections?"
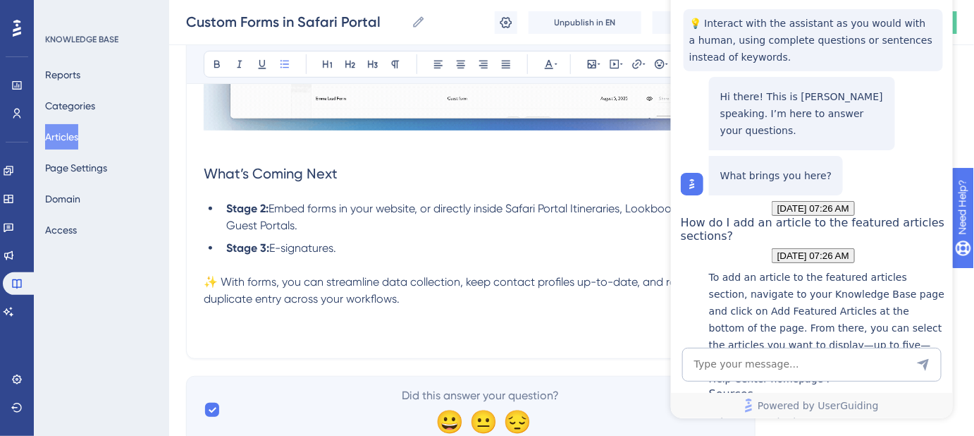
scroll to position [1973, 0]
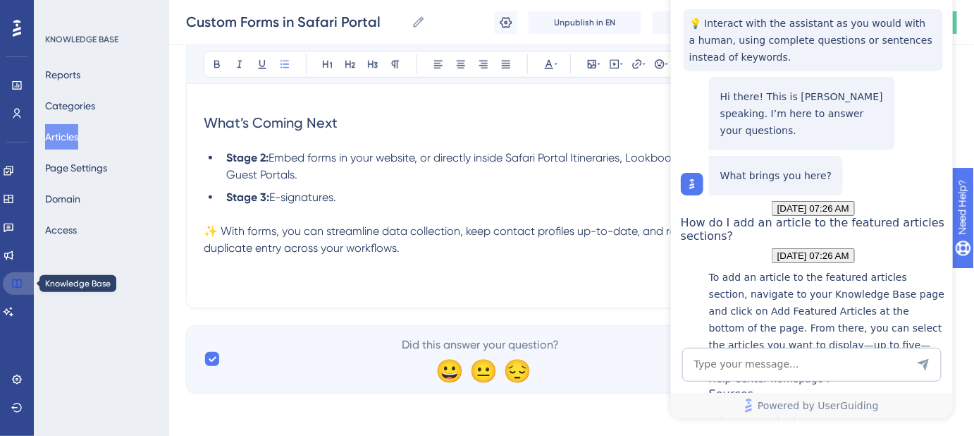
click at [23, 276] on link at bounding box center [20, 283] width 34 height 23
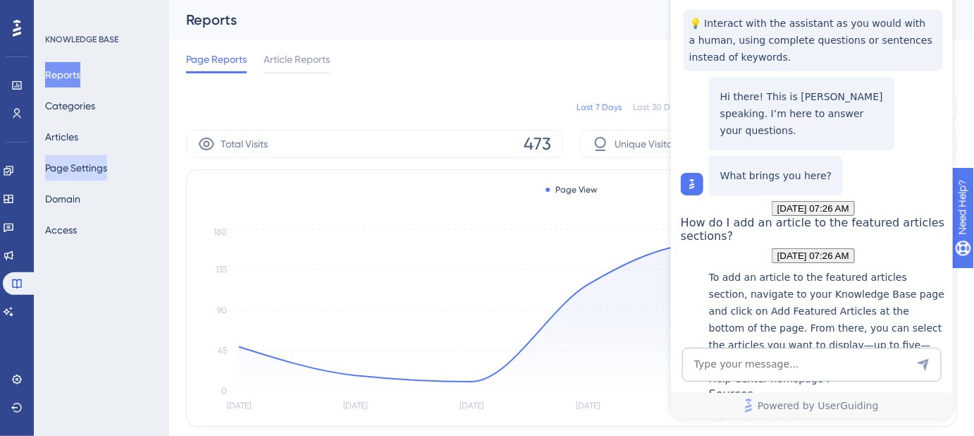
click at [91, 164] on button "Page Settings" at bounding box center [76, 167] width 62 height 25
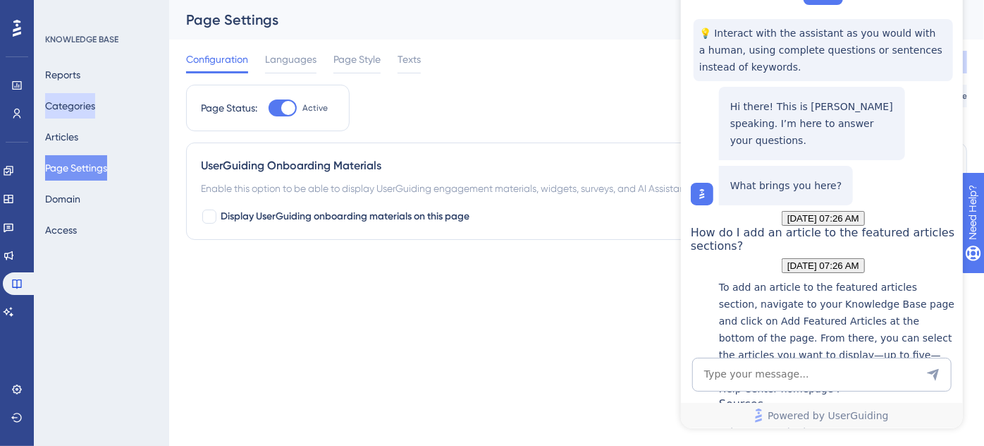
click at [78, 106] on button "Categories" at bounding box center [70, 105] width 50 height 25
click at [768, 411] on div "Adicionando perguntas frequentes e artigos em destaque" at bounding box center [837, 433] width 237 height 44
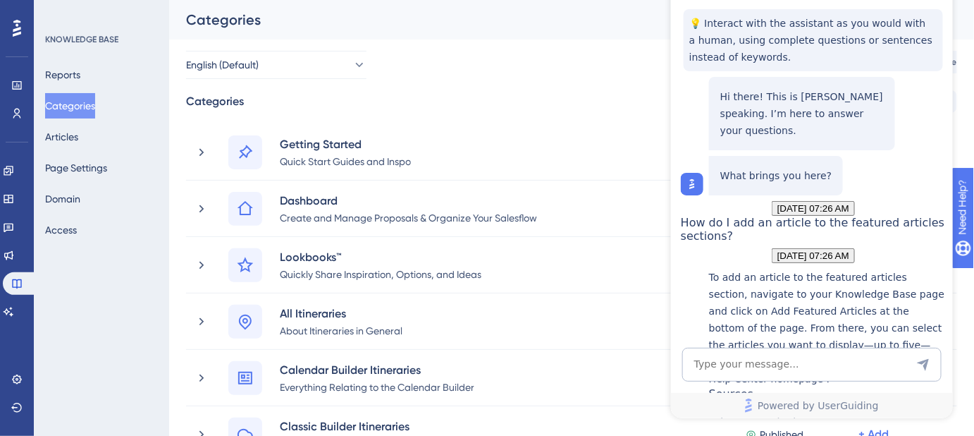
drag, startPoint x: 76, startPoint y: 107, endPoint x: 211, endPoint y: 73, distance: 139.0
click at [76, 107] on button "Categories" at bounding box center [70, 105] width 50 height 25
drag, startPoint x: 654, startPoint y: 1, endPoint x: 53, endPoint y: 98, distance: 609.3
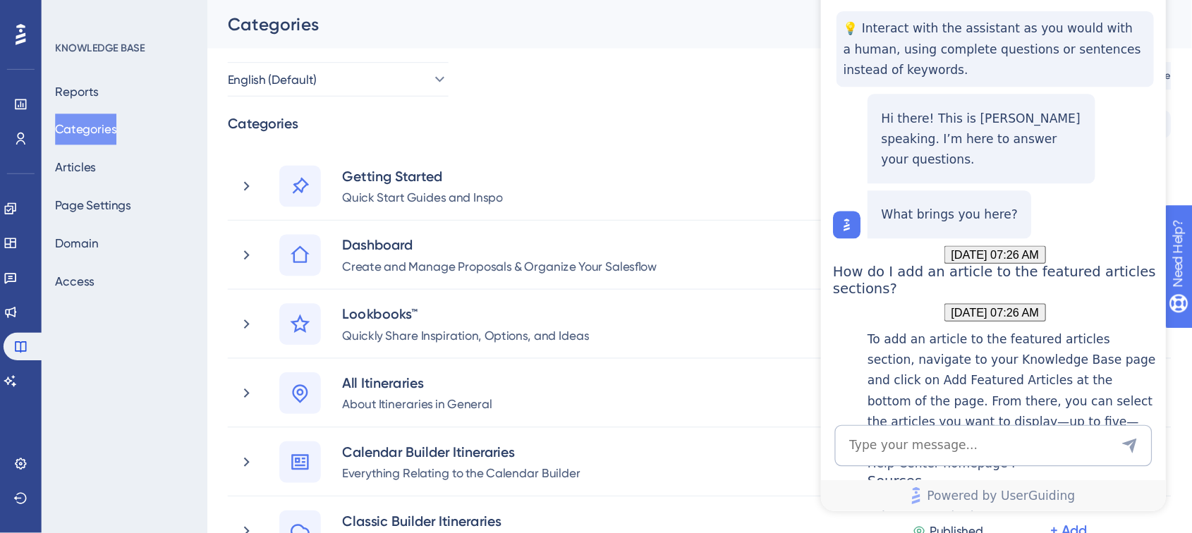
scroll to position [238, 0]
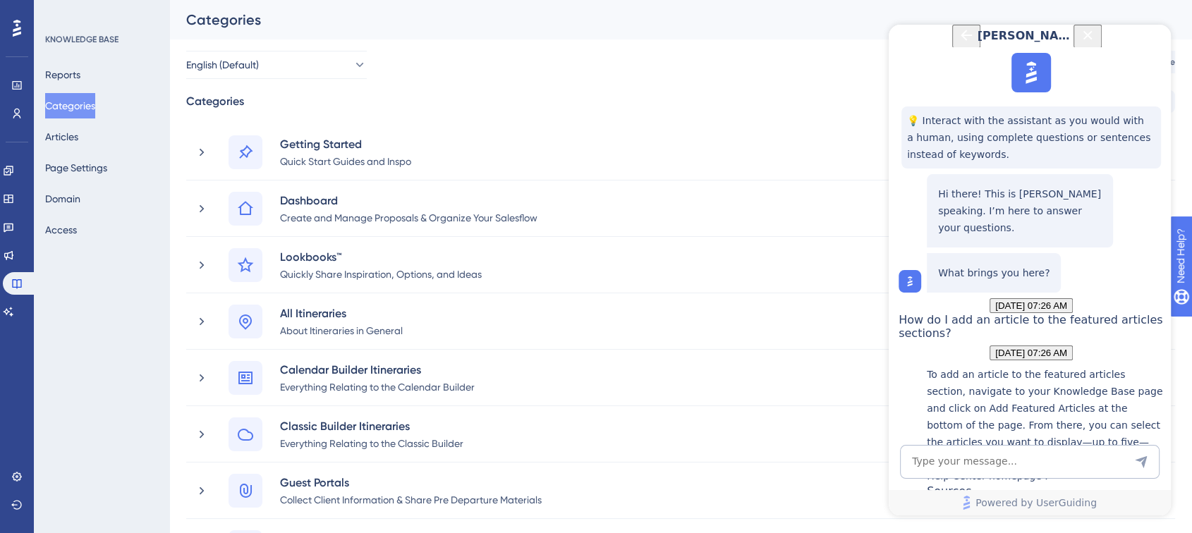
drag, startPoint x: 1147, startPoint y: 44, endPoint x: 2036, endPoint y: 68, distance: 890.2
click at [974, 44] on icon "Close Button" at bounding box center [1087, 35] width 17 height 17
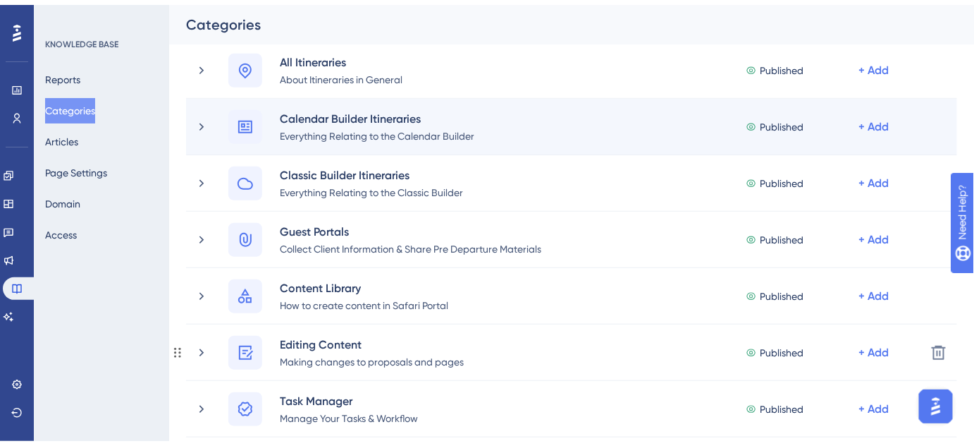
scroll to position [1025, 0]
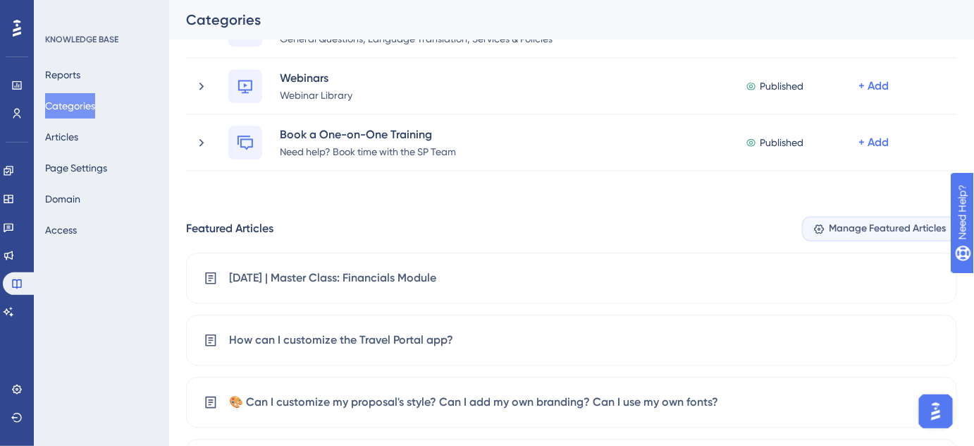
click at [867, 224] on span "Manage Featured Articles" at bounding box center [888, 228] width 117 height 17
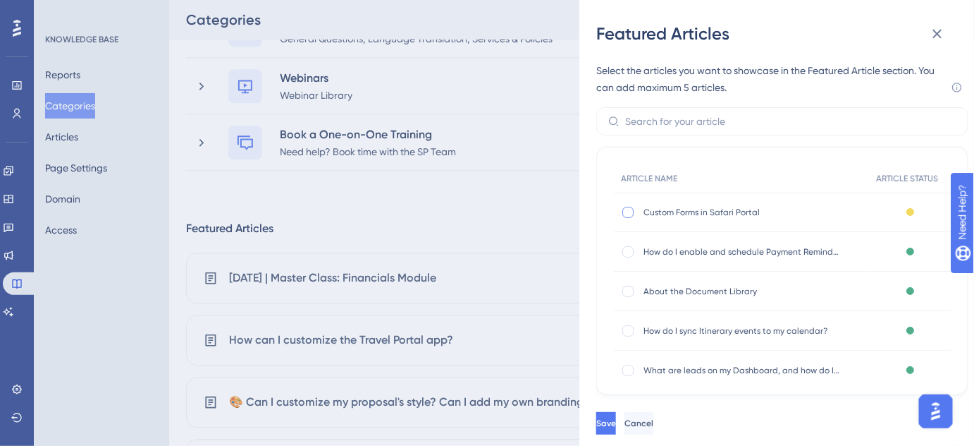
click at [625, 210] on div at bounding box center [628, 212] width 11 height 11
checkbox input "true"
click at [618, 418] on span "Save" at bounding box center [608, 422] width 20 height 11
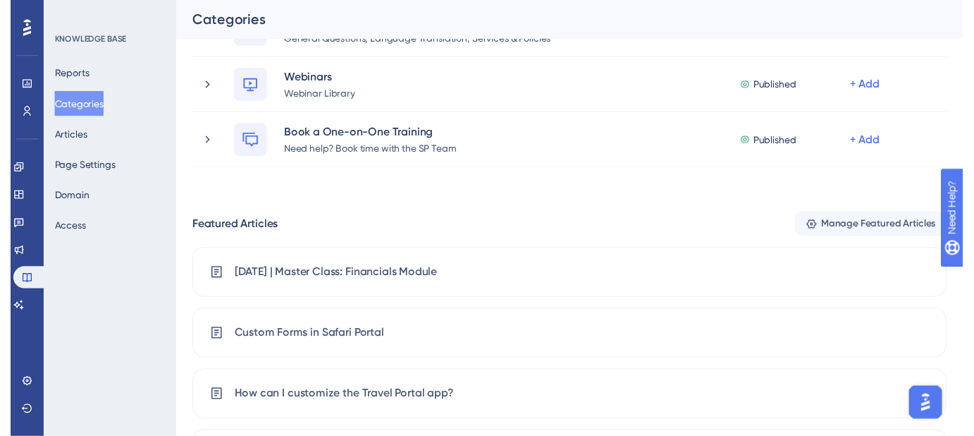
scroll to position [0, 0]
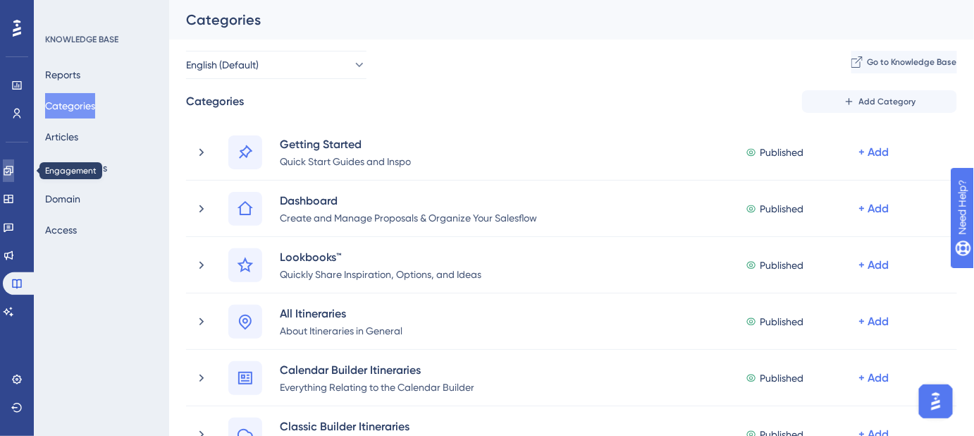
click at [13, 171] on icon at bounding box center [8, 170] width 9 height 9
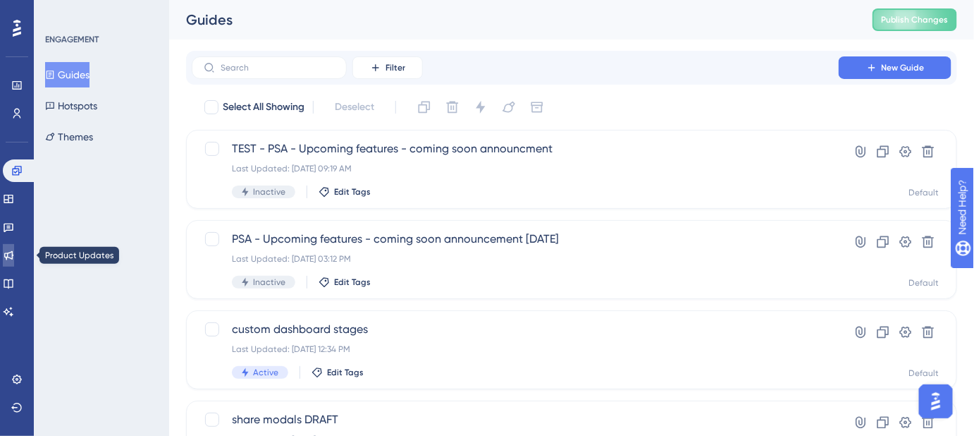
click at [13, 259] on icon at bounding box center [8, 255] width 11 height 11
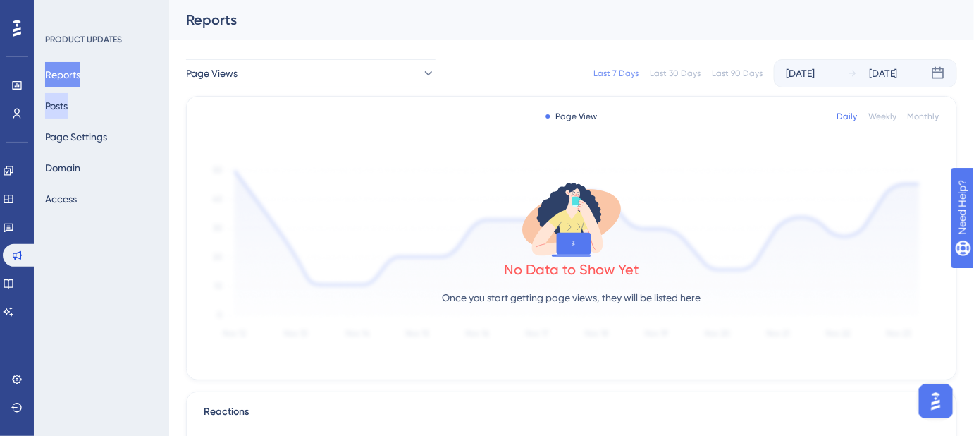
click at [68, 104] on button "Posts" at bounding box center [56, 105] width 23 height 25
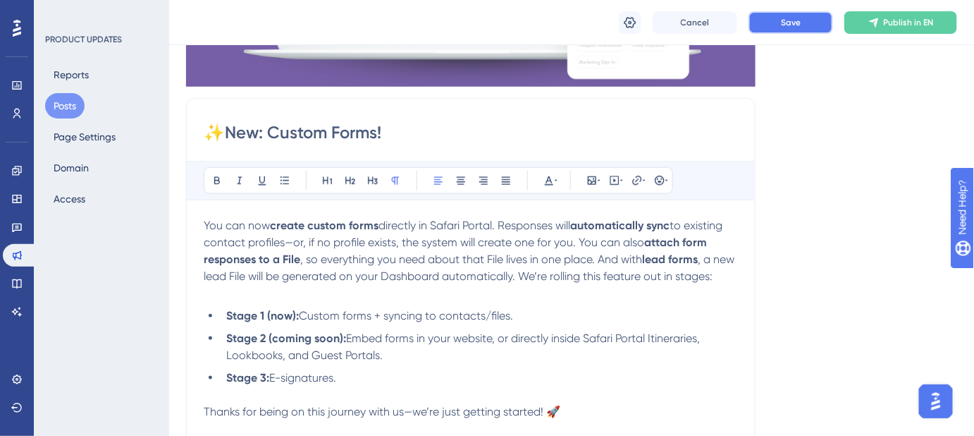
click at [774, 21] on button "Save" at bounding box center [791, 22] width 85 height 23
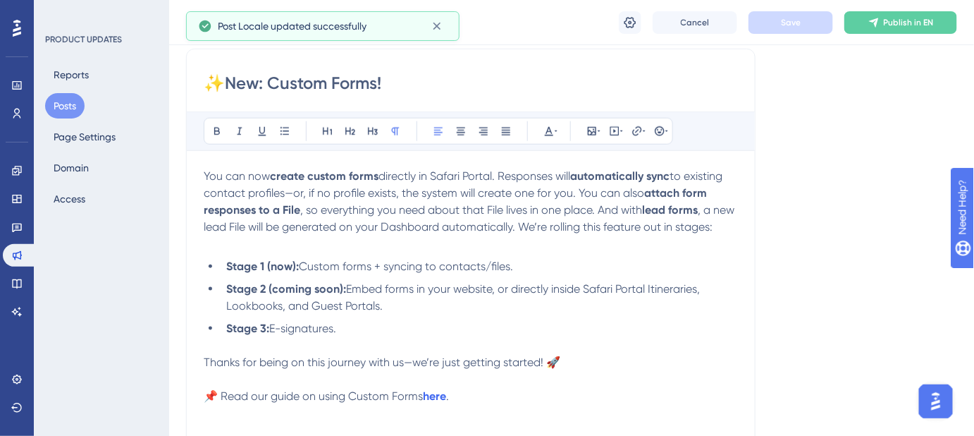
scroll to position [475, 0]
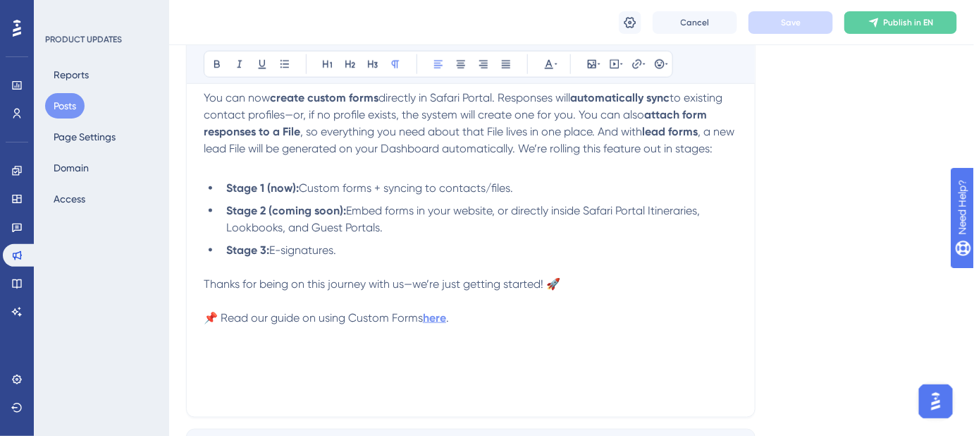
click at [438, 324] on strong "here" at bounding box center [434, 317] width 23 height 13
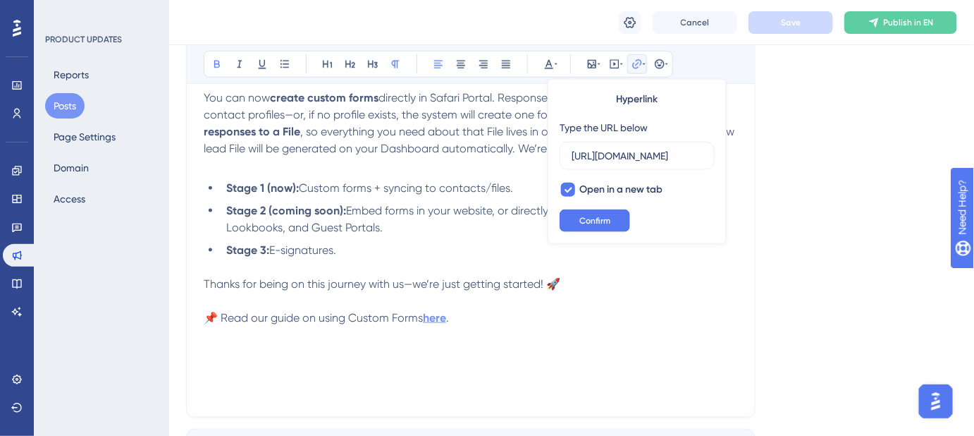
scroll to position [0, 190]
drag, startPoint x: 612, startPoint y: 159, endPoint x: 738, endPoint y: 160, distance: 125.5
click at [738, 160] on div "Bold Italic Underline Bullet Point Heading 1 Heading 2 Heading 3 Normal Align L…" at bounding box center [471, 216] width 534 height 367
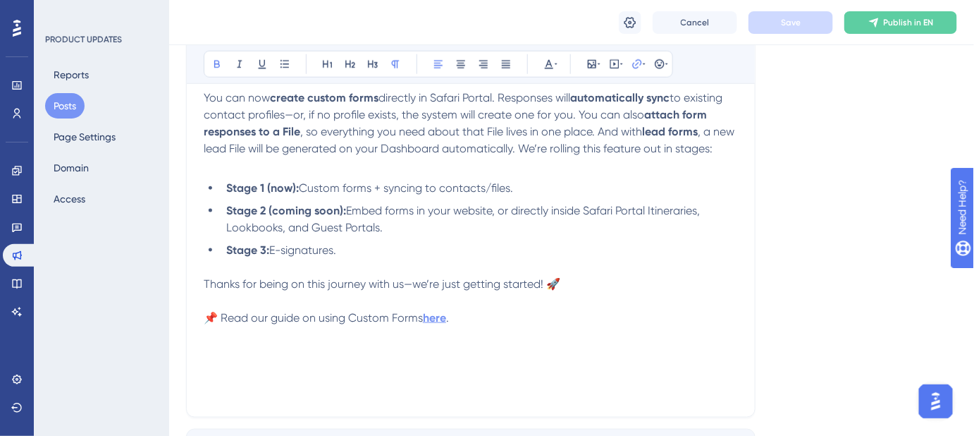
click at [437, 324] on strong "here" at bounding box center [434, 317] width 23 height 13
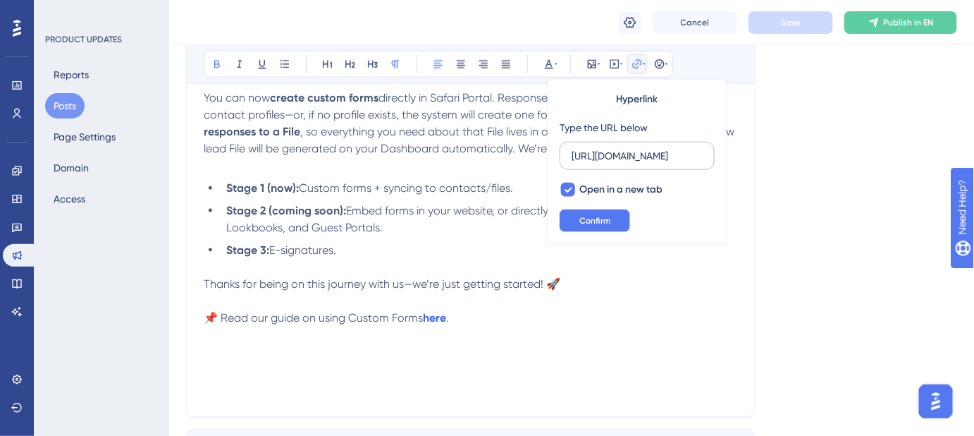
click at [616, 155] on input "[URL][DOMAIN_NAME]" at bounding box center [637, 156] width 131 height 16
click at [479, 267] on li "Stage 3: E-signatures." at bounding box center [480, 259] width 518 height 34
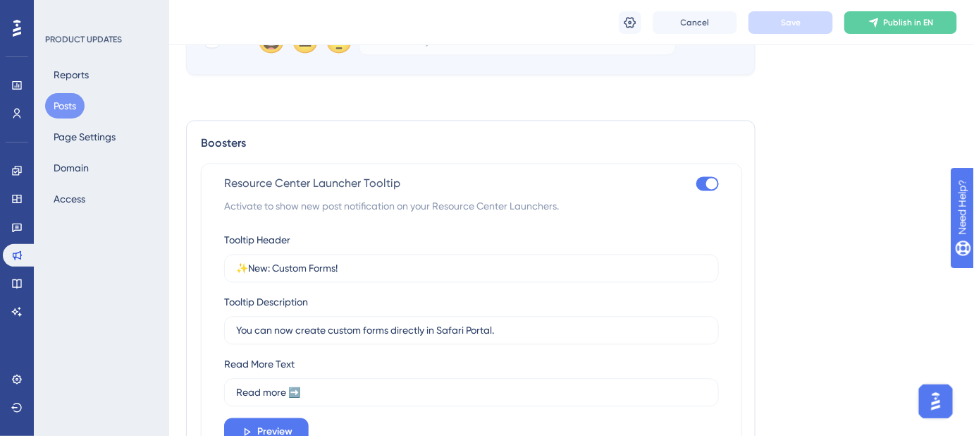
scroll to position [961, 0]
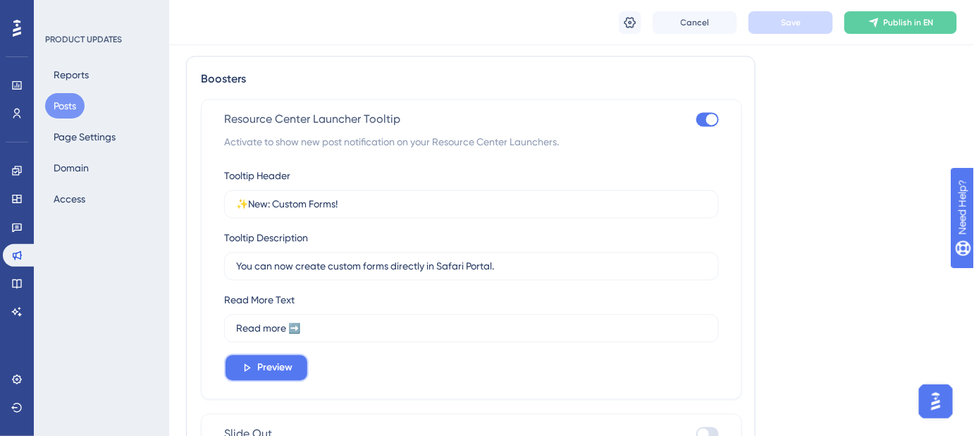
click at [278, 365] on span "Preview" at bounding box center [274, 367] width 35 height 17
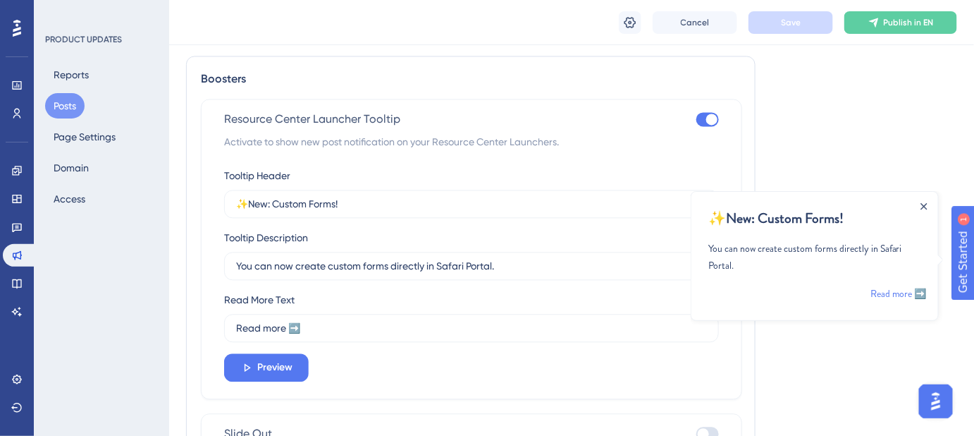
click at [923, 202] on icon "Close Announcement" at bounding box center [923, 205] width 7 height 7
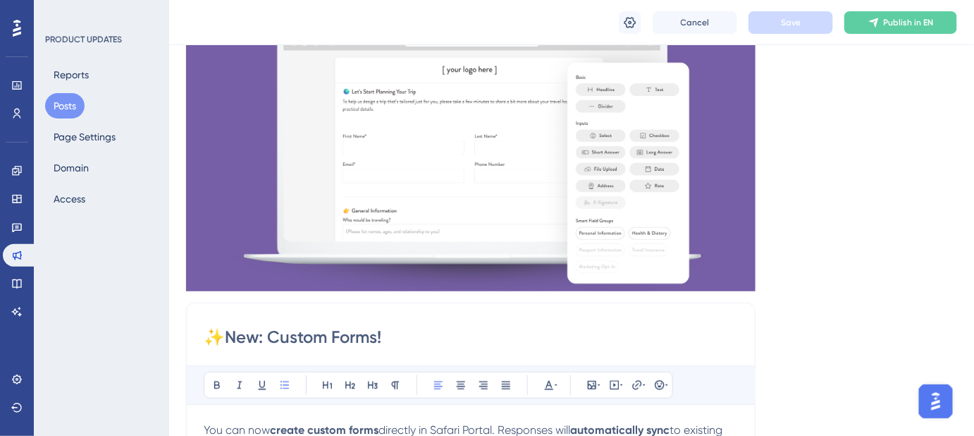
scroll to position [128, 0]
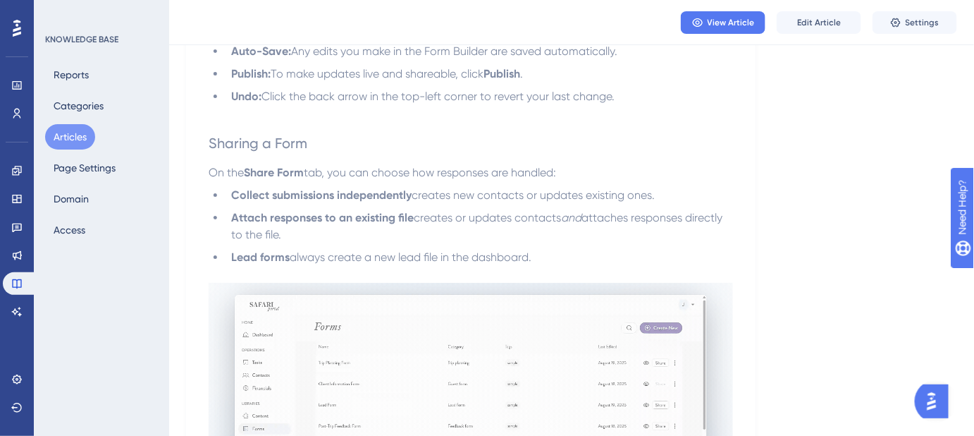
scroll to position [1666, 0]
